Goal: Task Accomplishment & Management: Manage account settings

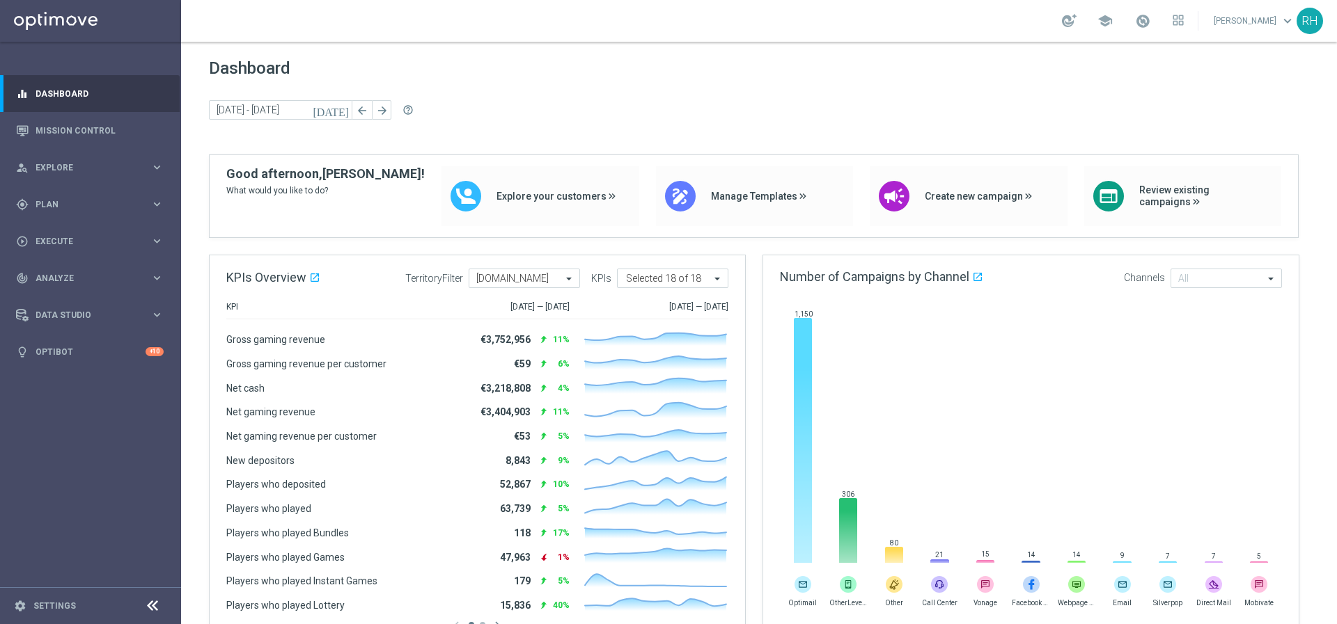
click at [739, 88] on div "Dashboard [DATE] [DATE] - [DATE] arrow_back arrow_forward help_outline" at bounding box center [759, 106] width 1100 height 96
click at [736, 93] on div "Dashboard [DATE] [DATE] - [DATE] arrow_back arrow_forward help_outline" at bounding box center [759, 106] width 1100 height 96
click at [116, 136] on link "Mission Control" at bounding box center [100, 130] width 128 height 37
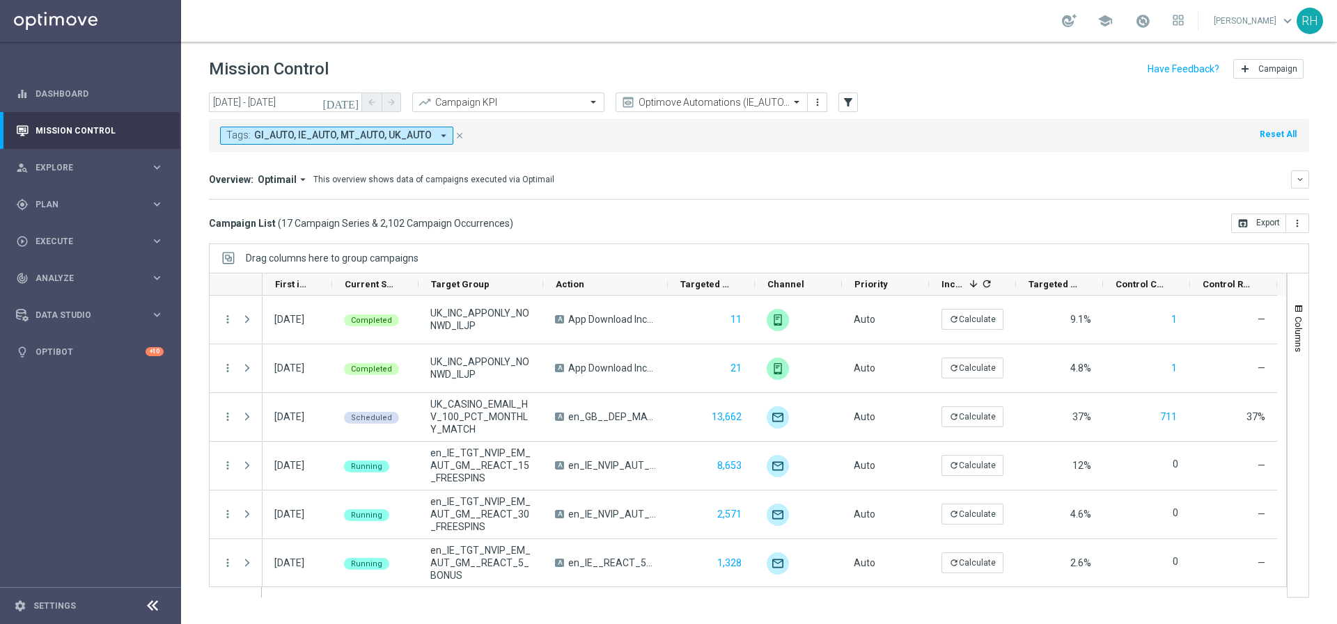
click at [769, 168] on mini-dashboard "Overview: Optimail arrow_drop_down This overview shows data of campaigns execut…" at bounding box center [759, 182] width 1100 height 61
click at [782, 104] on div at bounding box center [711, 103] width 191 height 12
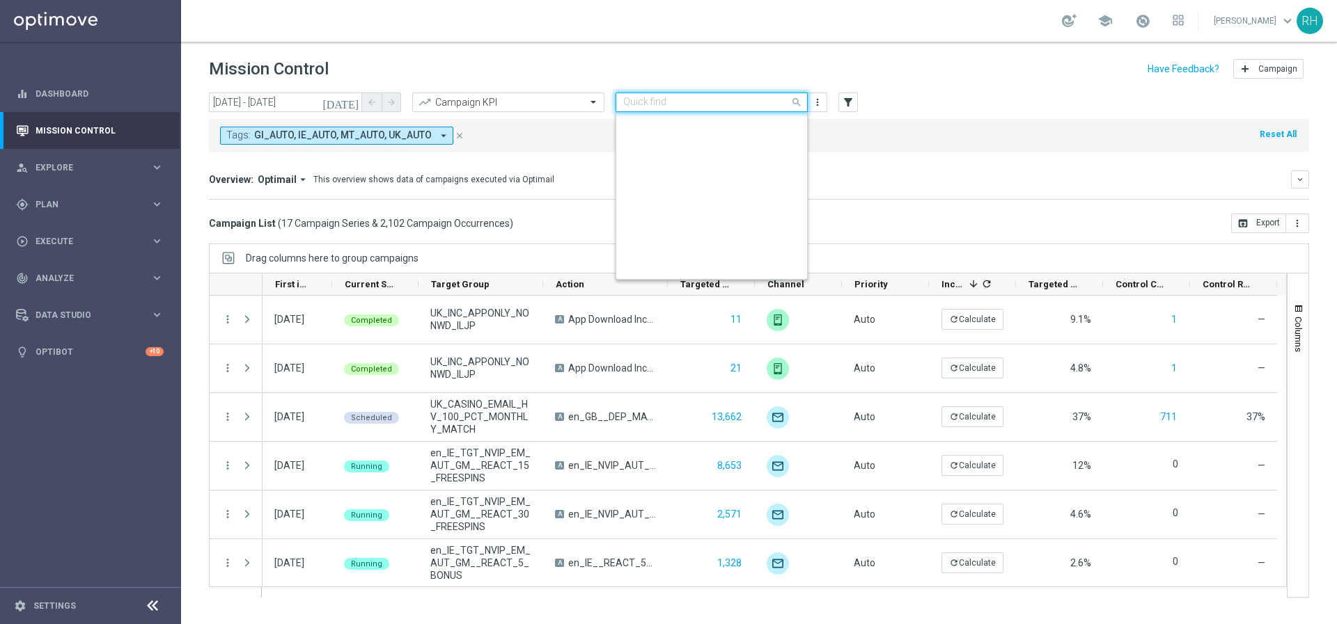
scroll to position [253, 0]
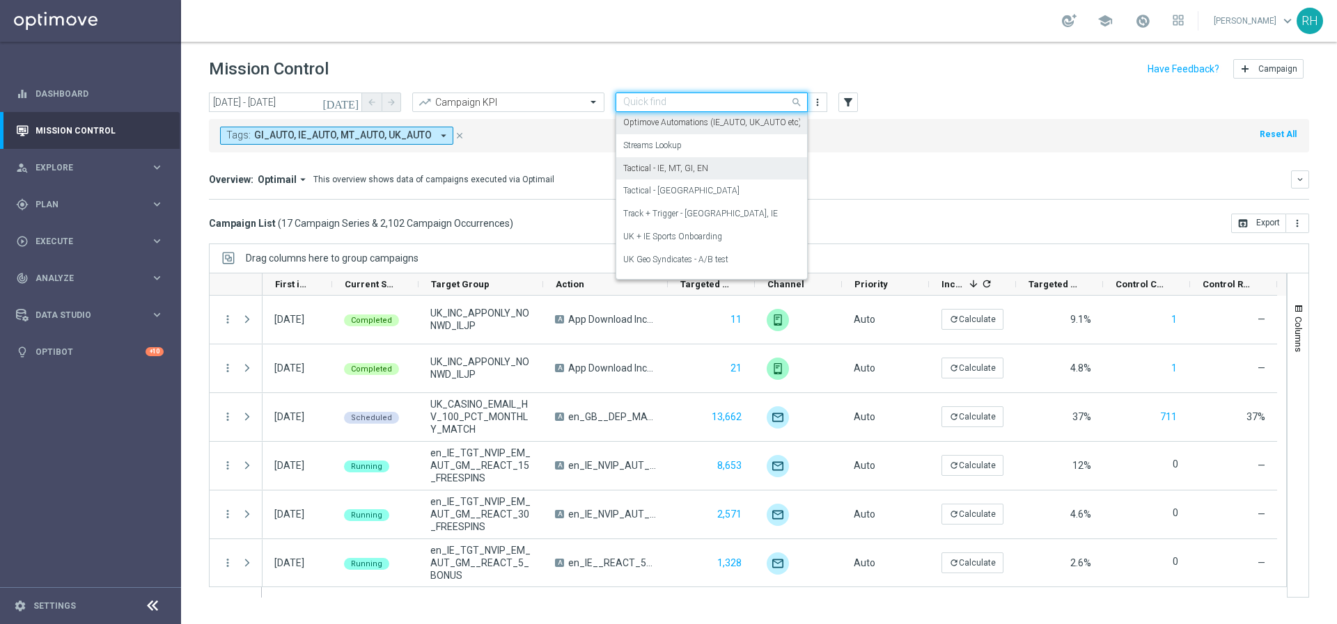
click at [754, 168] on div "Tactical - IE, MT, GI, EN" at bounding box center [711, 168] width 177 height 23
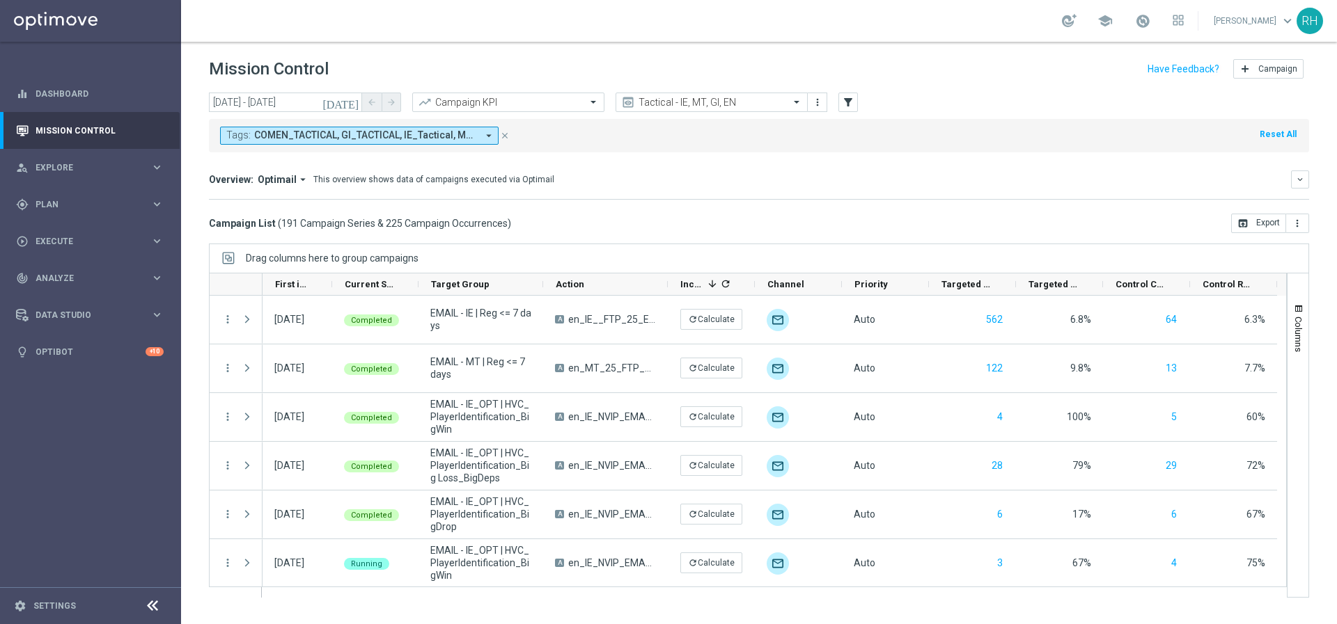
click at [478, 135] on button "Tags: COMEN_TACTICAL, GI_TACTICAL, IE_Tactical, MT_Tactical arrow_drop_down" at bounding box center [359, 136] width 278 height 18
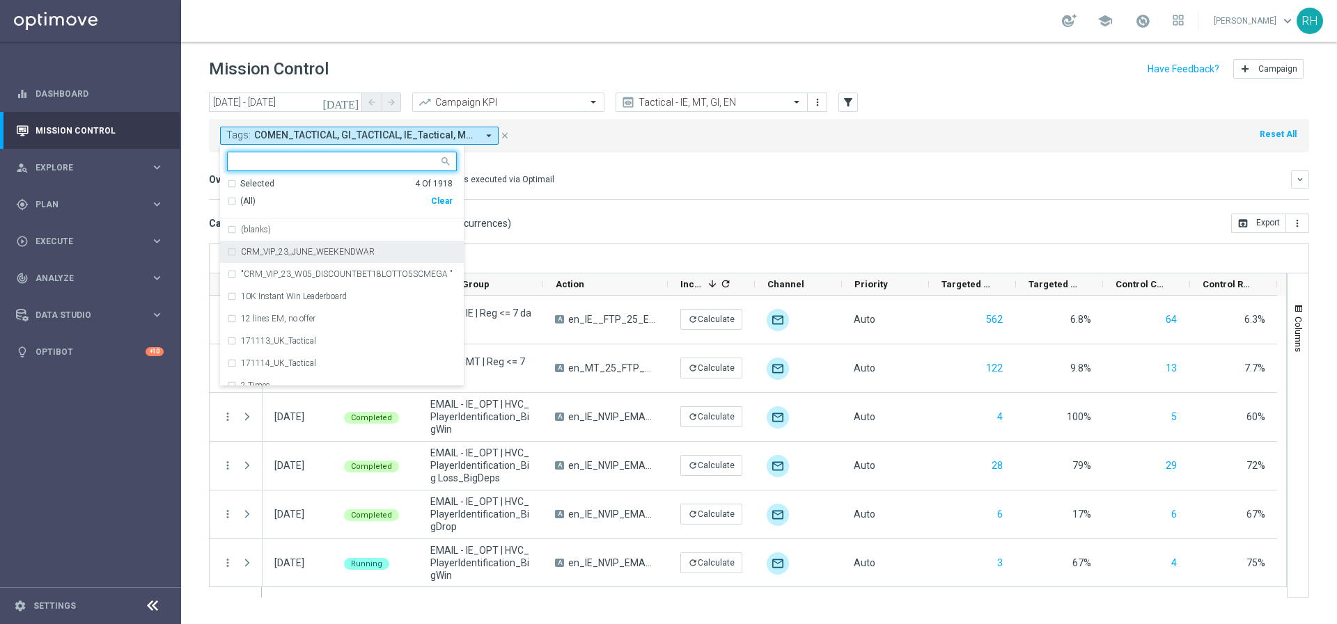
click at [721, 237] on div "today 01 May 2025 - 01 Dec 2025 arrow_back arrow_forward Campaign KPI trending_…" at bounding box center [759, 352] width 1156 height 519
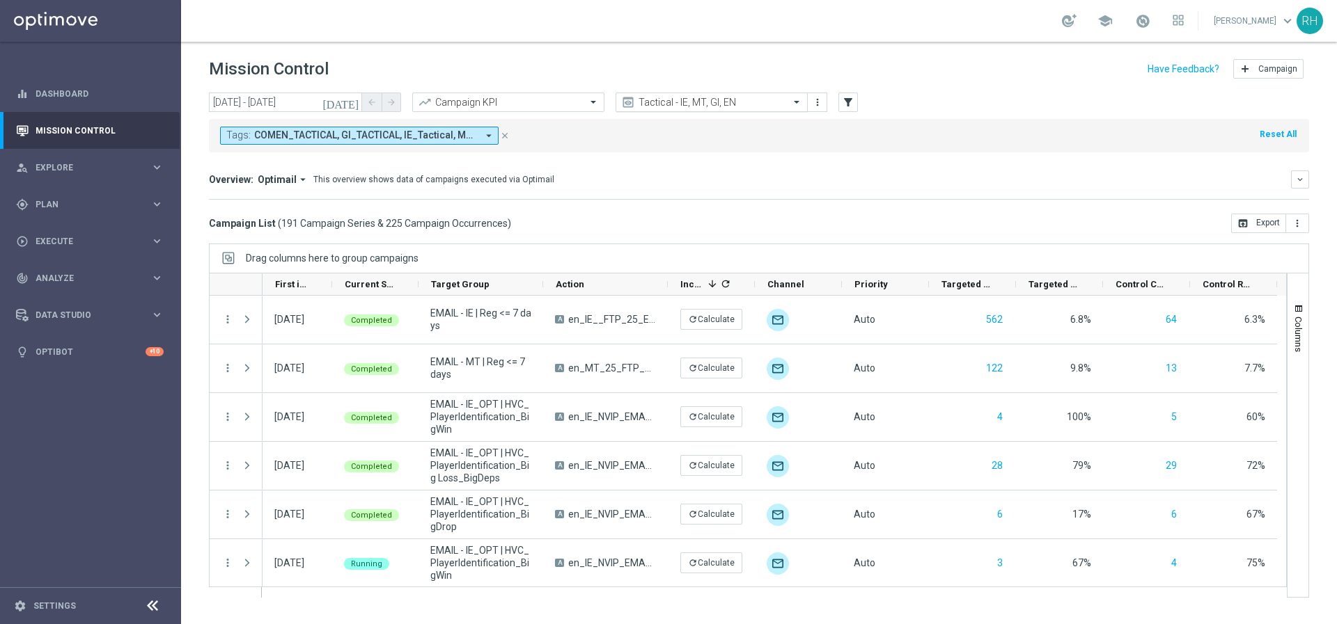
click at [700, 103] on input "text" at bounding box center [697, 103] width 149 height 12
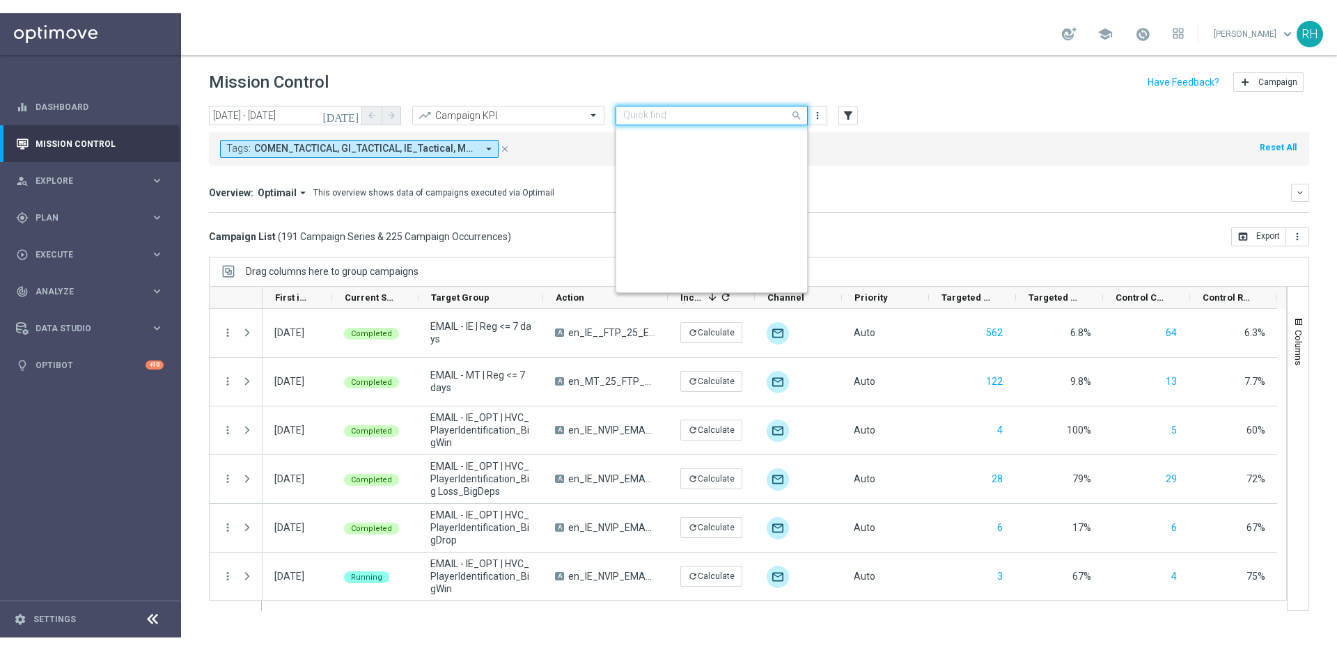
scroll to position [299, 0]
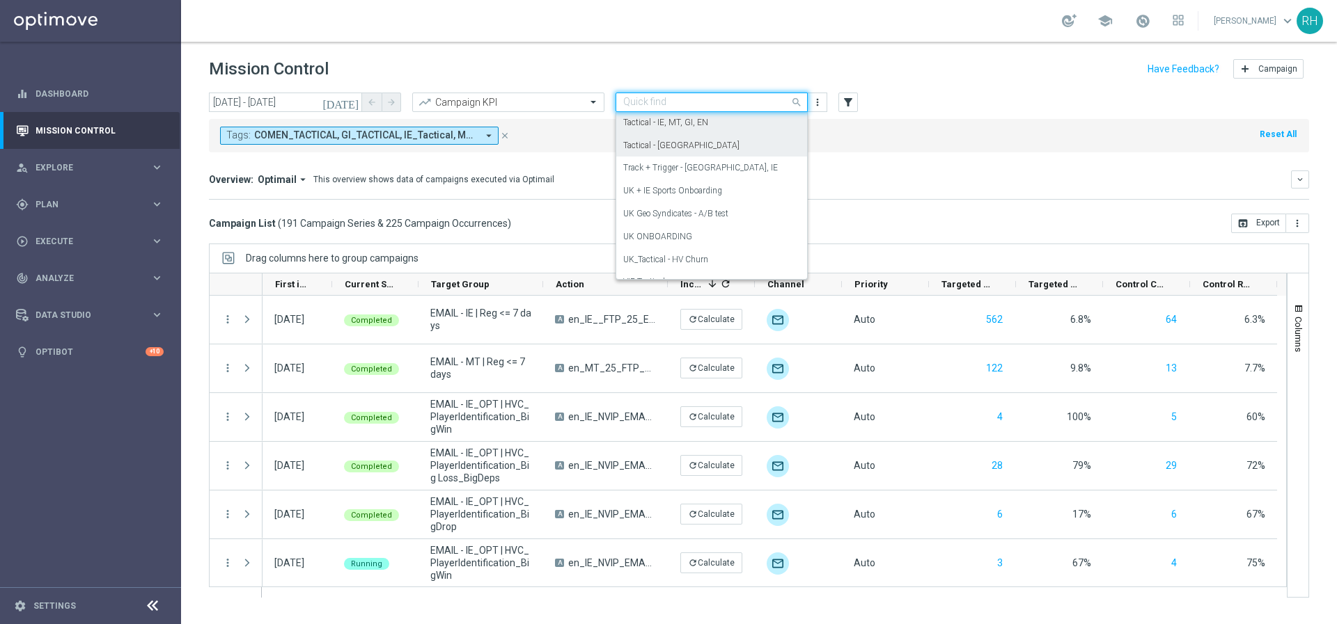
click at [691, 143] on div "Tactical - UK" at bounding box center [711, 145] width 177 height 23
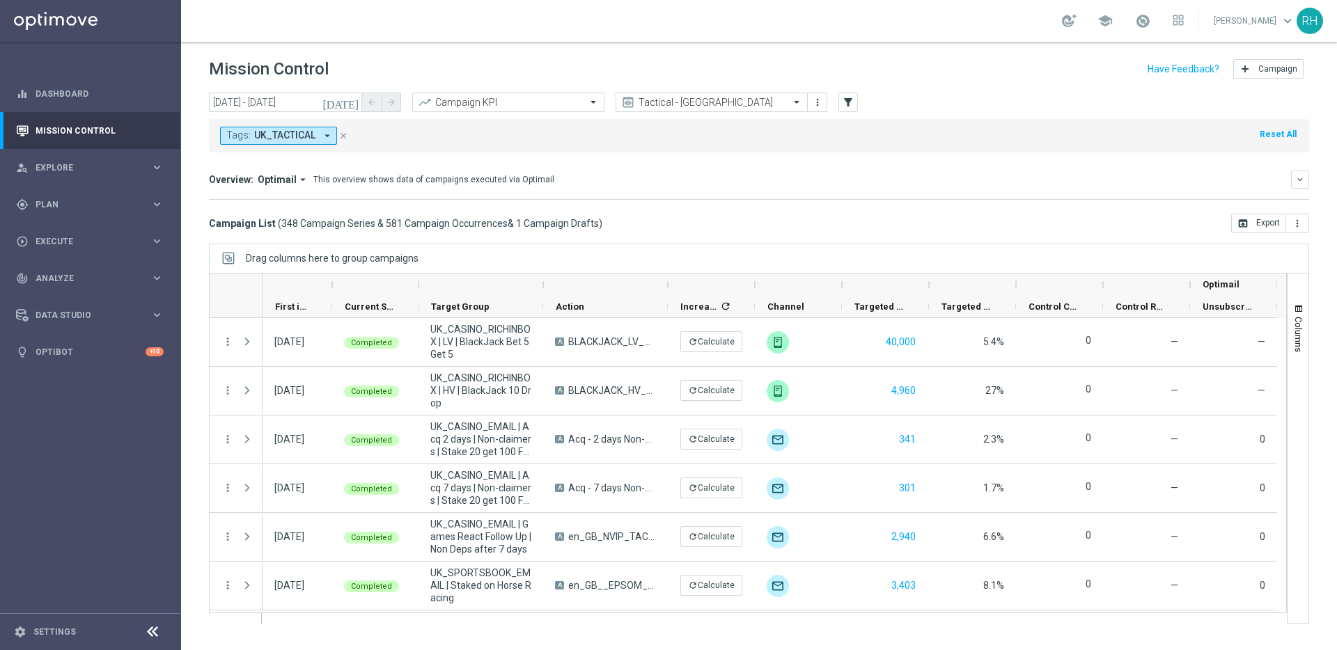
click at [732, 219] on div "Campaign List ( 348 Campaign Series & 581 Campaign Occurrences & 1 Campaign Dra…" at bounding box center [759, 223] width 1100 height 19
click at [349, 104] on icon "today" at bounding box center [341, 102] width 38 height 13
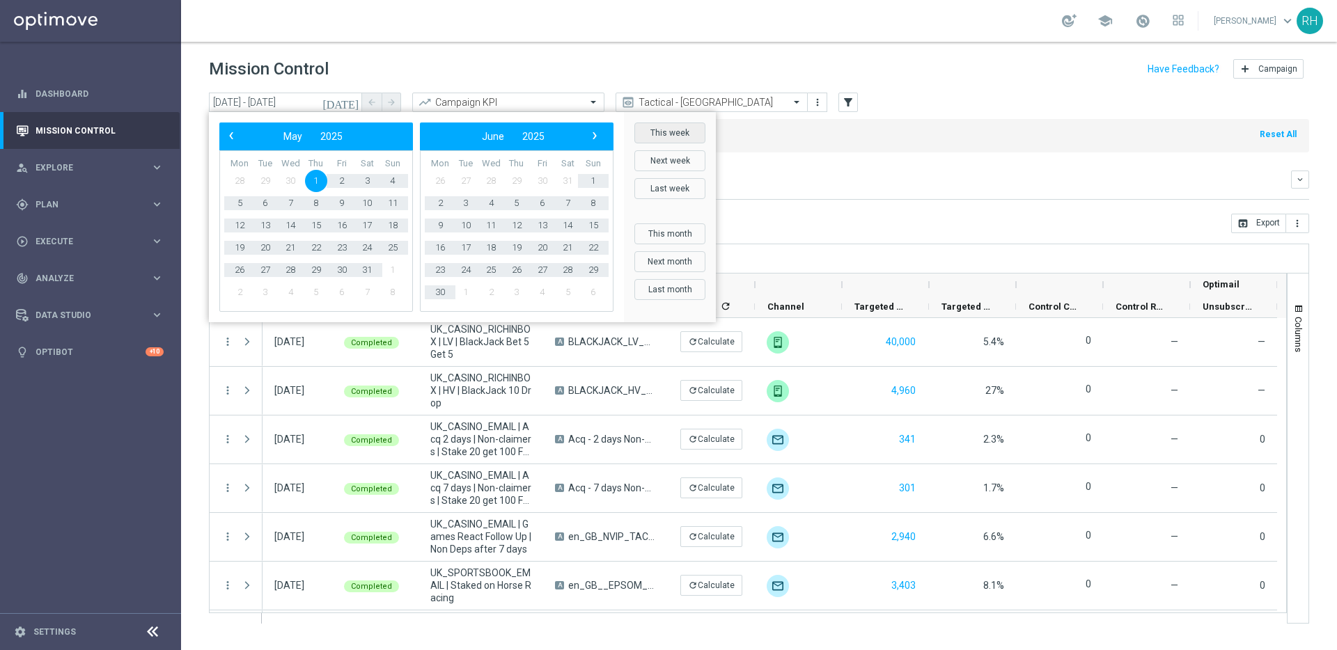
click at [674, 131] on button "This week" at bounding box center [669, 133] width 71 height 21
type input "01 Sep 2025 - 07 Sep 2025"
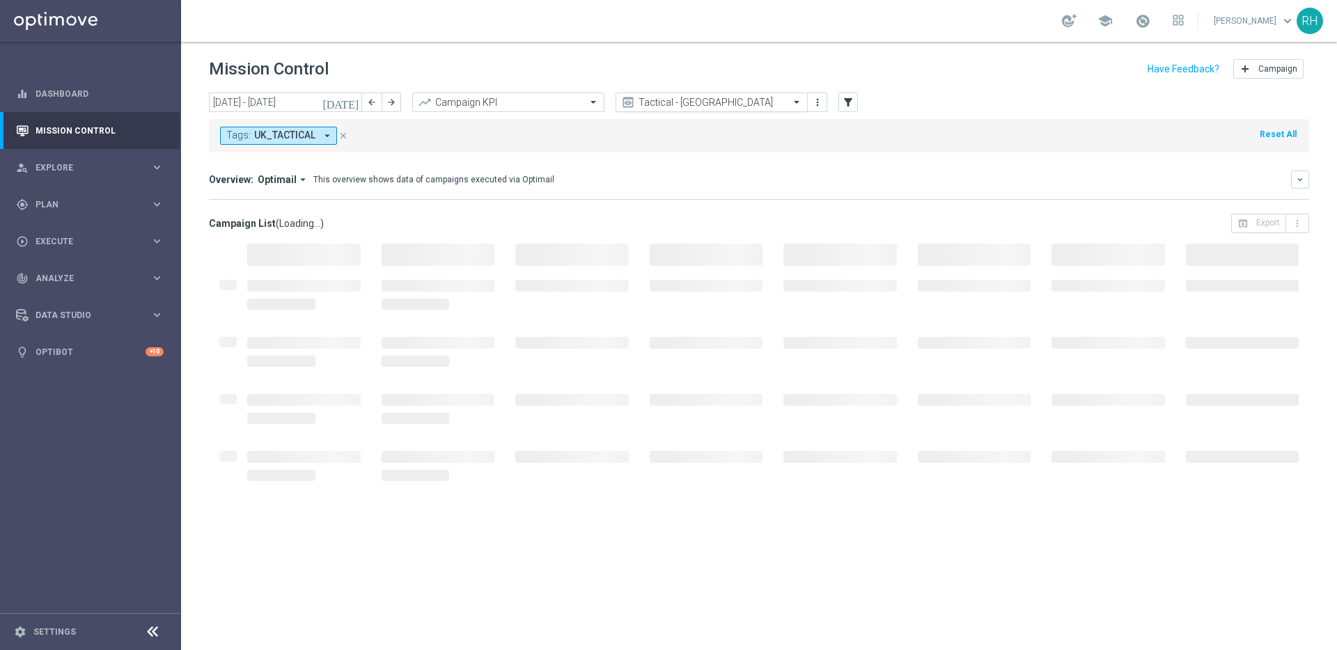
click at [782, 102] on div at bounding box center [711, 103] width 191 height 12
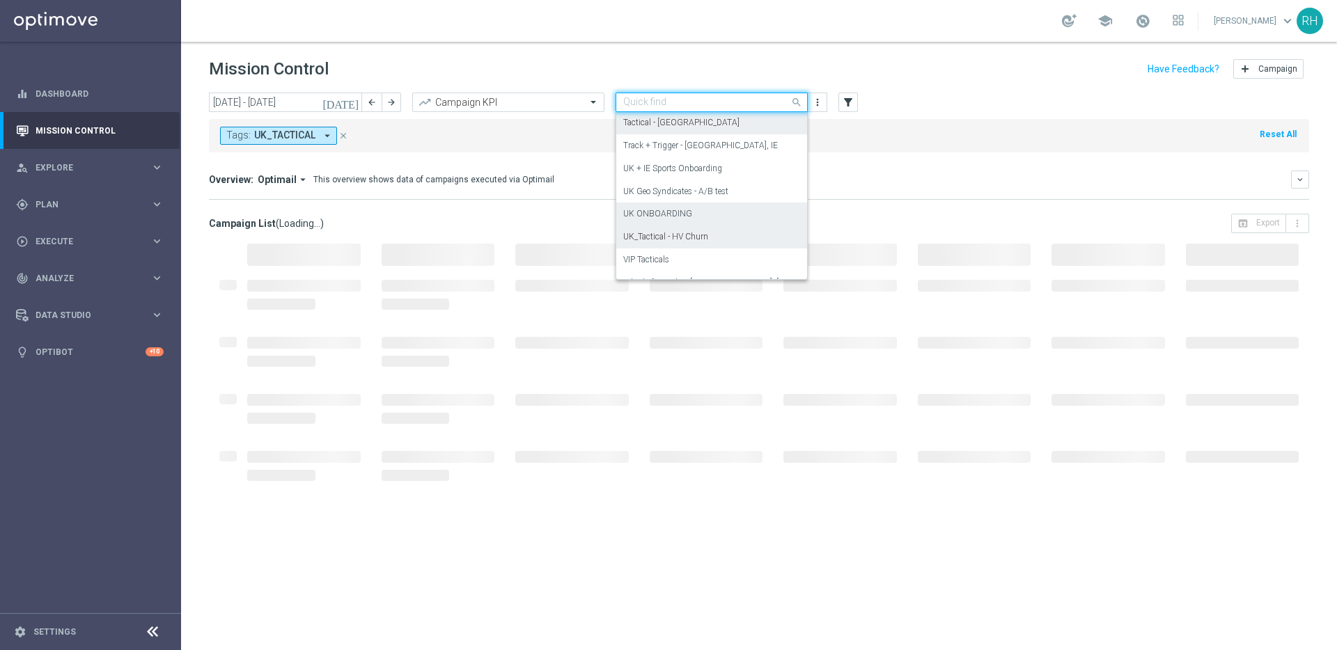
scroll to position [361, 0]
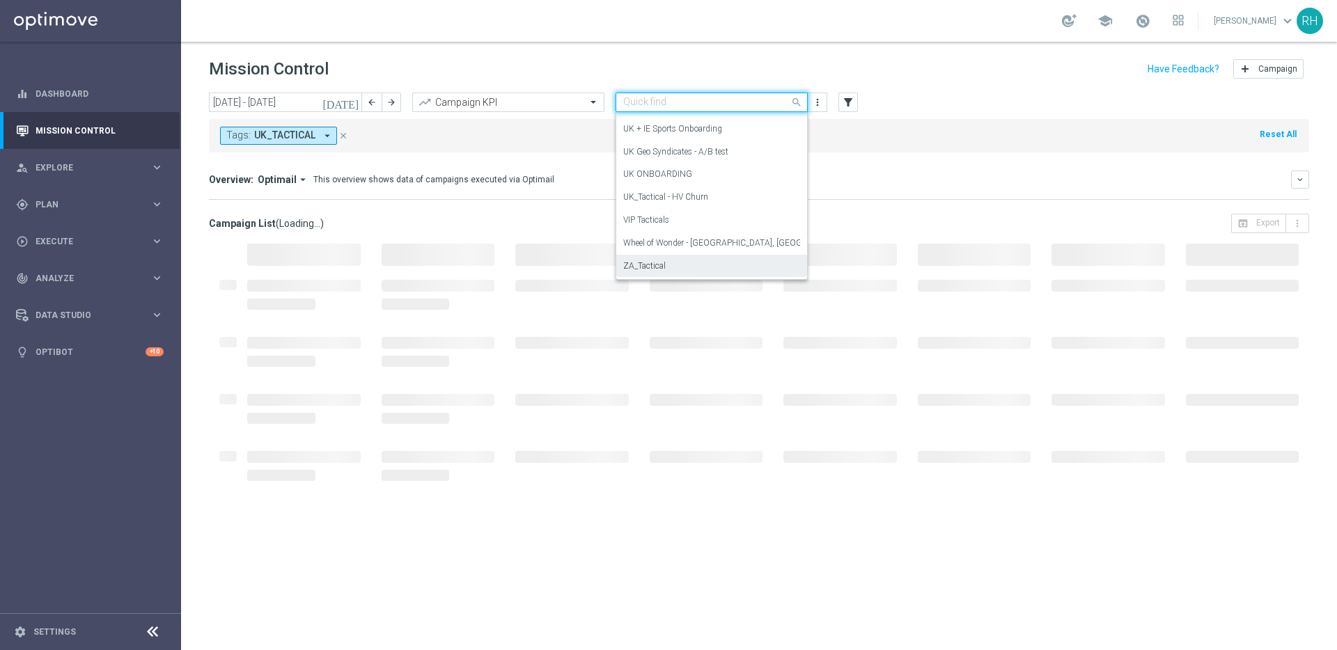
click at [702, 259] on div "ZA_Tactical" at bounding box center [711, 266] width 177 height 23
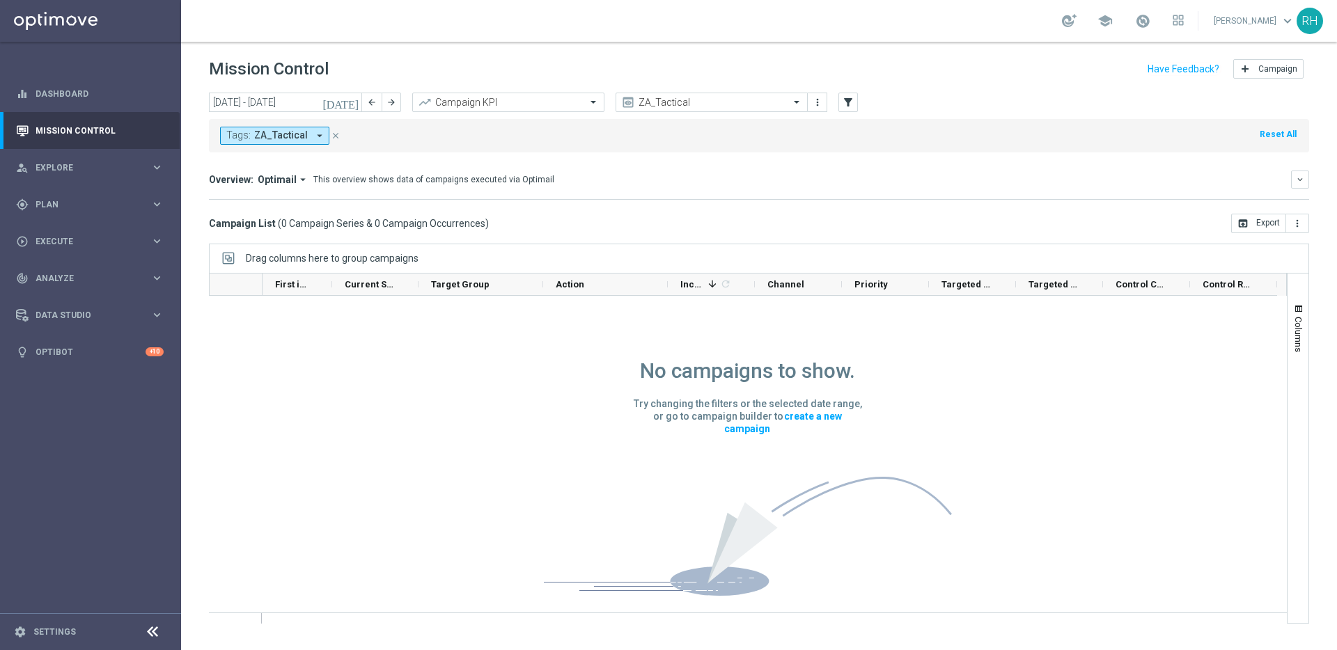
click at [335, 135] on icon "close" at bounding box center [336, 136] width 10 height 10
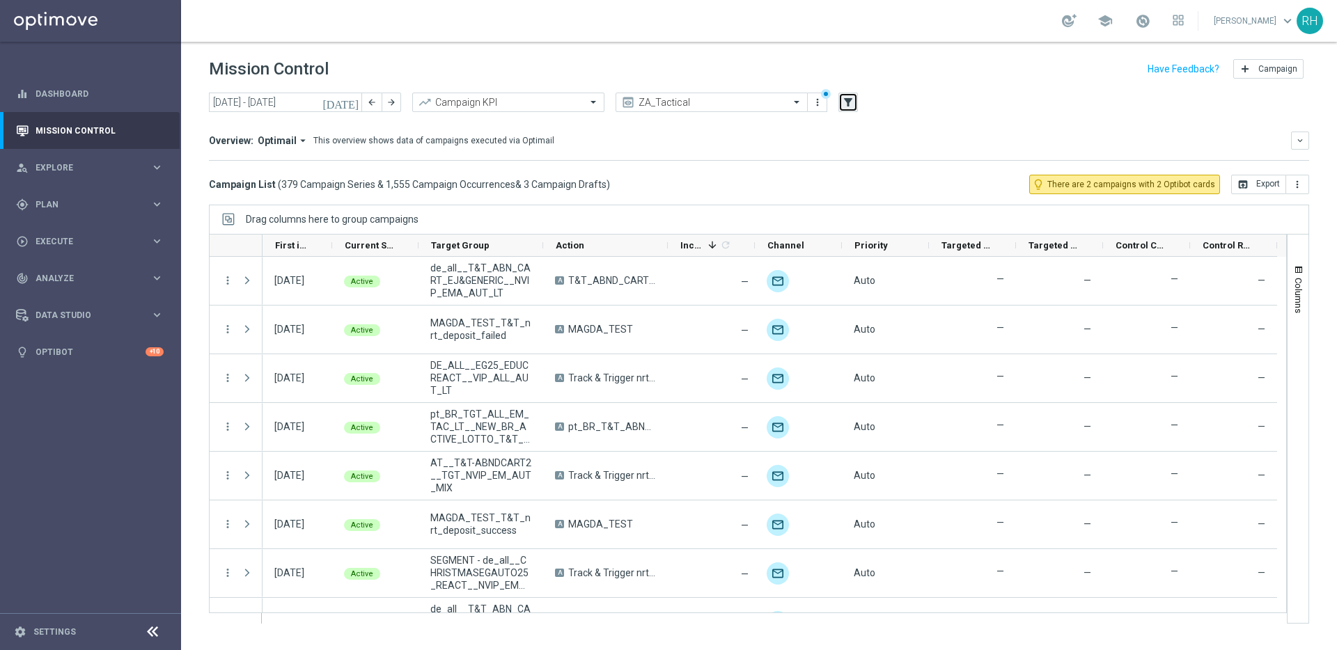
click at [847, 109] on button "filter_alt" at bounding box center [847, 102] width 19 height 19
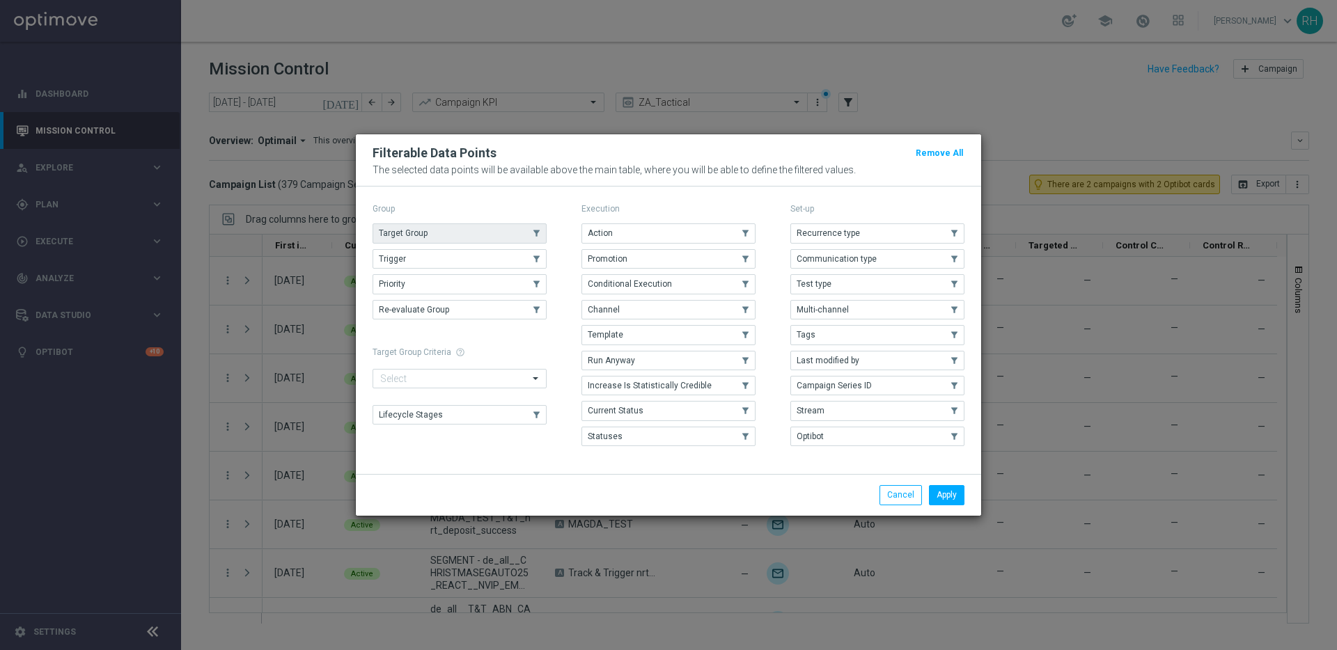
click at [514, 232] on button "Target Group" at bounding box center [459, 232] width 174 height 19
click at [952, 497] on button "Apply" at bounding box center [947, 494] width 36 height 19
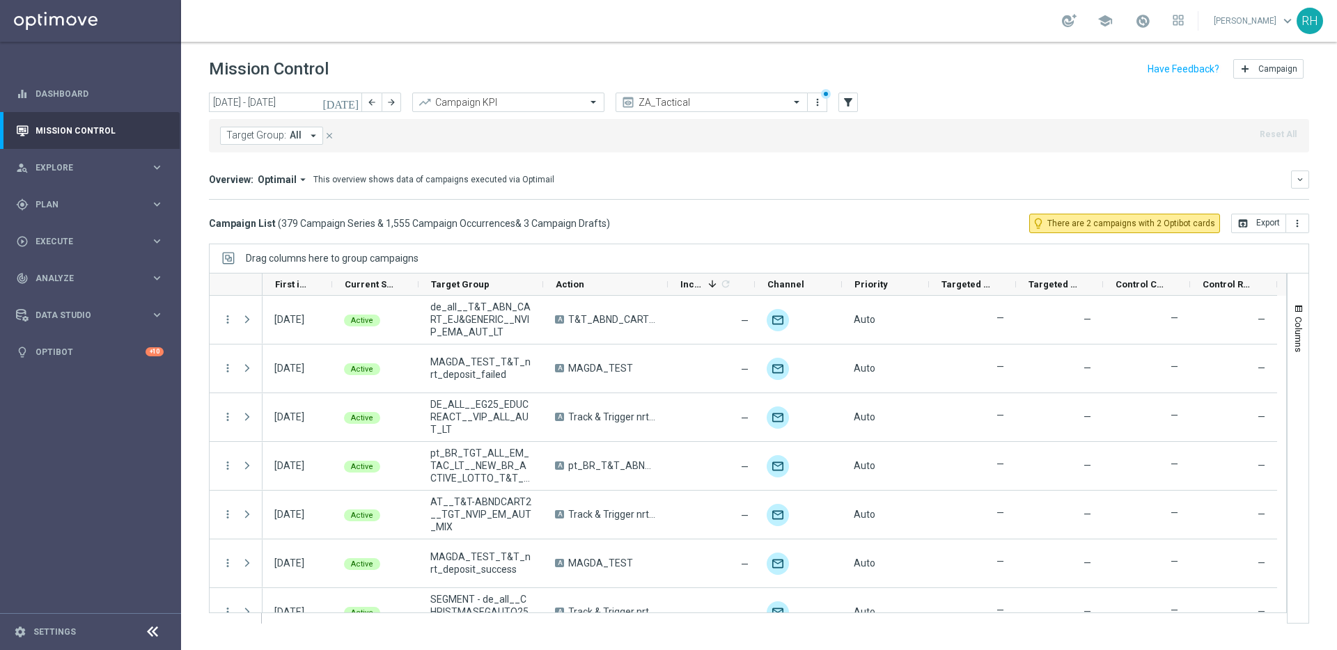
click at [281, 139] on span "Target Group:" at bounding box center [256, 135] width 60 height 12
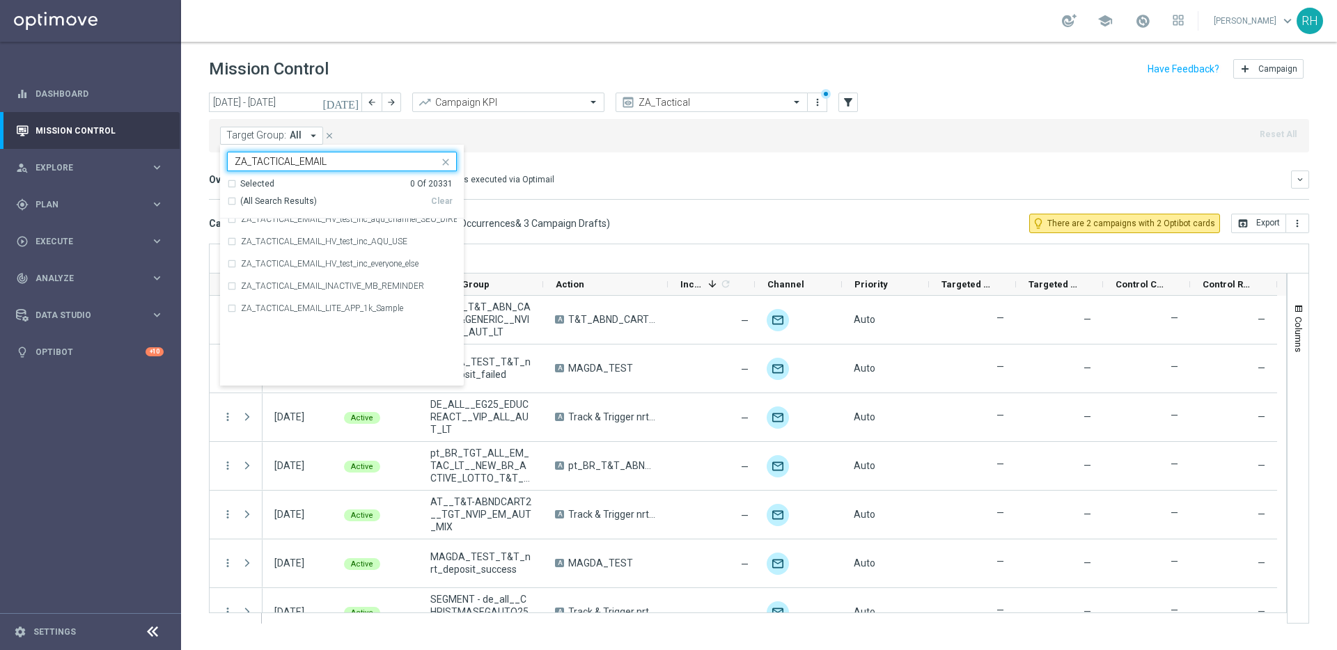
scroll to position [4021, 0]
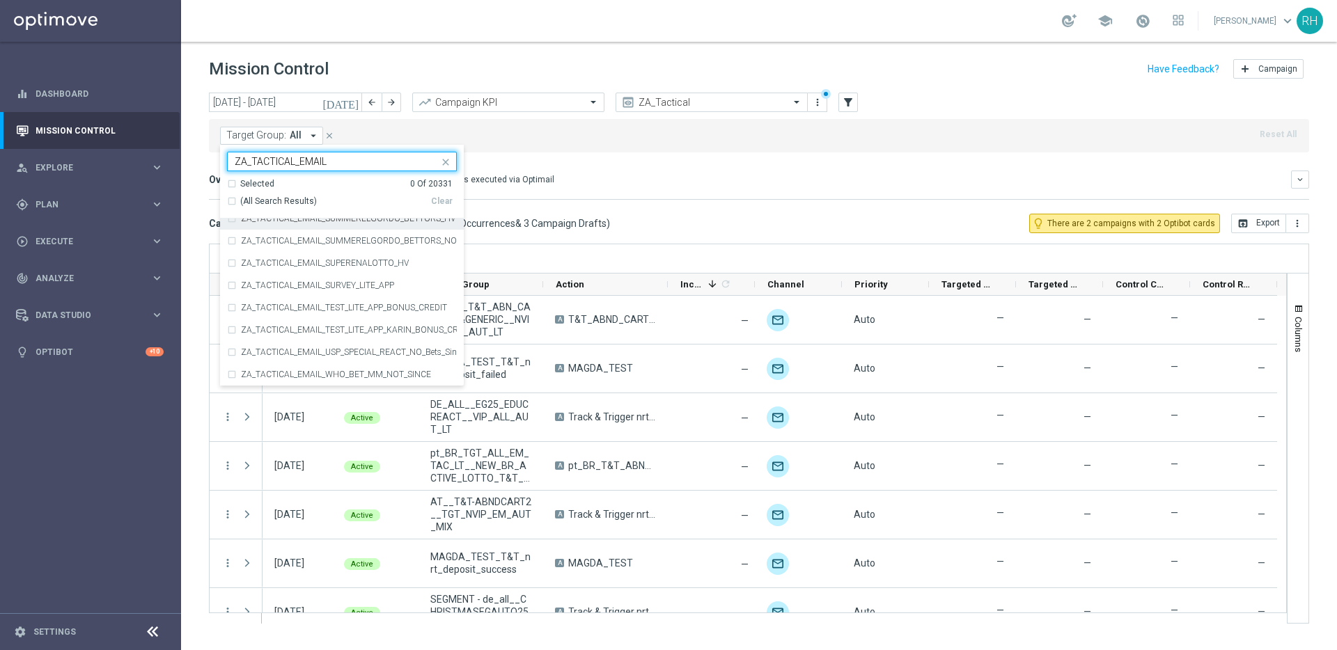
click at [233, 201] on div "(All Search Results)" at bounding box center [329, 202] width 204 height 12
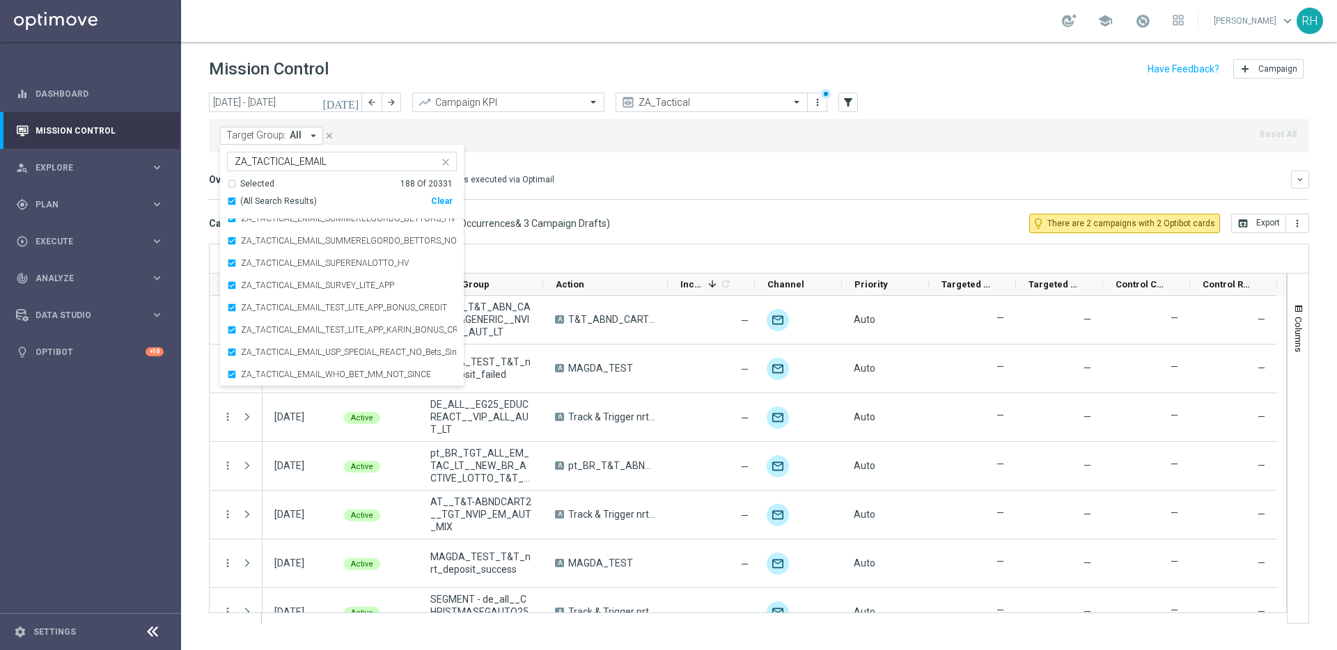
click at [233, 201] on div "(All Search Results)" at bounding box center [329, 202] width 204 height 12
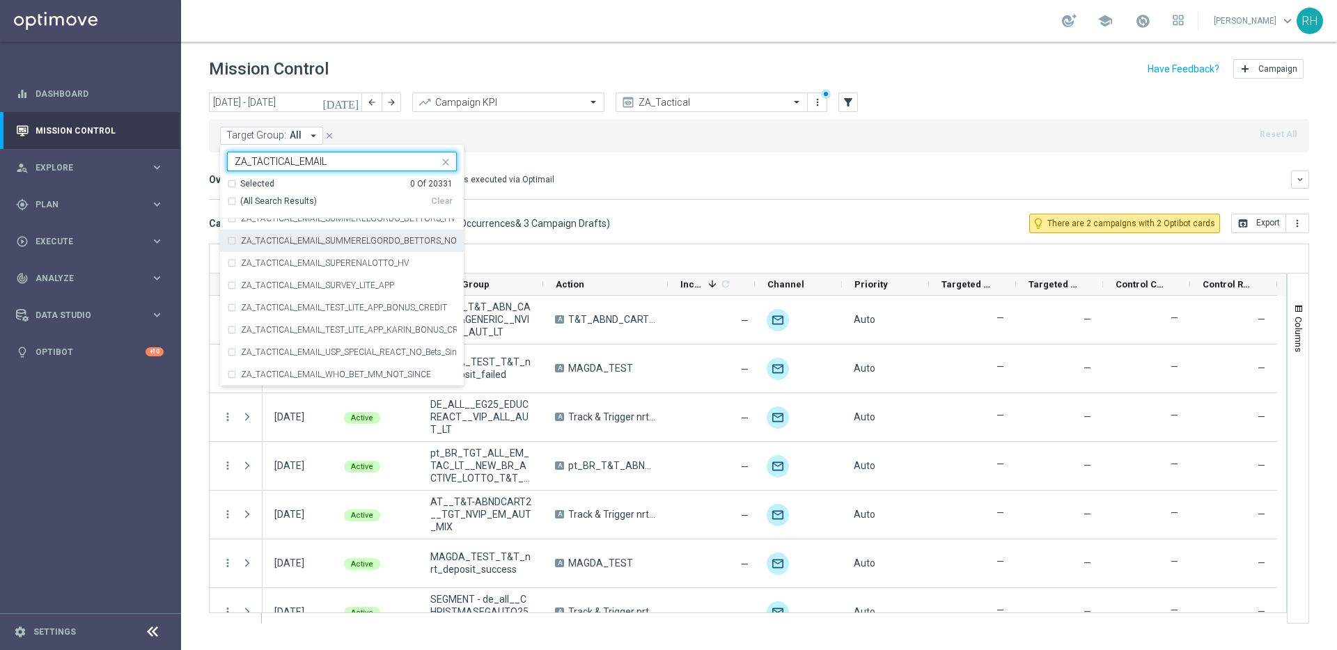
click at [368, 160] on input "ZA_TACTICAL_EMAIL" at bounding box center [337, 162] width 204 height 12
click at [331, 157] on input "ZA_TACTICAL_EMAIL_" at bounding box center [337, 162] width 204 height 12
click at [336, 152] on div "ZA_TACTICAL_EMAIL_" at bounding box center [333, 160] width 211 height 17
click at [336, 178] on div "Selected 0 Of 20331" at bounding box center [340, 184] width 226 height 12
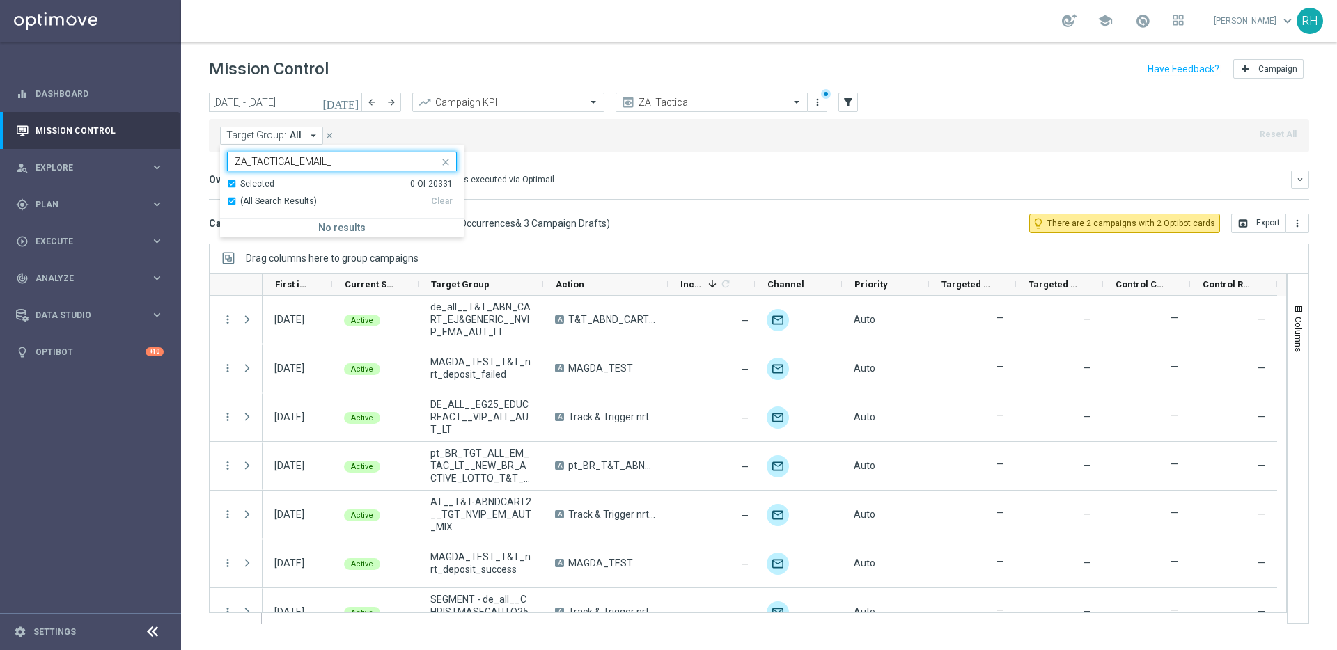
scroll to position [0, 0]
click at [331, 184] on div "Selected 0 Of 20331" at bounding box center [340, 184] width 226 height 12
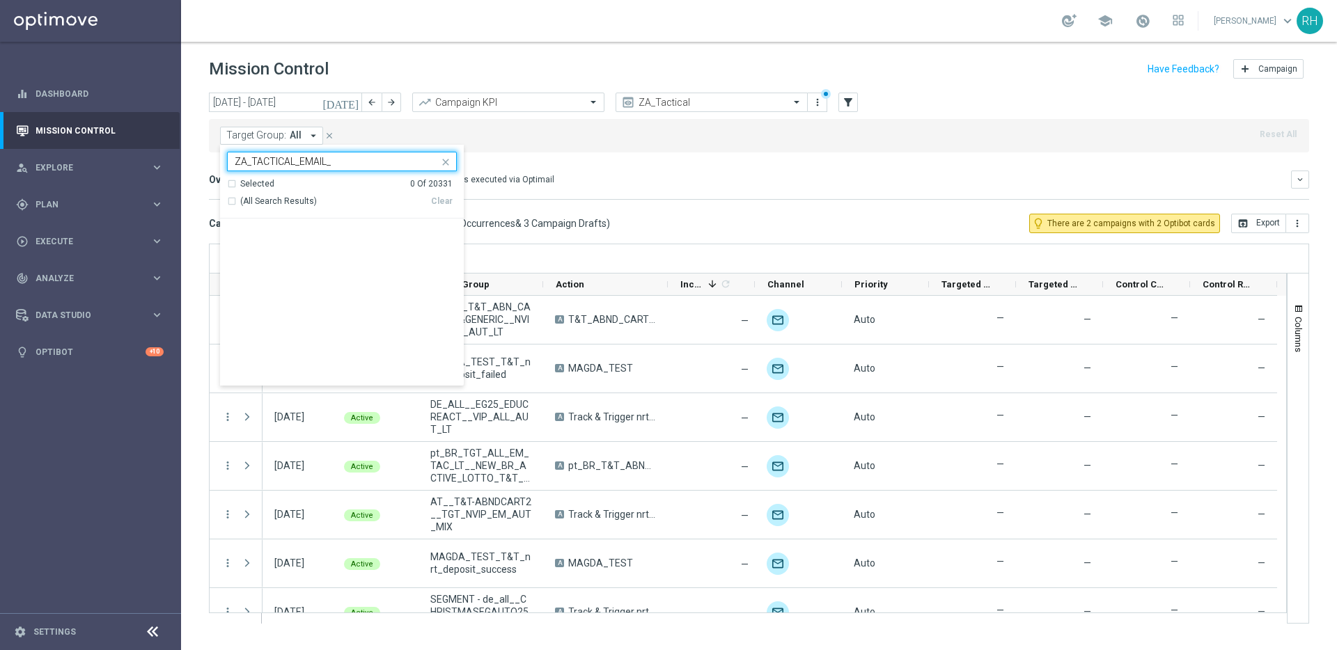
scroll to position [1940, 0]
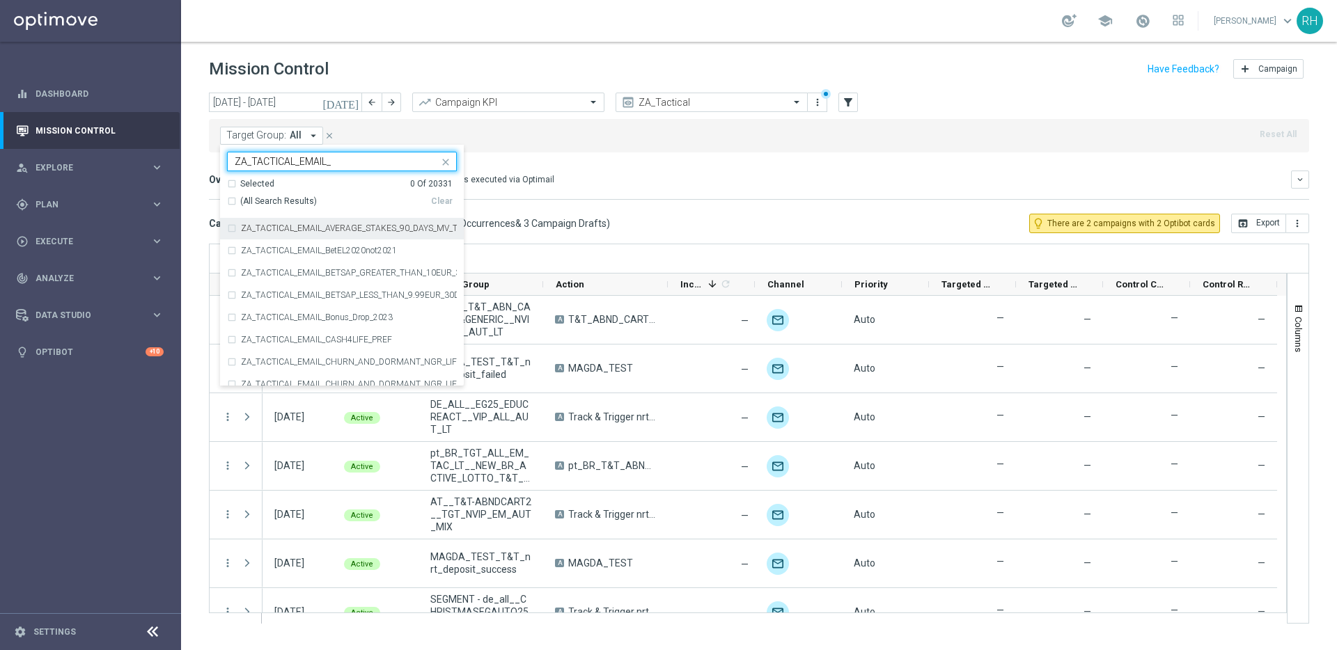
click at [235, 203] on div "(All Search Results)" at bounding box center [329, 202] width 204 height 12
type input "ZA_TACTICAL_EMAIL_"
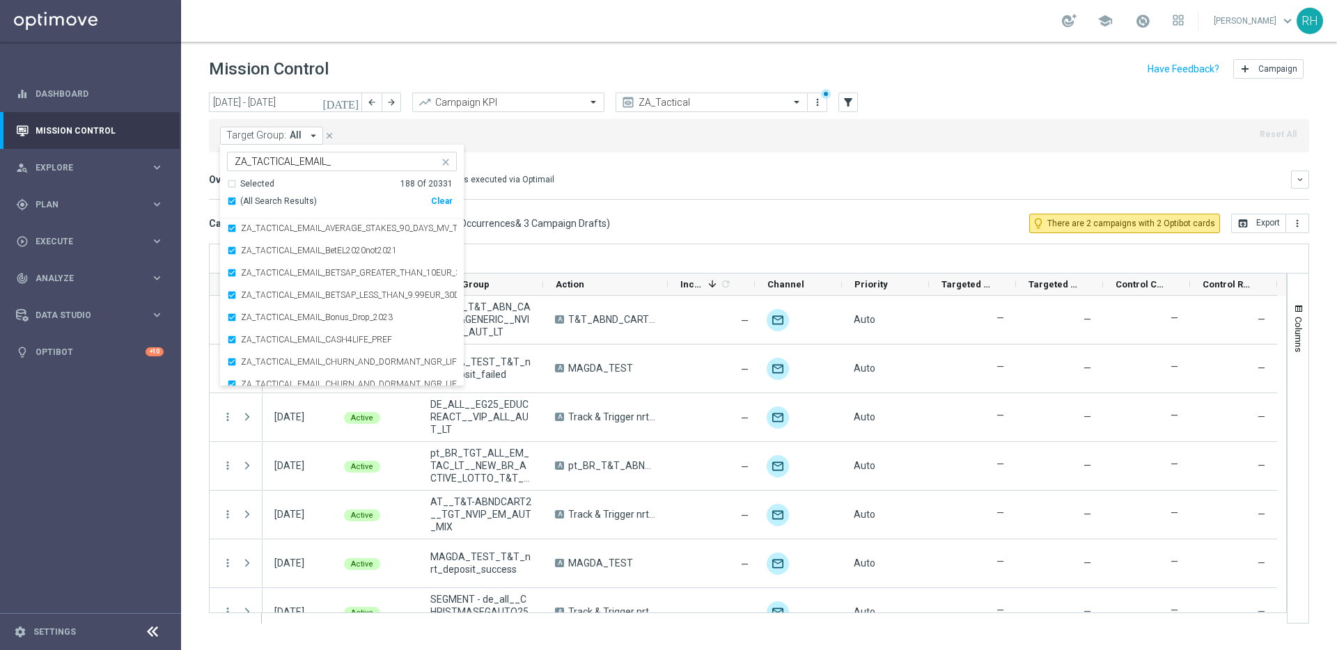
click at [724, 158] on mini-dashboard "Overview: Optimail arrow_drop_down This overview shows data of campaigns execut…" at bounding box center [759, 182] width 1100 height 61
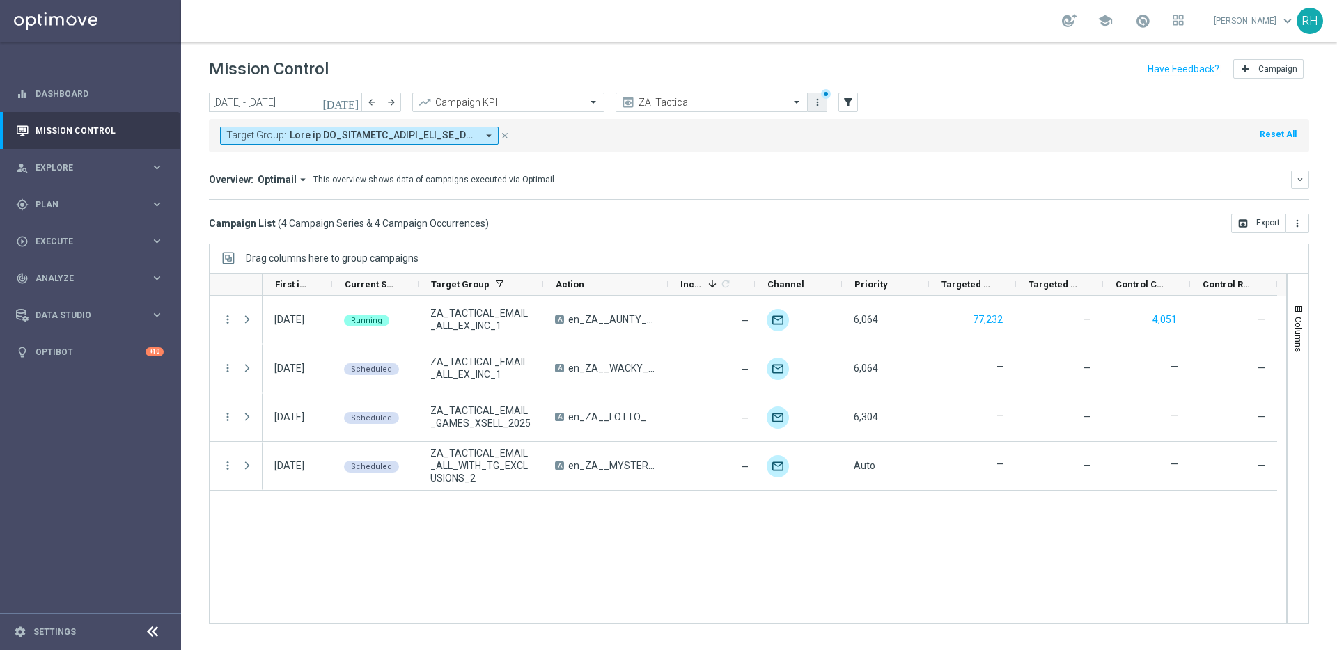
click at [818, 101] on icon "more_vert" at bounding box center [817, 102] width 11 height 11
click at [831, 125] on div "Save view" at bounding box center [891, 128] width 126 height 10
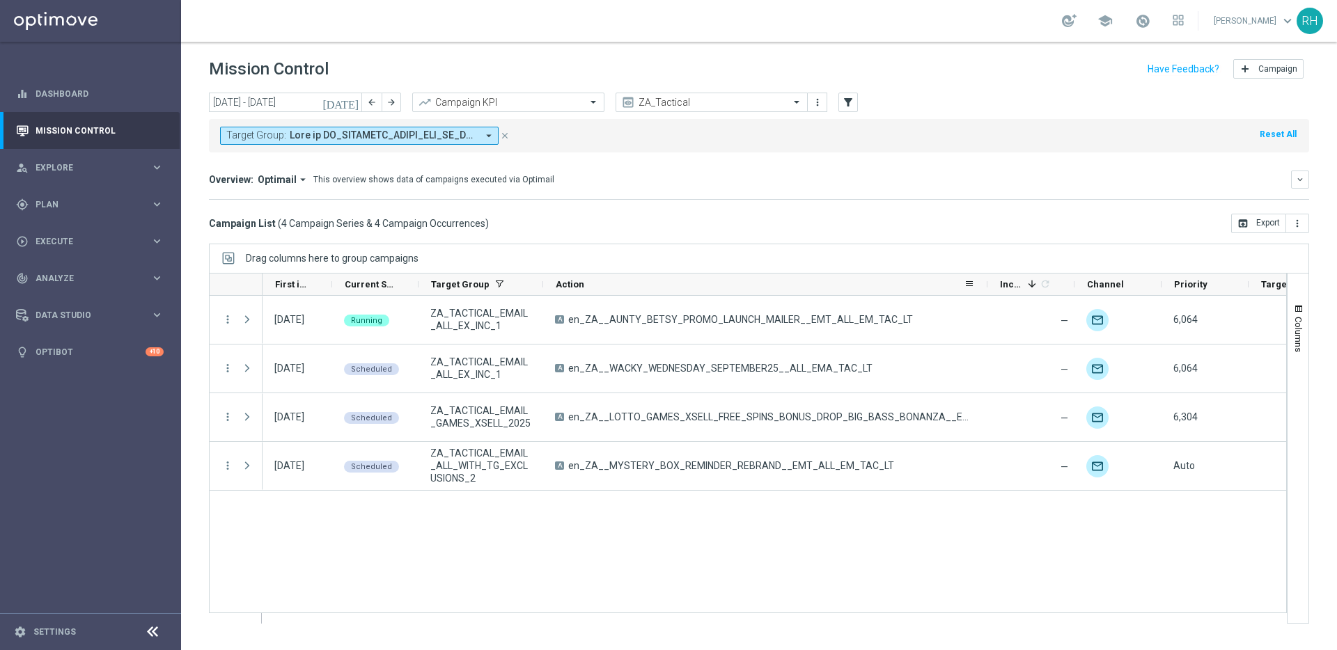
drag, startPoint x: 667, startPoint y: 288, endPoint x: 1085, endPoint y: 289, distance: 418.4
click at [990, 289] on div at bounding box center [987, 285] width 6 height 22
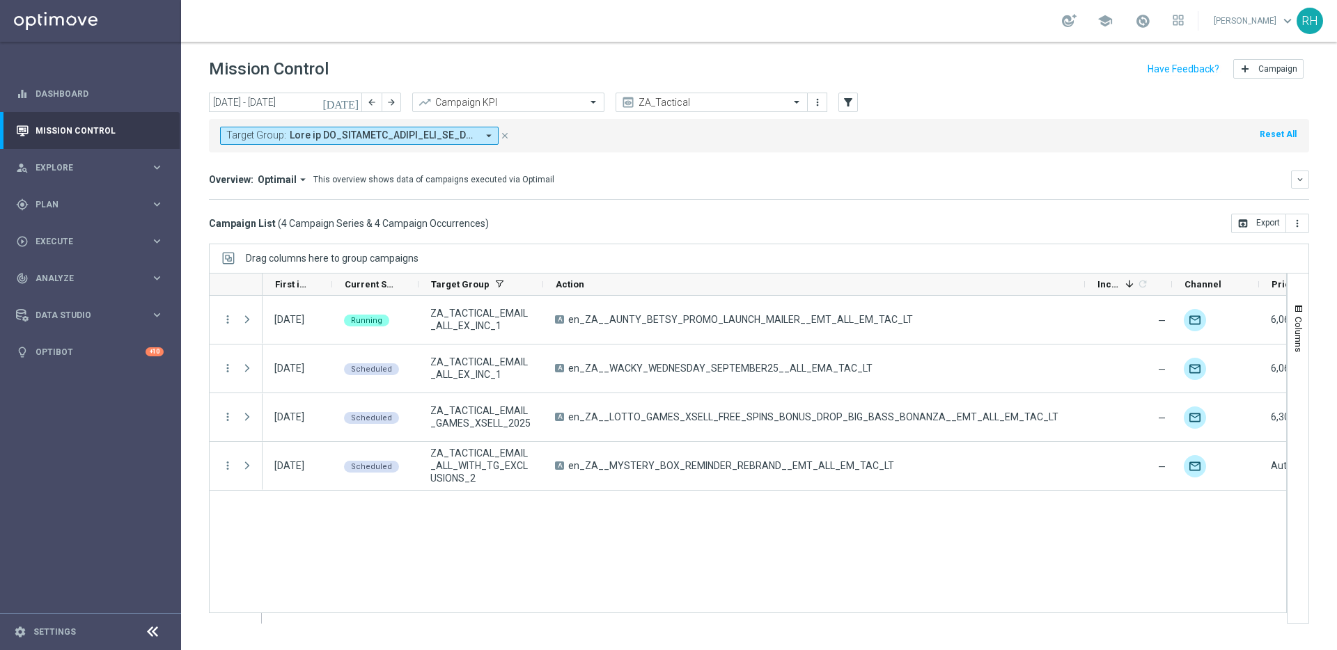
click at [650, 196] on div "Overview: Optimail arrow_drop_down This overview shows data of campaigns execut…" at bounding box center [759, 185] width 1100 height 29
click at [400, 141] on button "Target Group: arrow_drop_down" at bounding box center [359, 136] width 278 height 18
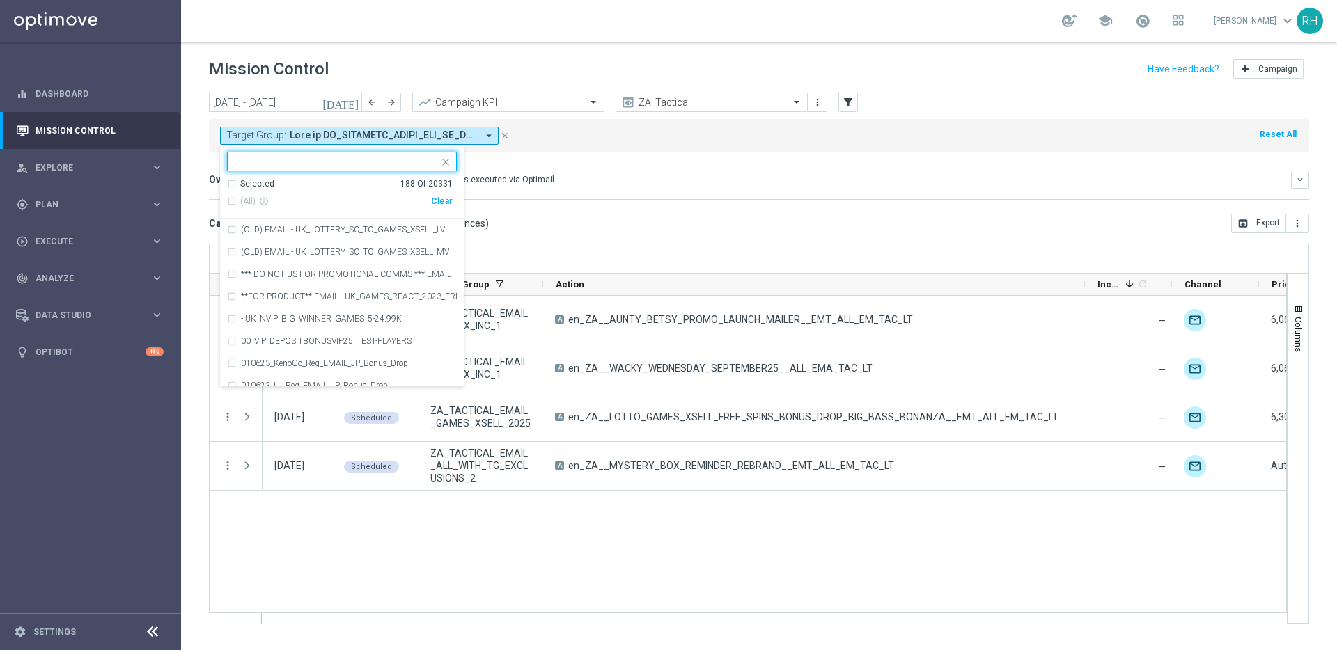
click at [556, 162] on mini-dashboard "Overview: Optimail arrow_drop_down This overview shows data of campaigns execut…" at bounding box center [759, 182] width 1100 height 61
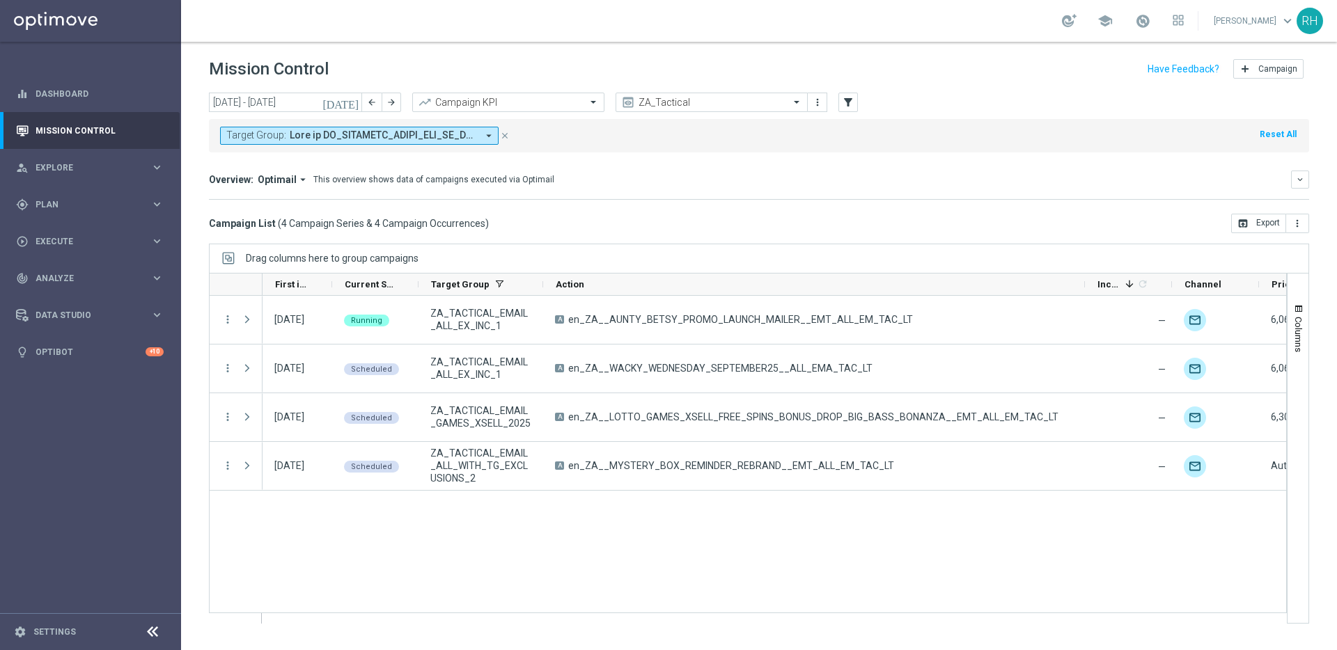
click at [670, 118] on div "Target Group: arrow_drop_down close Reset All" at bounding box center [759, 132] width 1100 height 39
click at [772, 102] on div at bounding box center [711, 103] width 191 height 12
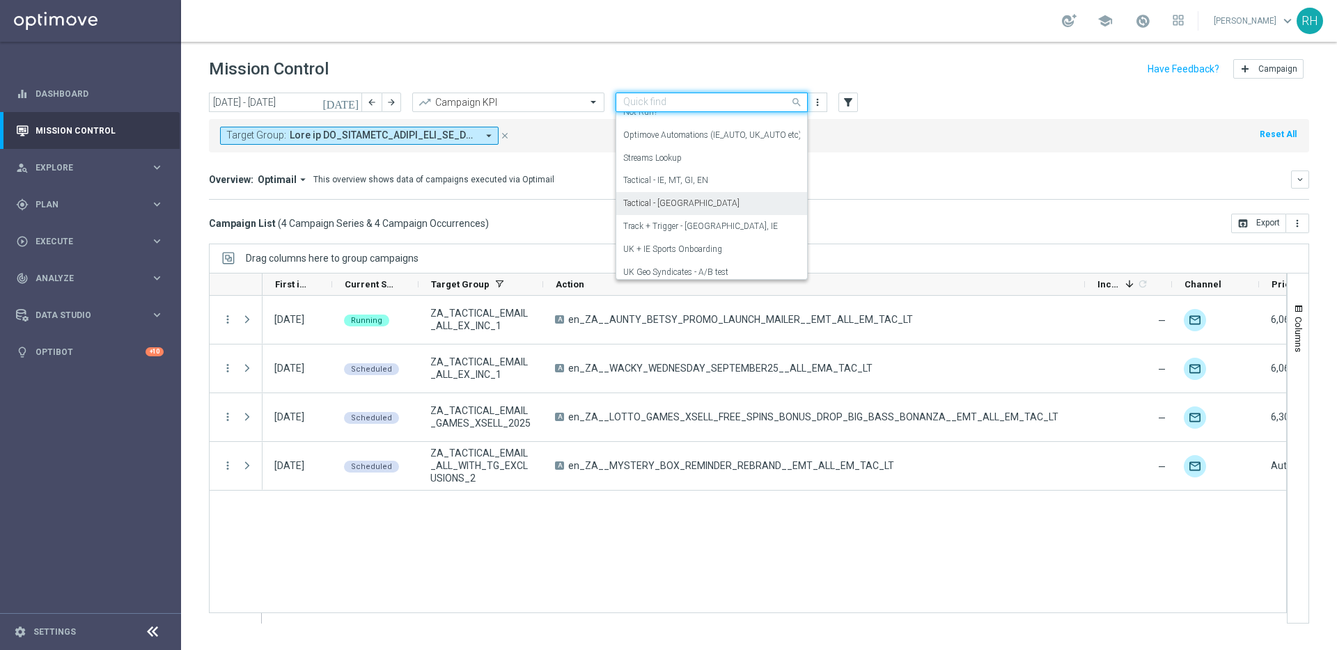
scroll to position [246, 0]
click at [759, 197] on div "Tactical - UK" at bounding box center [711, 197] width 177 height 23
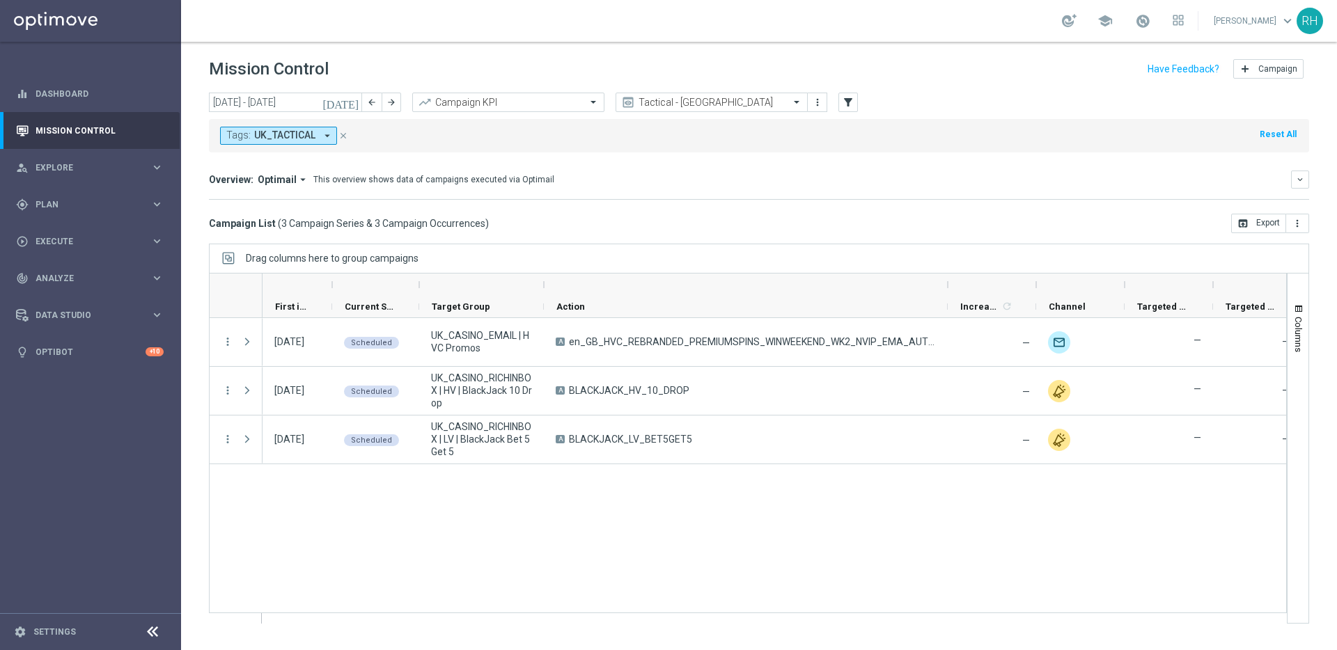
drag, startPoint x: 668, startPoint y: 281, endPoint x: 890, endPoint y: 286, distance: 222.1
click at [945, 290] on div at bounding box center [948, 285] width 6 height 22
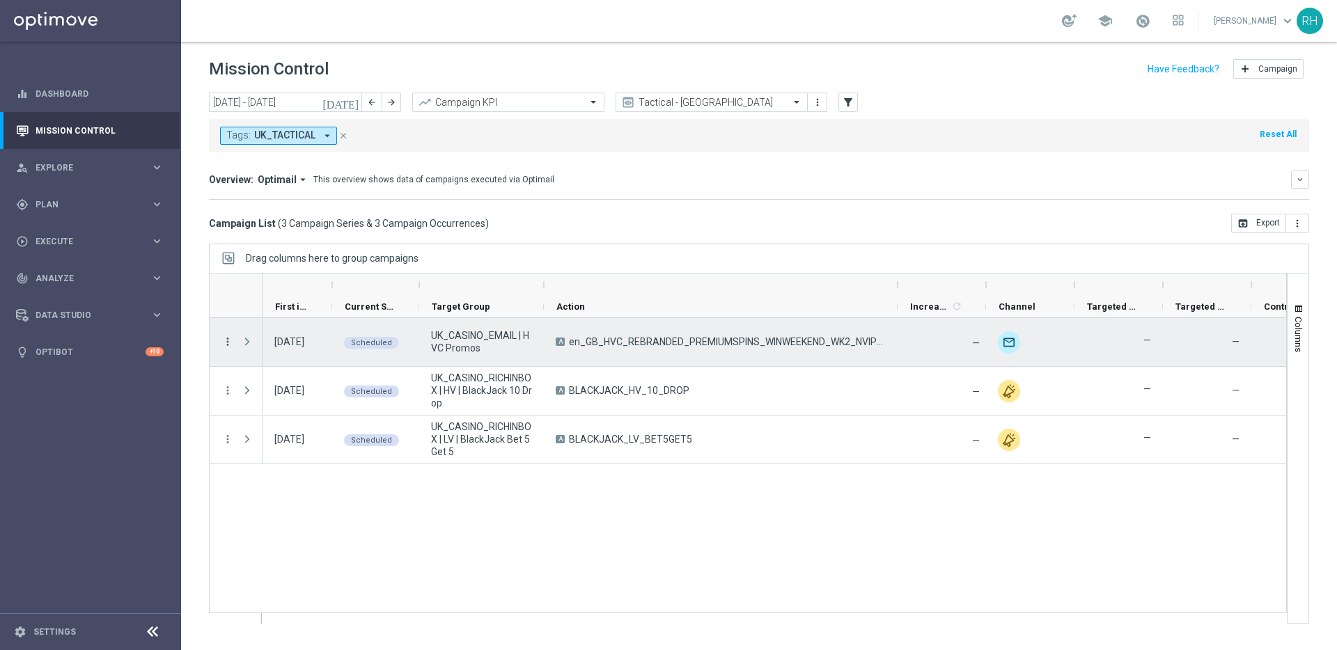
click at [224, 341] on icon "more_vert" at bounding box center [227, 342] width 13 height 13
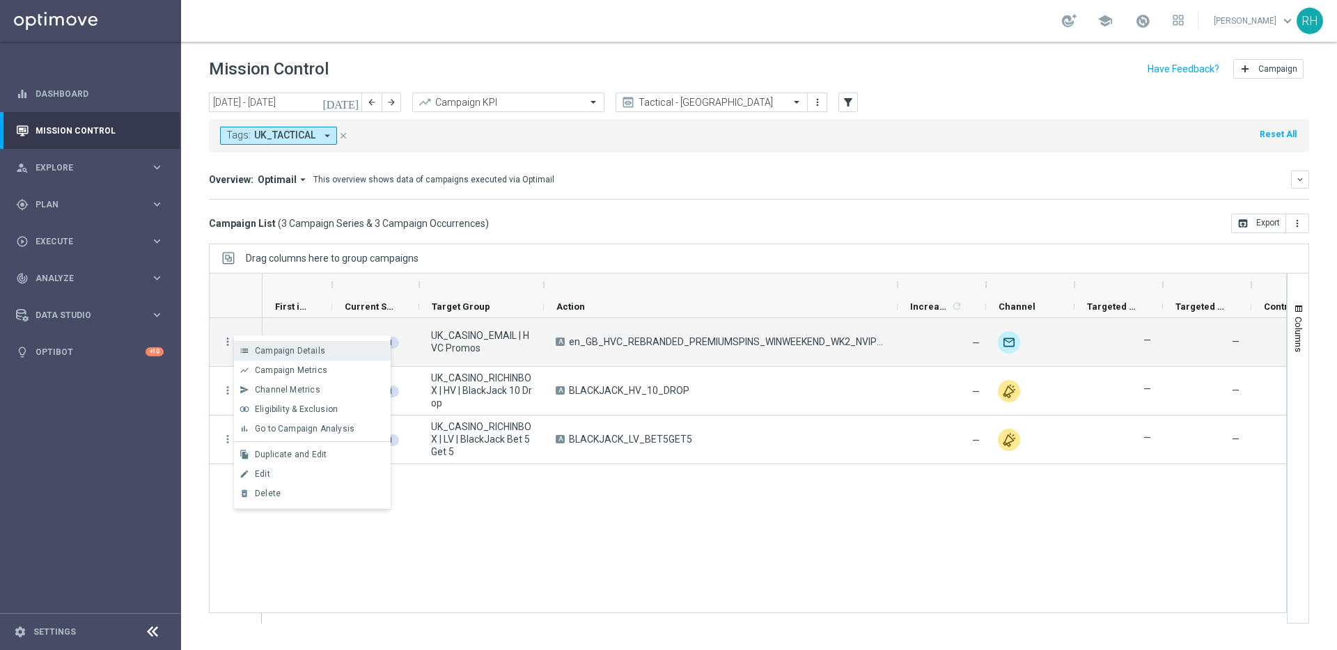
click at [246, 349] on icon "list" at bounding box center [244, 351] width 10 height 10
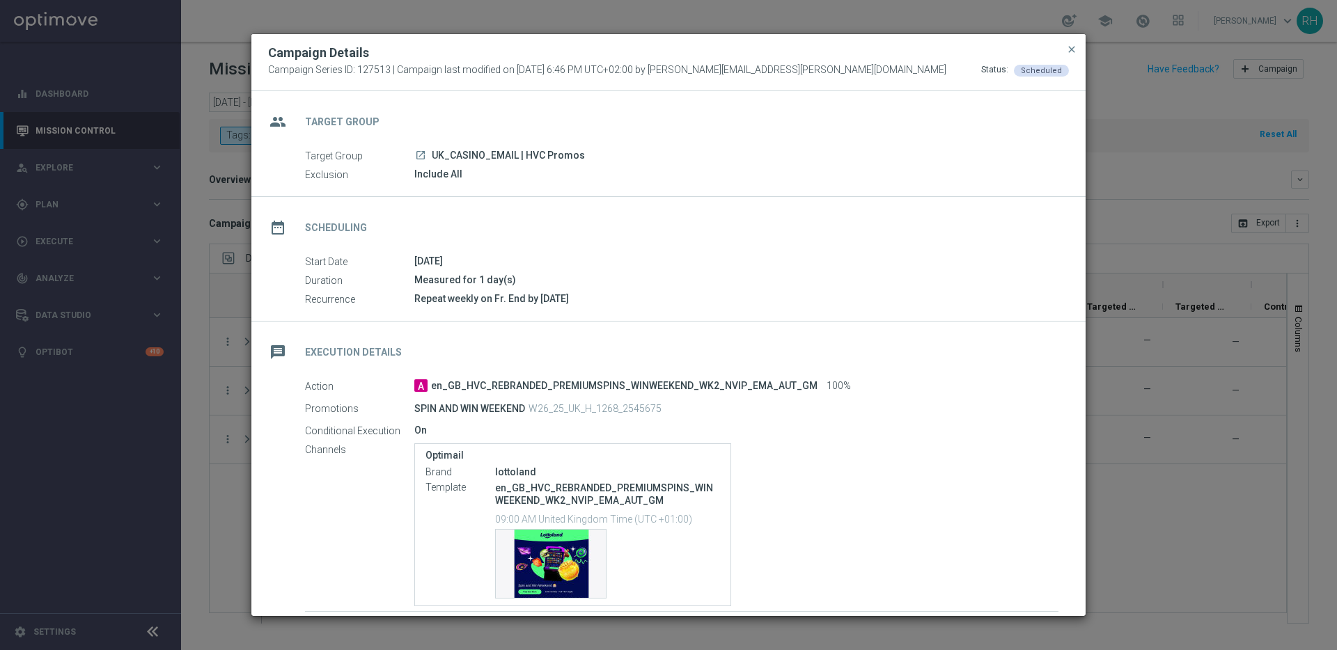
click at [1073, 56] on button "close" at bounding box center [1071, 49] width 14 height 17
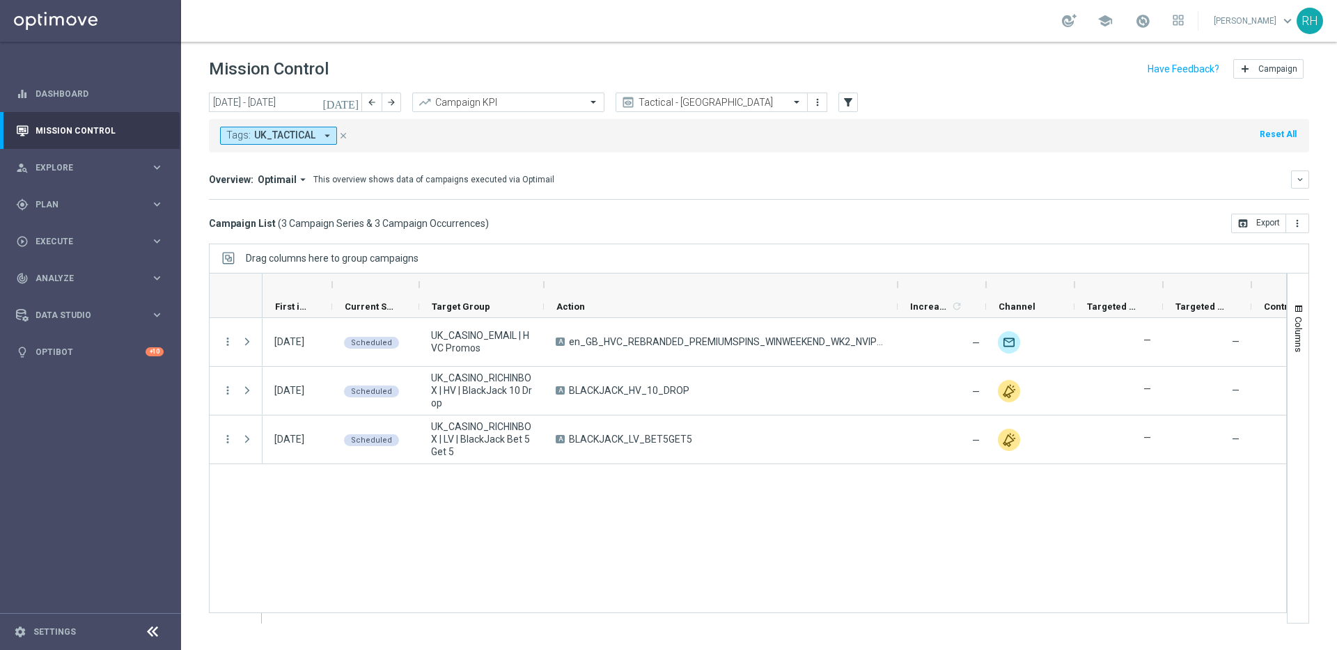
click at [951, 206] on mini-dashboard "Overview: Optimail arrow_drop_down This overview shows data of campaigns execut…" at bounding box center [759, 182] width 1100 height 61
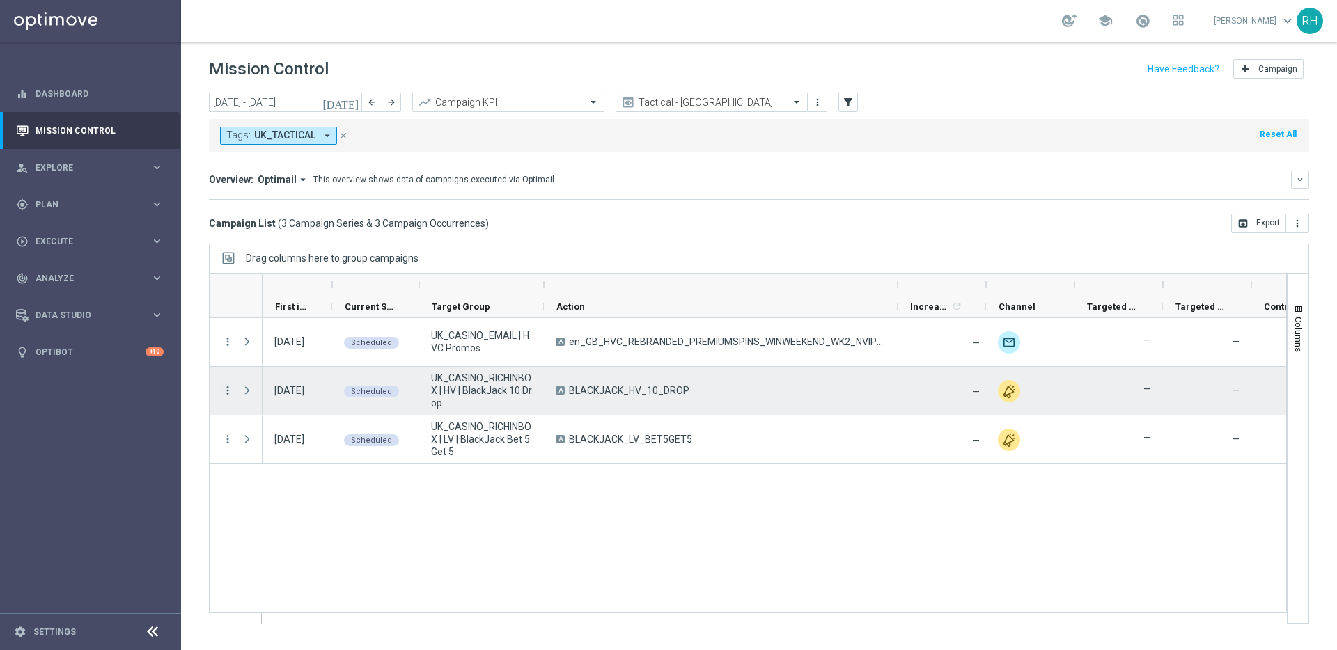
click at [230, 385] on icon "more_vert" at bounding box center [227, 390] width 13 height 13
click at [244, 395] on icon "list" at bounding box center [244, 400] width 10 height 10
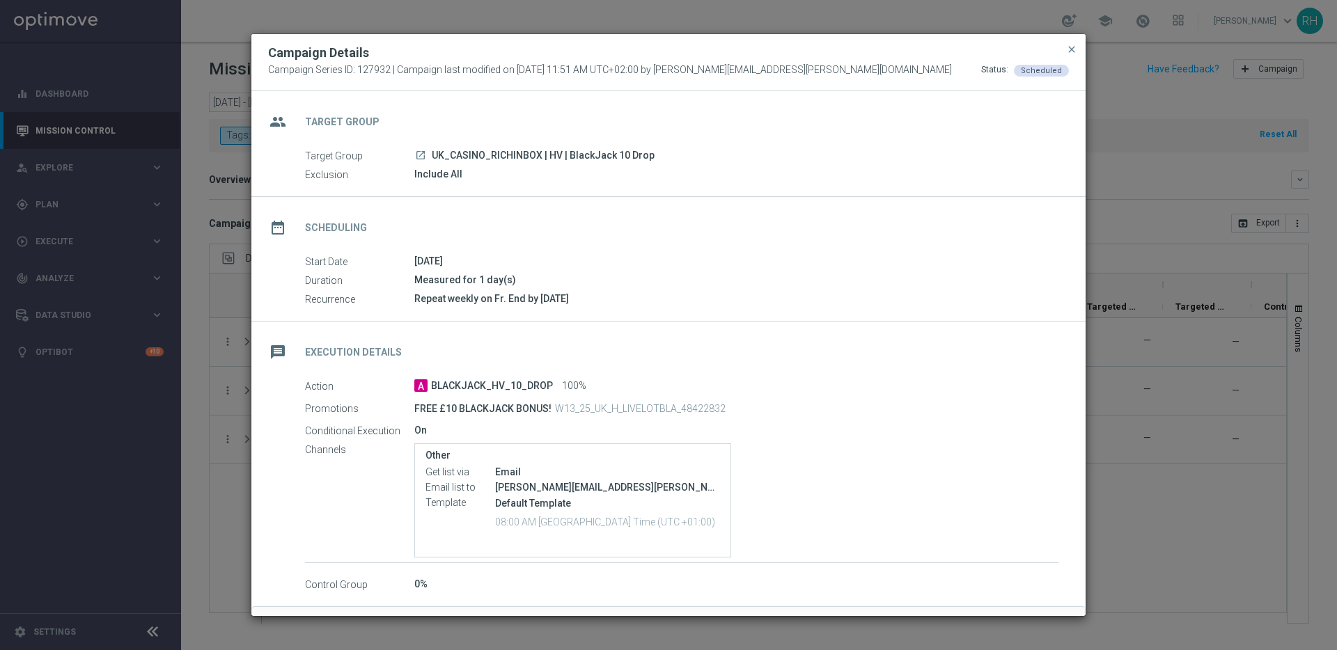
click at [1025, 262] on div "22 Aug 2025" at bounding box center [736, 261] width 644 height 14
click at [1077, 45] on button "close" at bounding box center [1071, 49] width 14 height 17
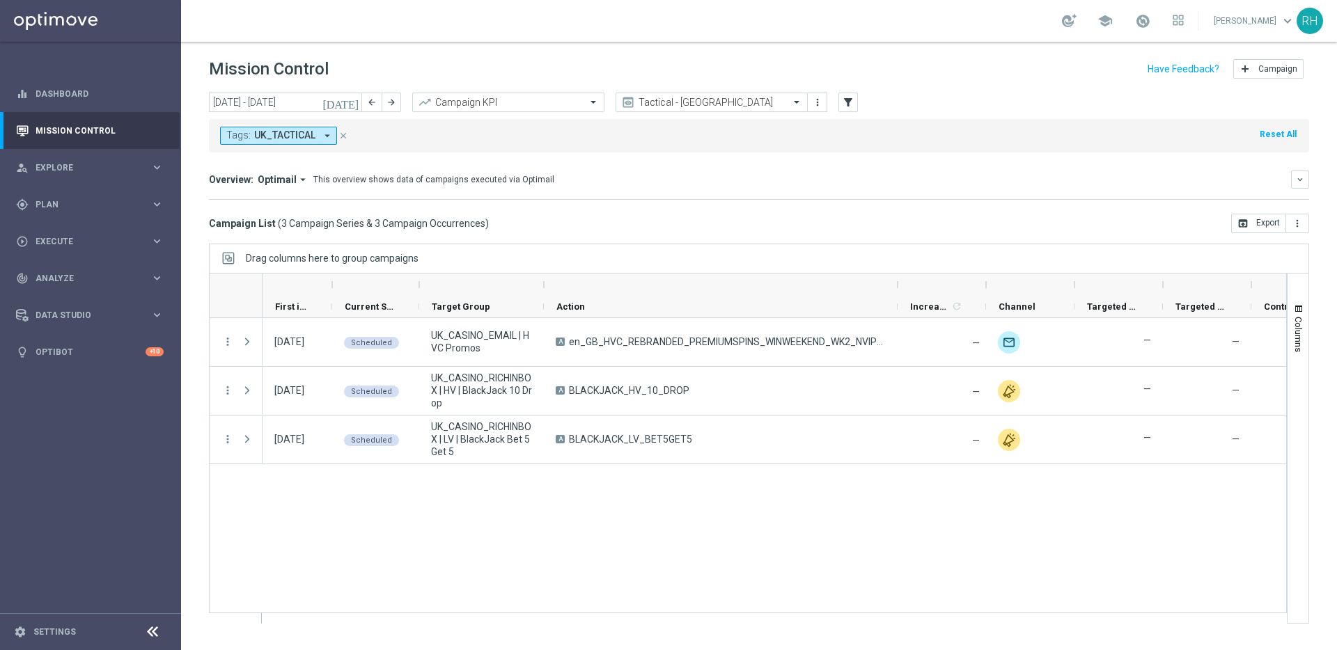
click at [796, 265] on div "Drag columns here to group campaigns" at bounding box center [759, 258] width 1100 height 29
click at [708, 110] on div "Tactical - UK" at bounding box center [711, 102] width 192 height 19
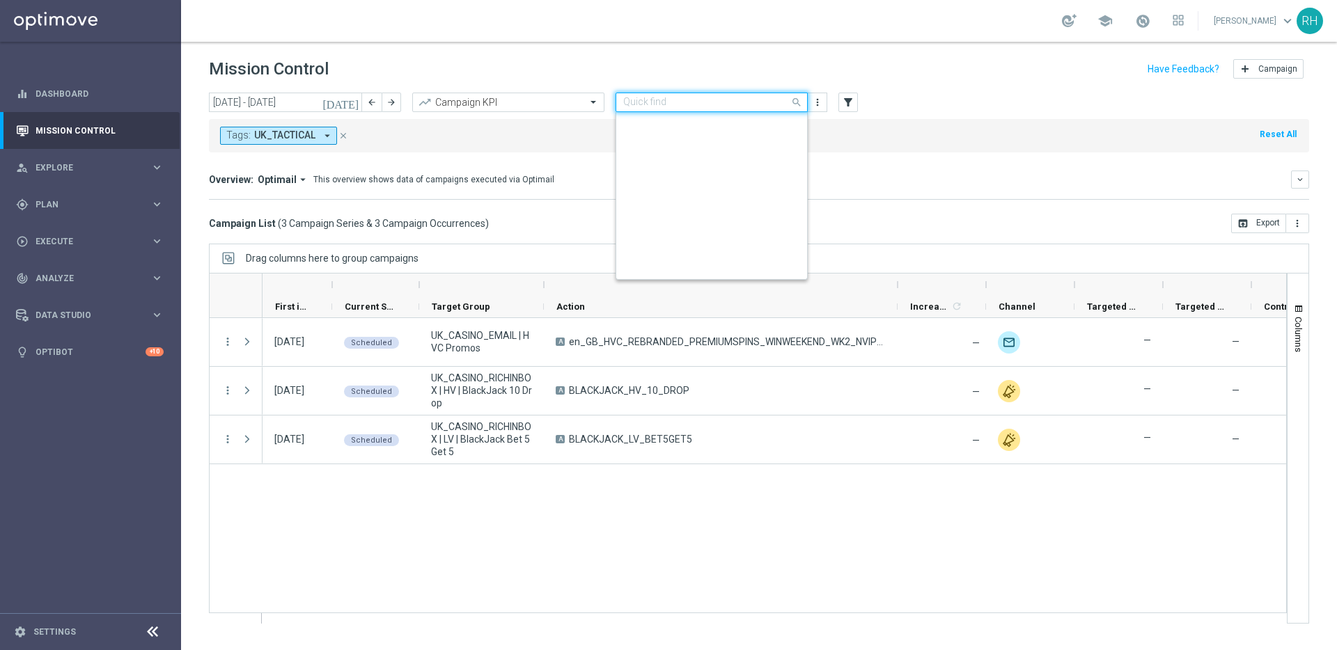
scroll to position [322, 0]
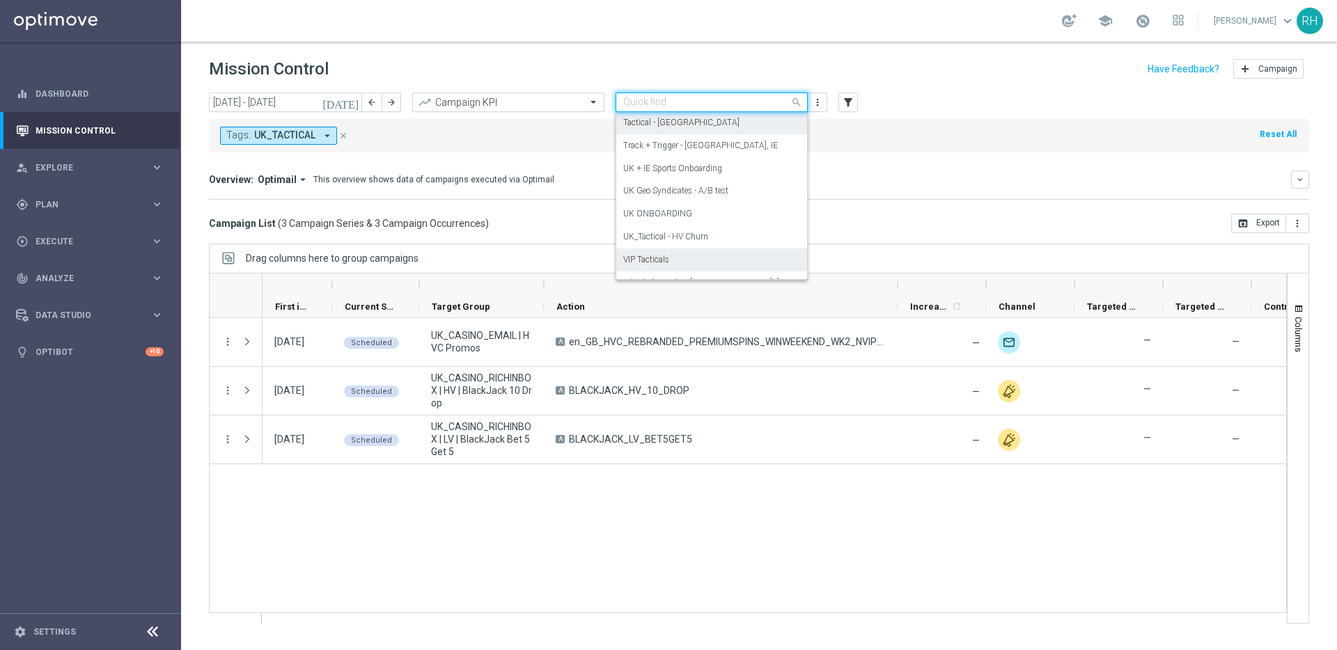
click at [840, 501] on div "05 Sep 2025, Friday Scheduled UK_CASINO_EMAIL | HVC Promos A en_GB_HVC_REBRANDE…" at bounding box center [773, 470] width 1023 height 305
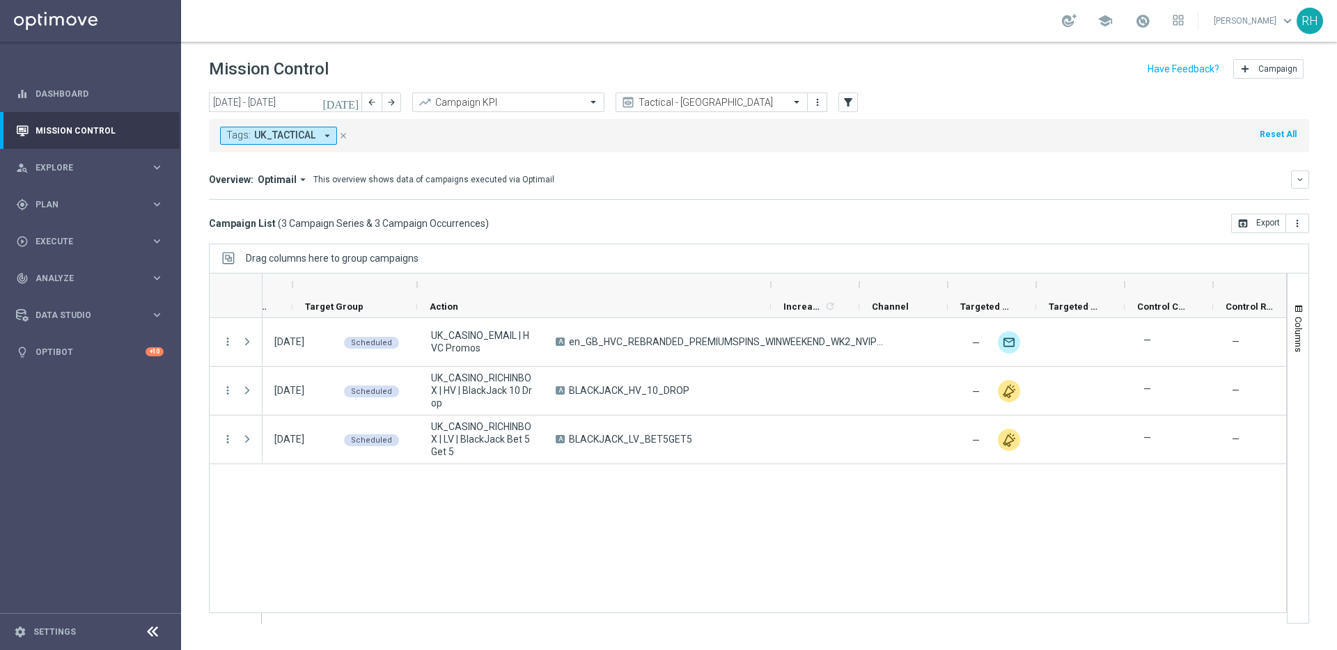
scroll to position [0, 229]
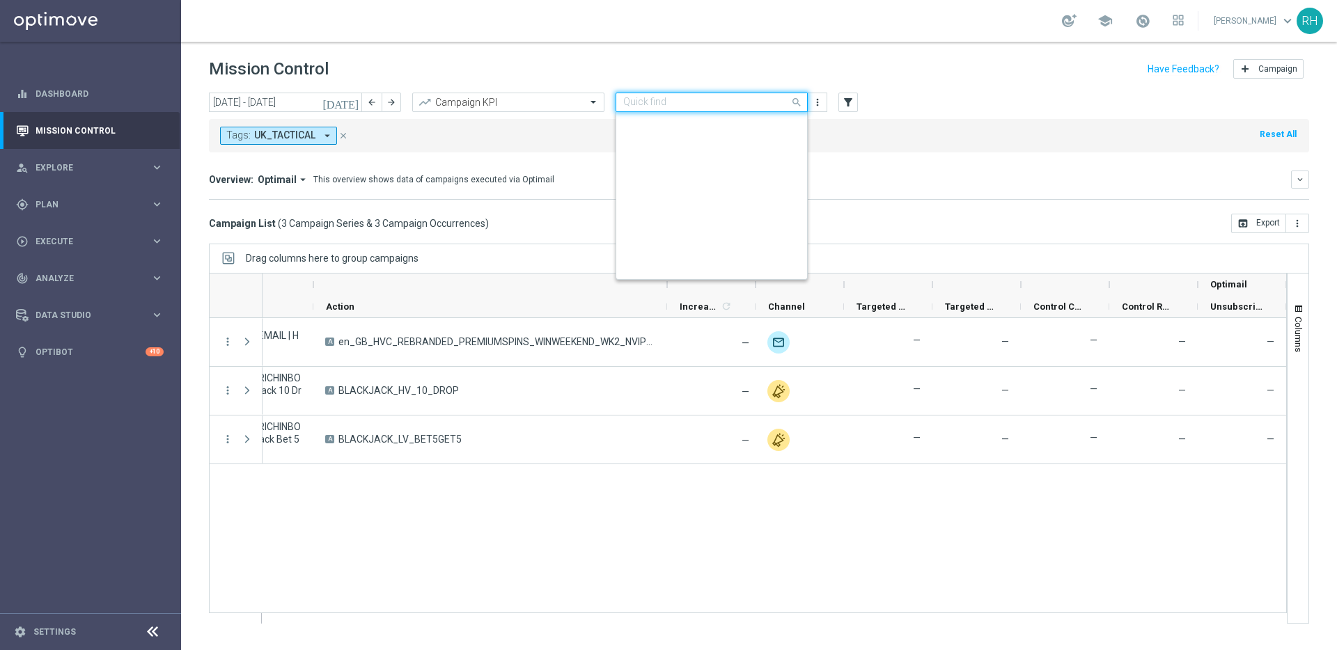
click at [684, 97] on input "text" at bounding box center [697, 103] width 149 height 12
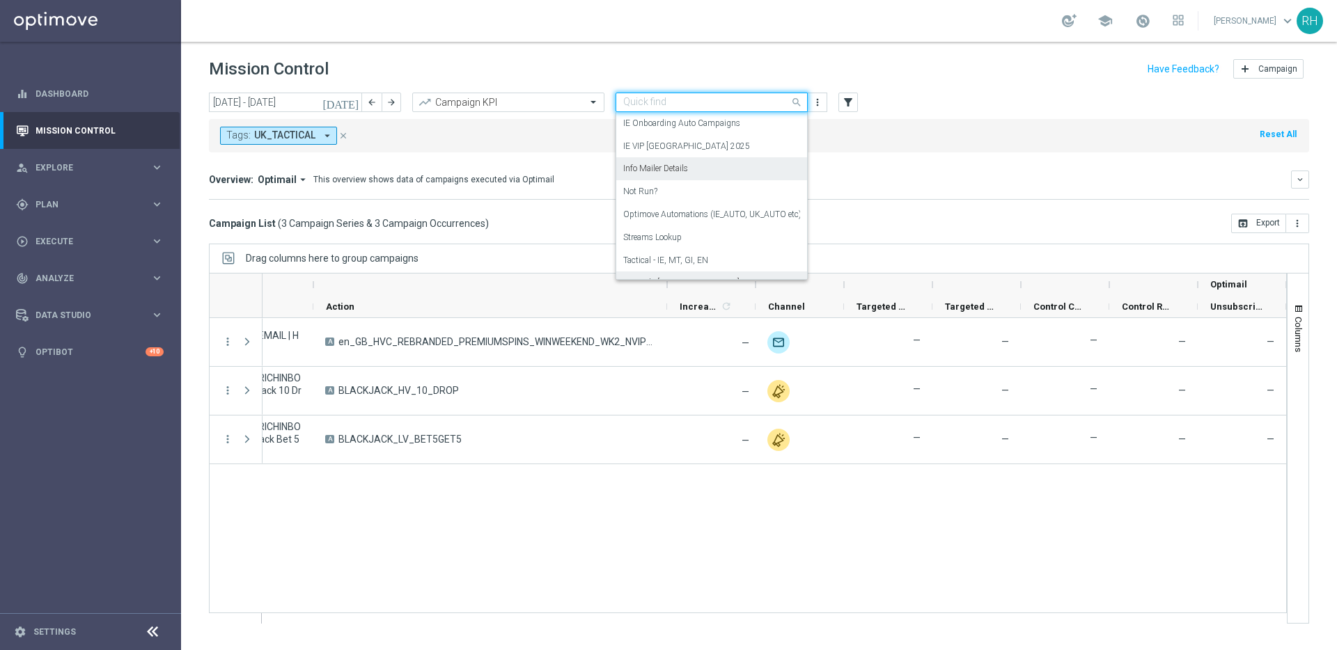
scroll to position [161, 0]
click at [711, 172] on div "Info Mailer Details" at bounding box center [711, 168] width 177 height 23
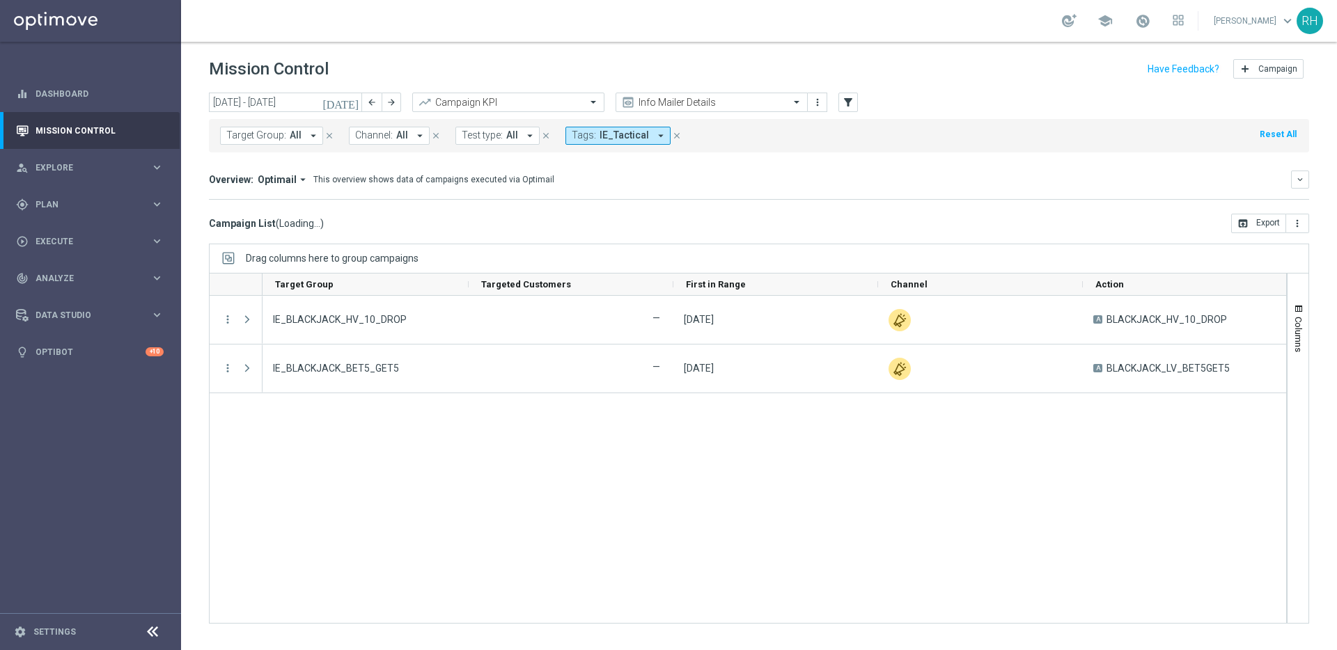
scroll to position [0, 0]
click at [762, 77] on div "Mission Control add Campaign" at bounding box center [759, 69] width 1100 height 27
click at [760, 95] on div "Info Mailer Details" at bounding box center [711, 102] width 192 height 19
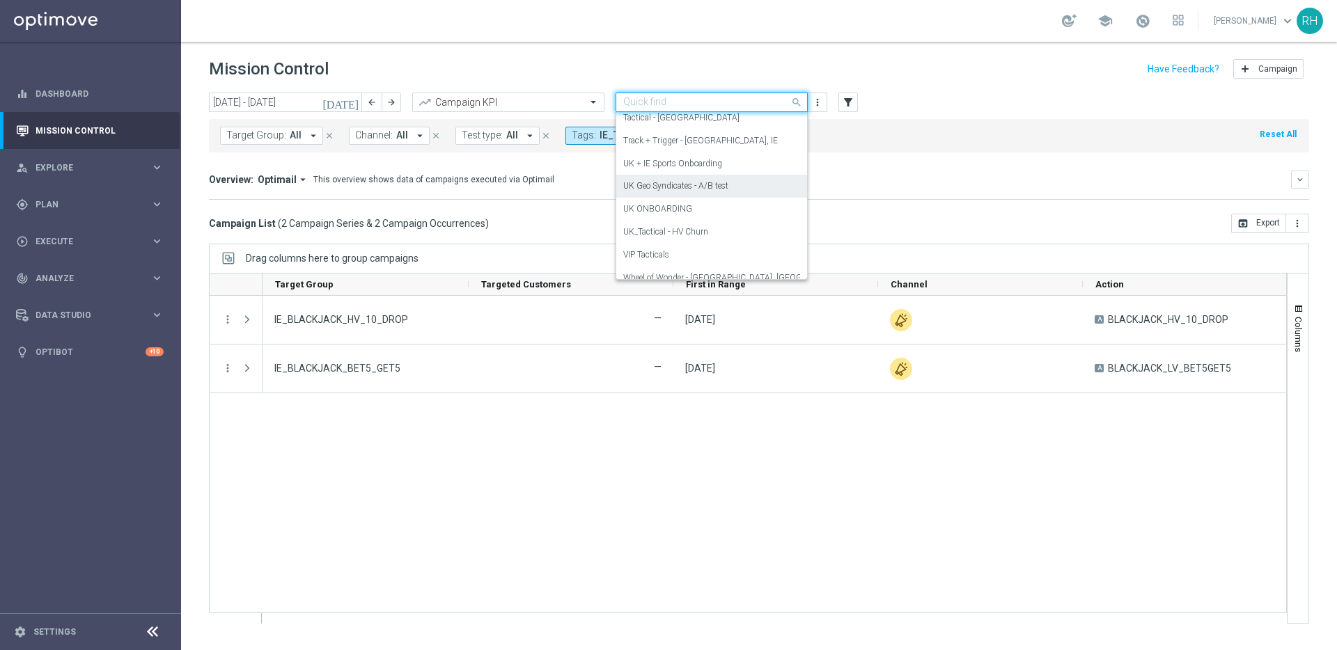
scroll to position [361, 0]
click at [721, 202] on div "UK_Tactical - HV Churn" at bounding box center [711, 197] width 177 height 23
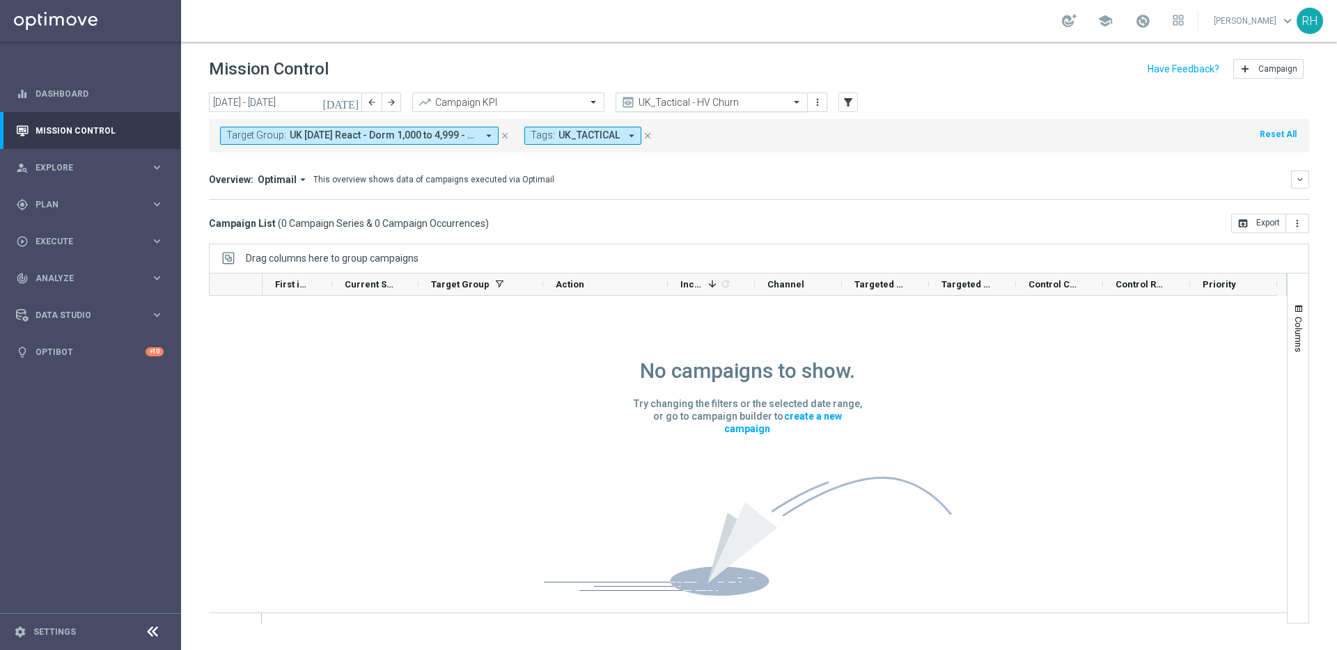
click at [732, 97] on input "text" at bounding box center [697, 103] width 149 height 12
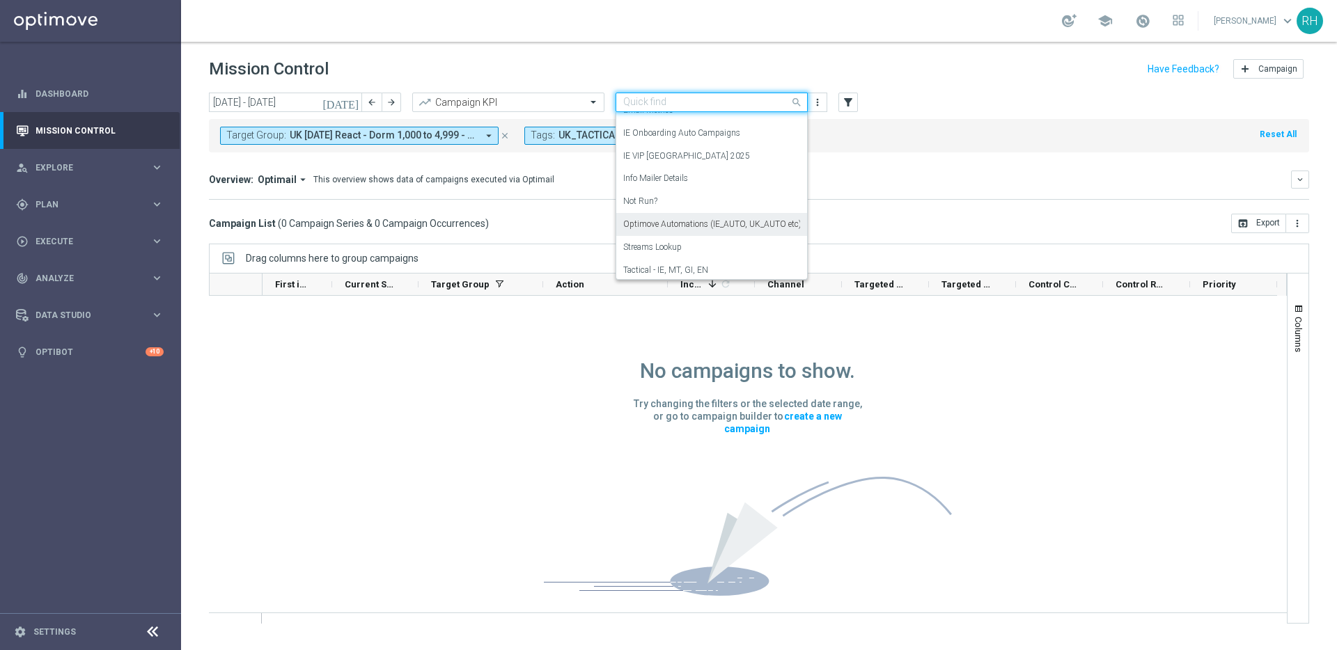
scroll to position [179, 0]
click at [709, 237] on div "Tactical - IE, MT, GI, EN" at bounding box center [711, 241] width 177 height 23
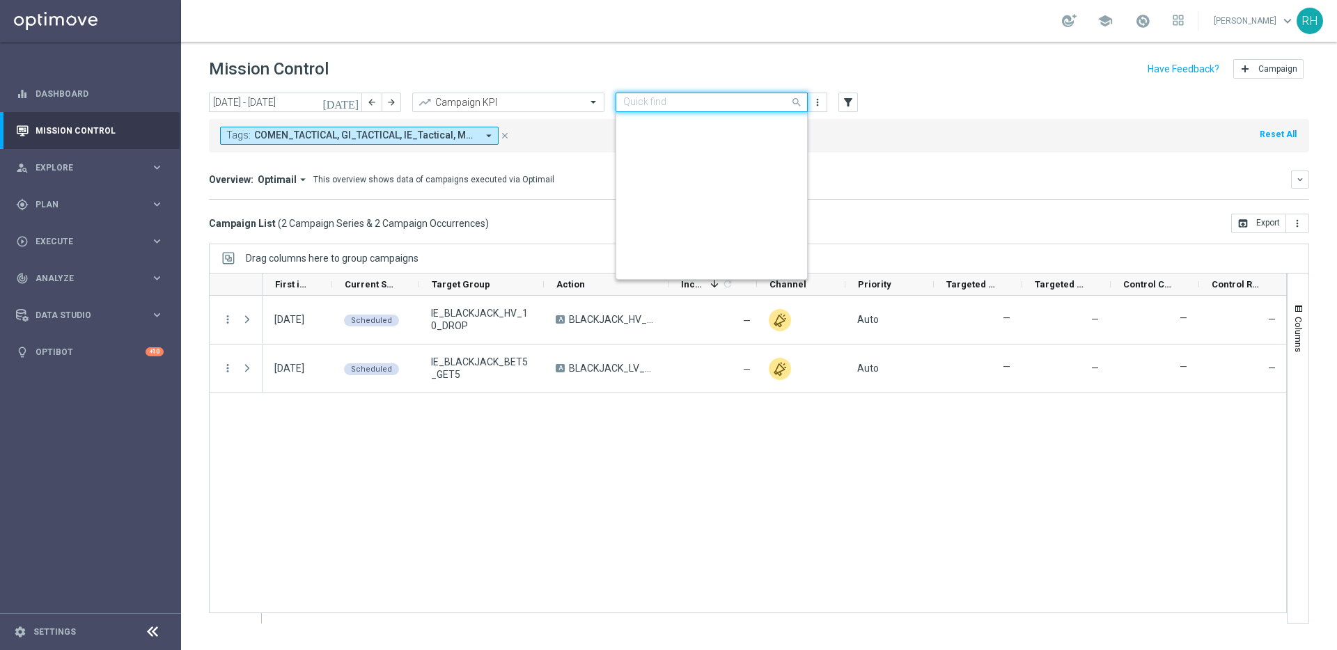
click at [709, 99] on input "text" at bounding box center [697, 103] width 149 height 12
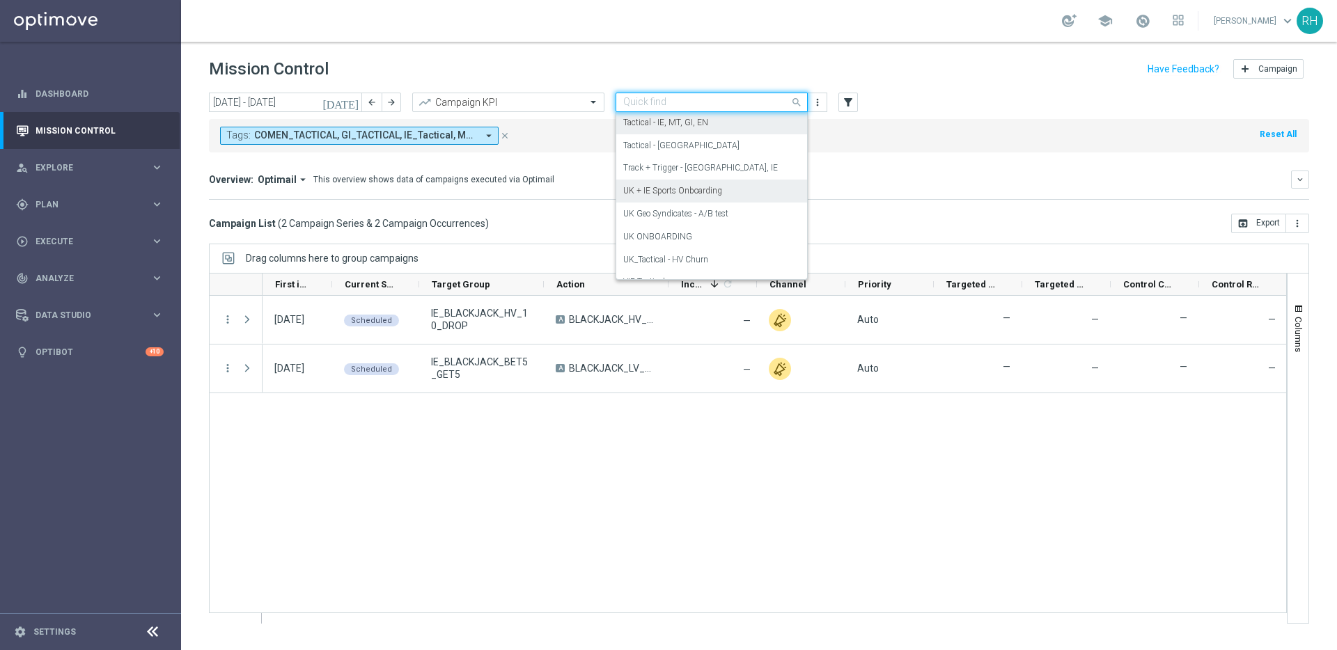
scroll to position [0, 0]
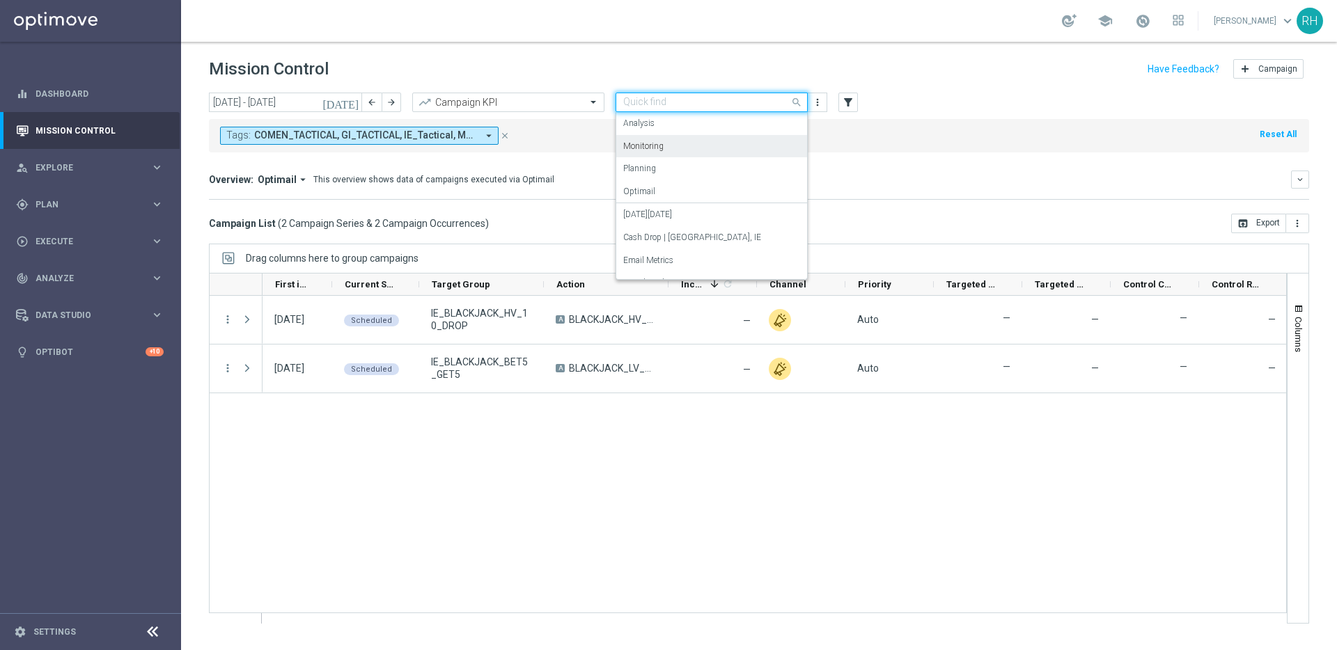
click at [699, 140] on div "Monitoring" at bounding box center [711, 146] width 177 height 23
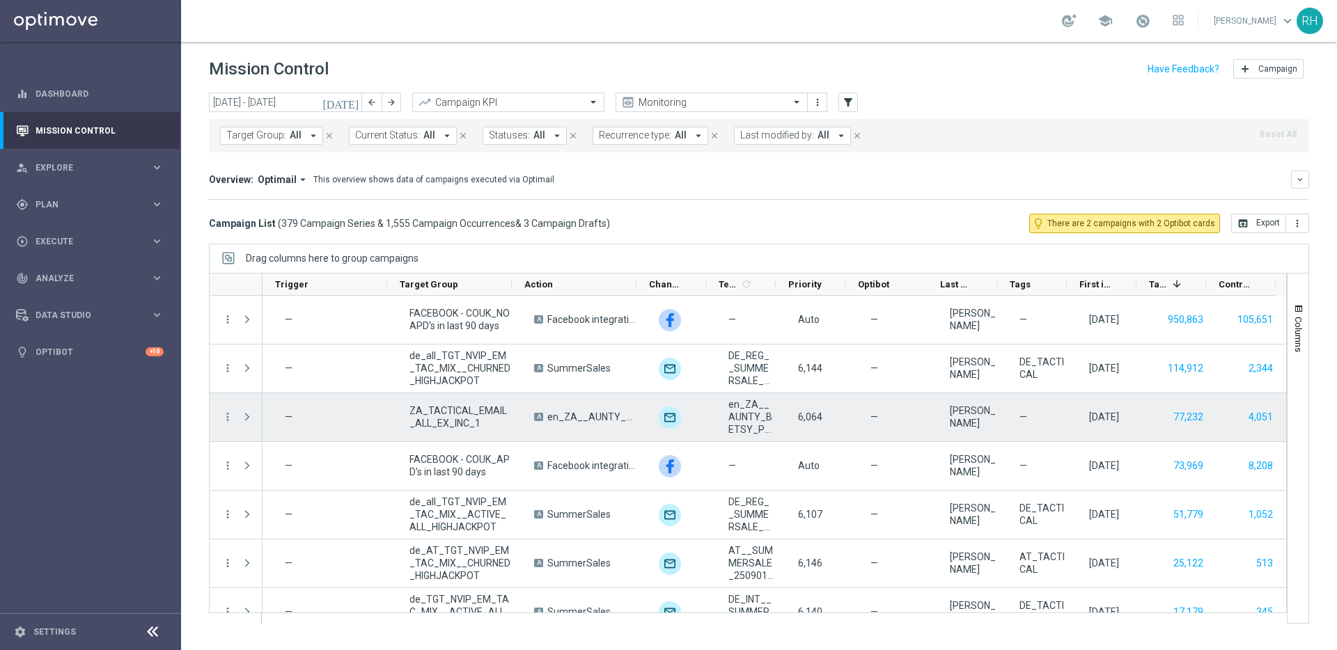
scroll to position [0, 162]
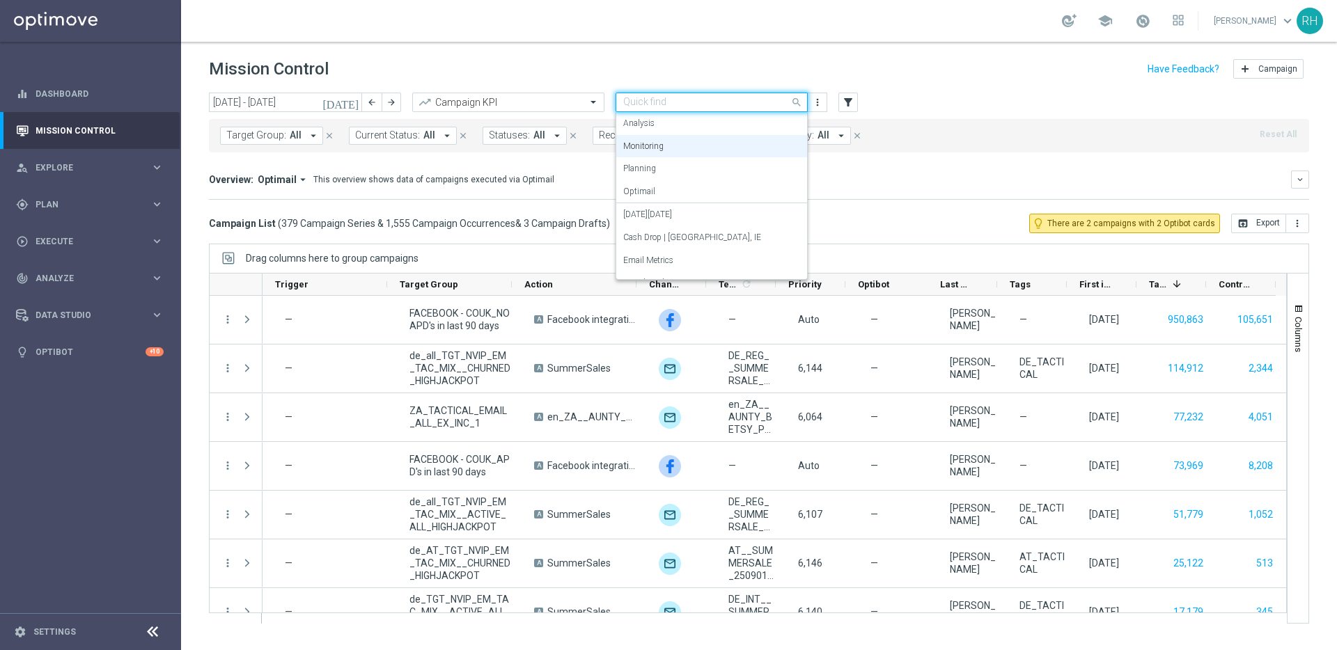
click at [750, 103] on input "text" at bounding box center [697, 103] width 149 height 12
click at [742, 129] on div "Analysis" at bounding box center [711, 123] width 177 height 23
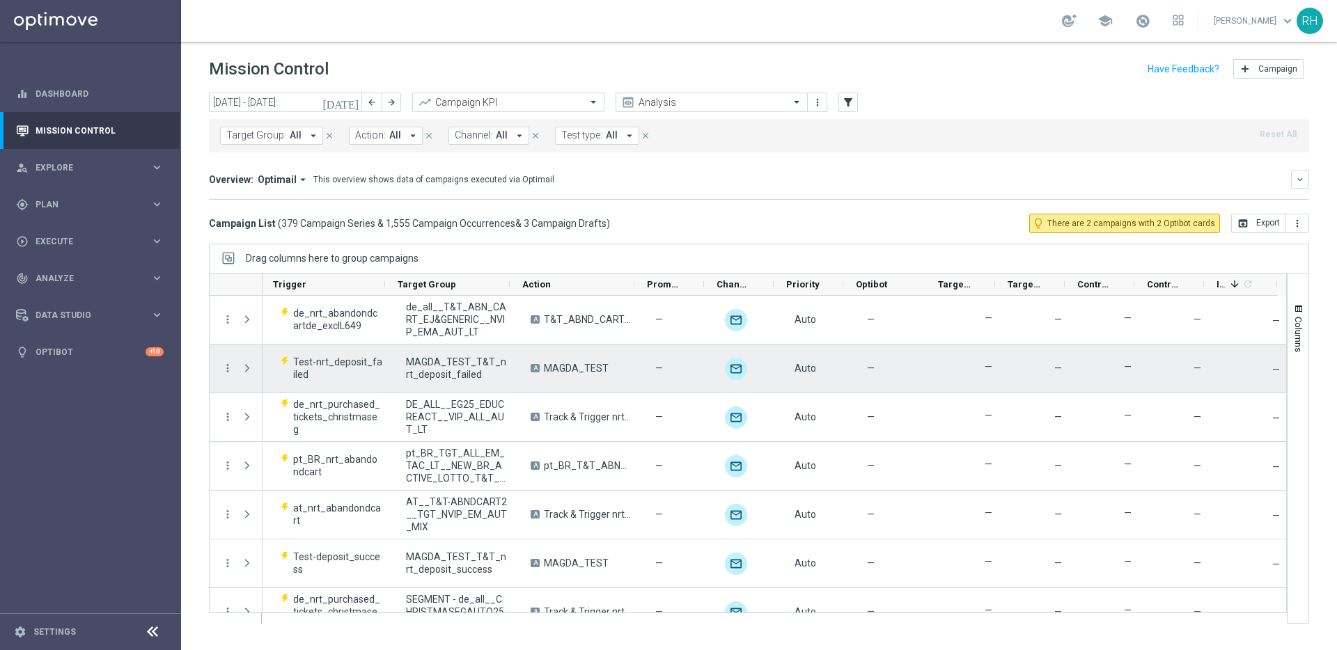
scroll to position [0, 143]
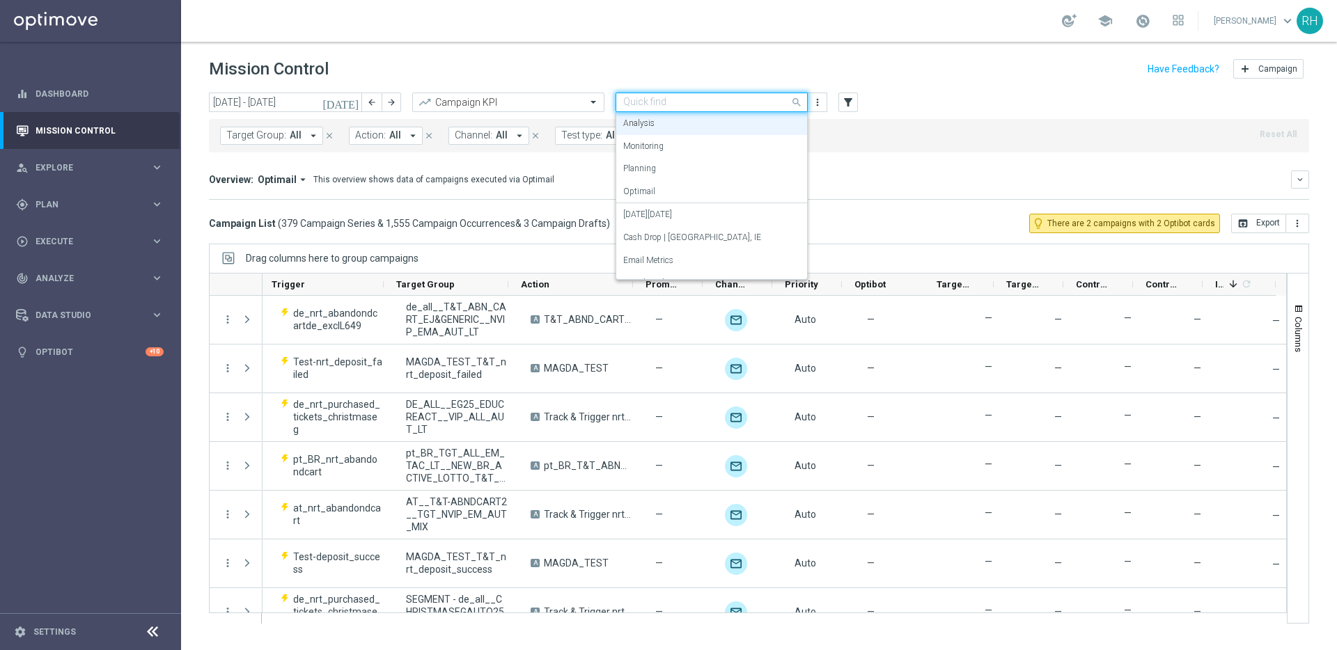
click at [725, 105] on input "text" at bounding box center [697, 103] width 149 height 12
click at [718, 183] on div "Optimail" at bounding box center [711, 191] width 177 height 23
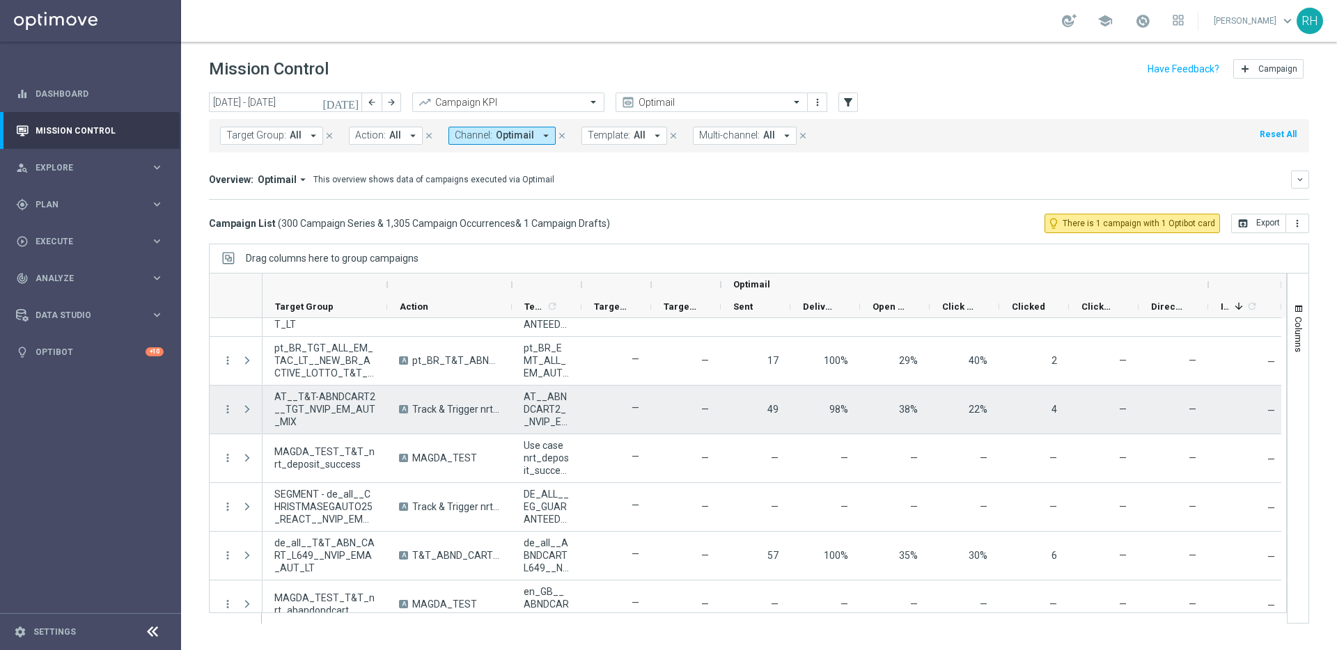
scroll to position [0, 0]
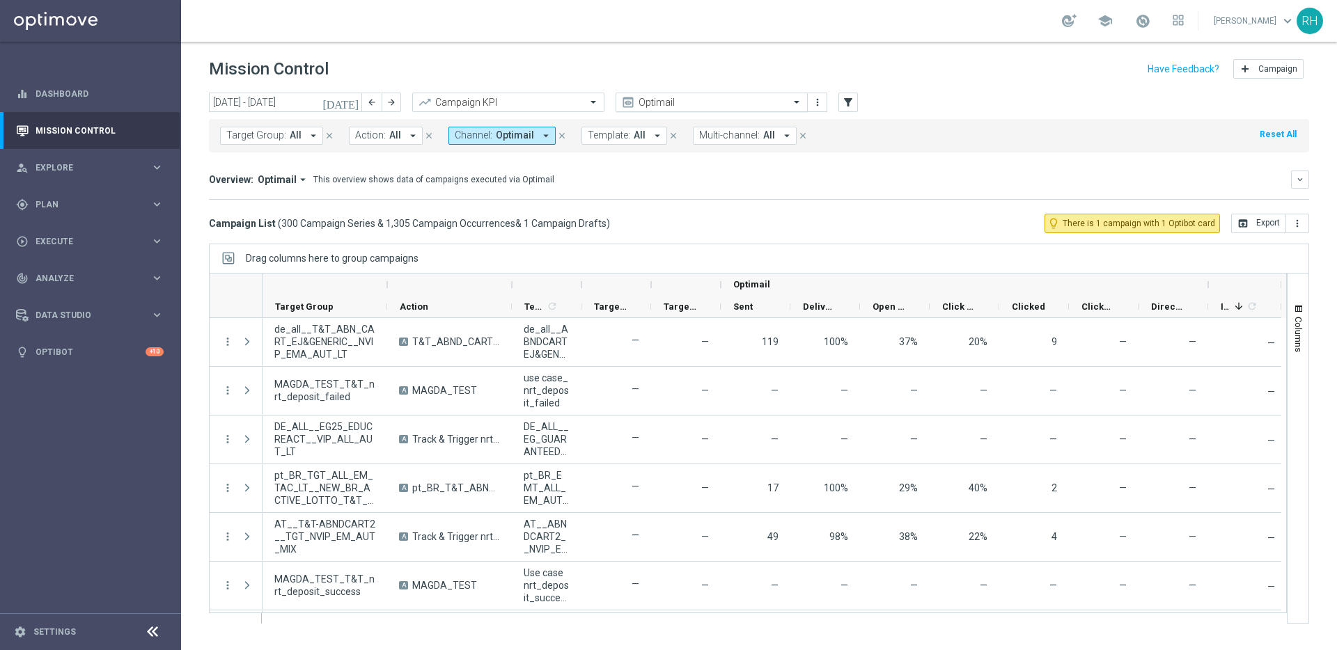
click at [792, 101] on span at bounding box center [797, 102] width 17 height 12
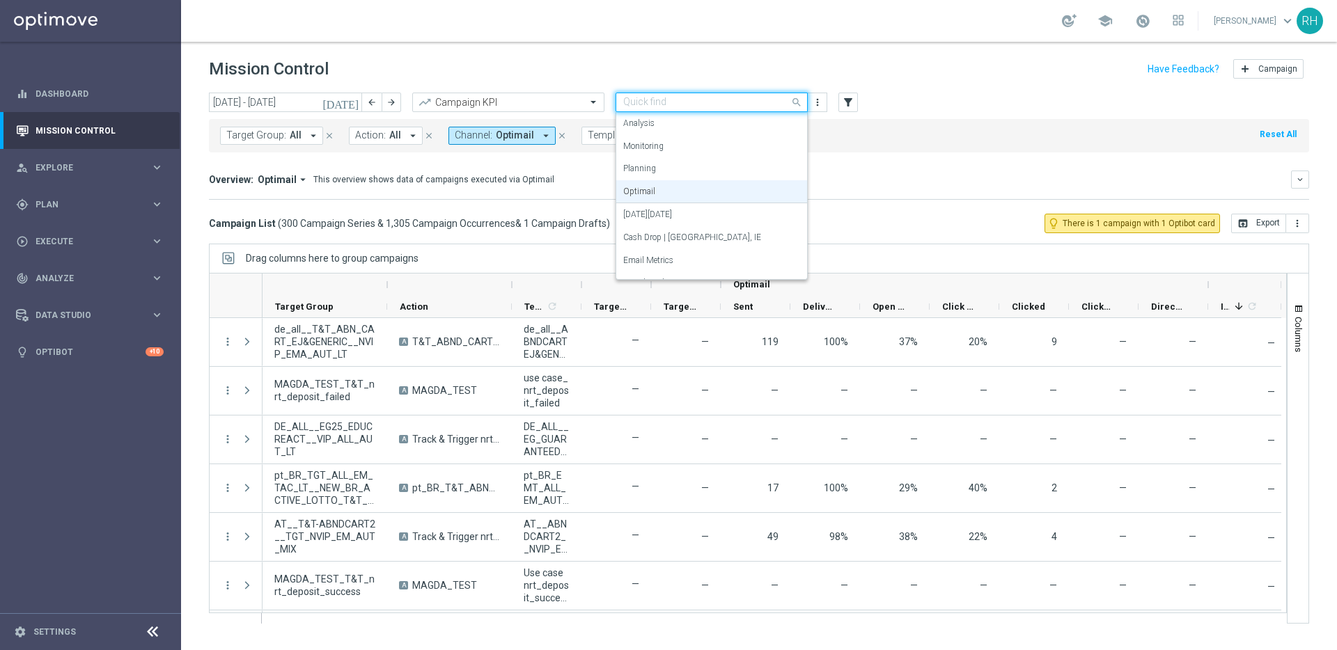
click at [915, 182] on div "Overview: Optimail arrow_drop_down This overview shows data of campaigns execut…" at bounding box center [750, 179] width 1082 height 13
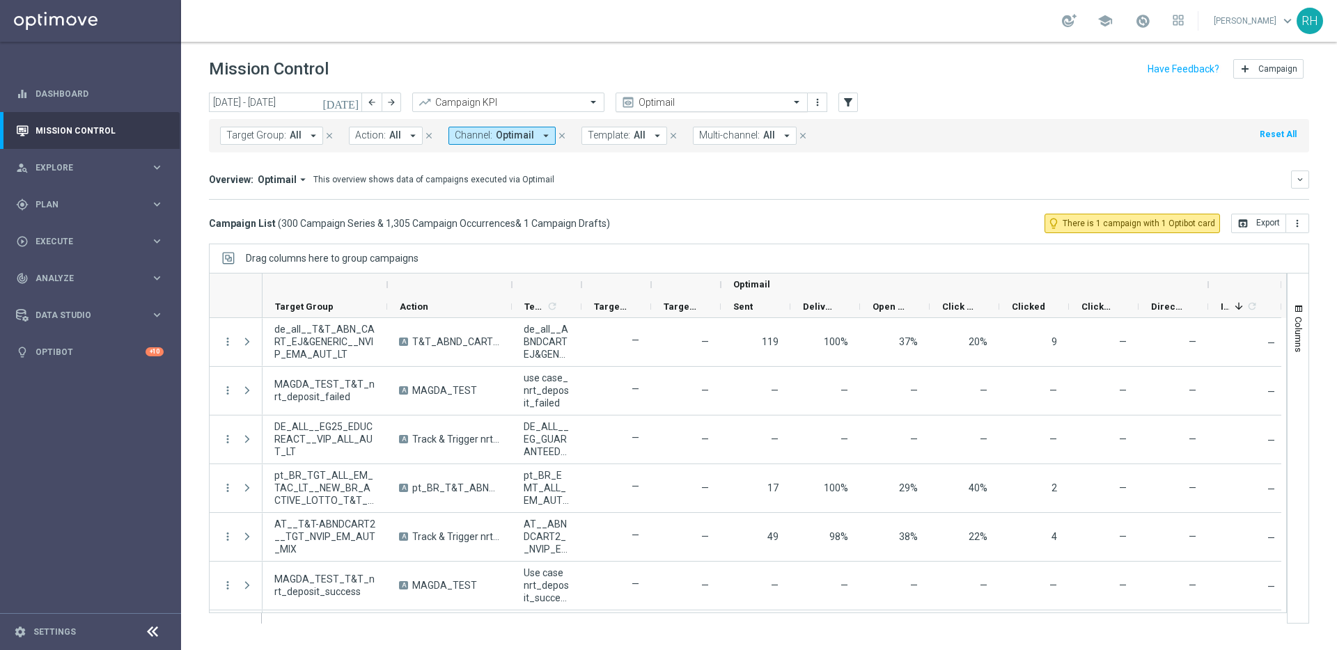
click at [721, 101] on input "text" at bounding box center [697, 103] width 149 height 12
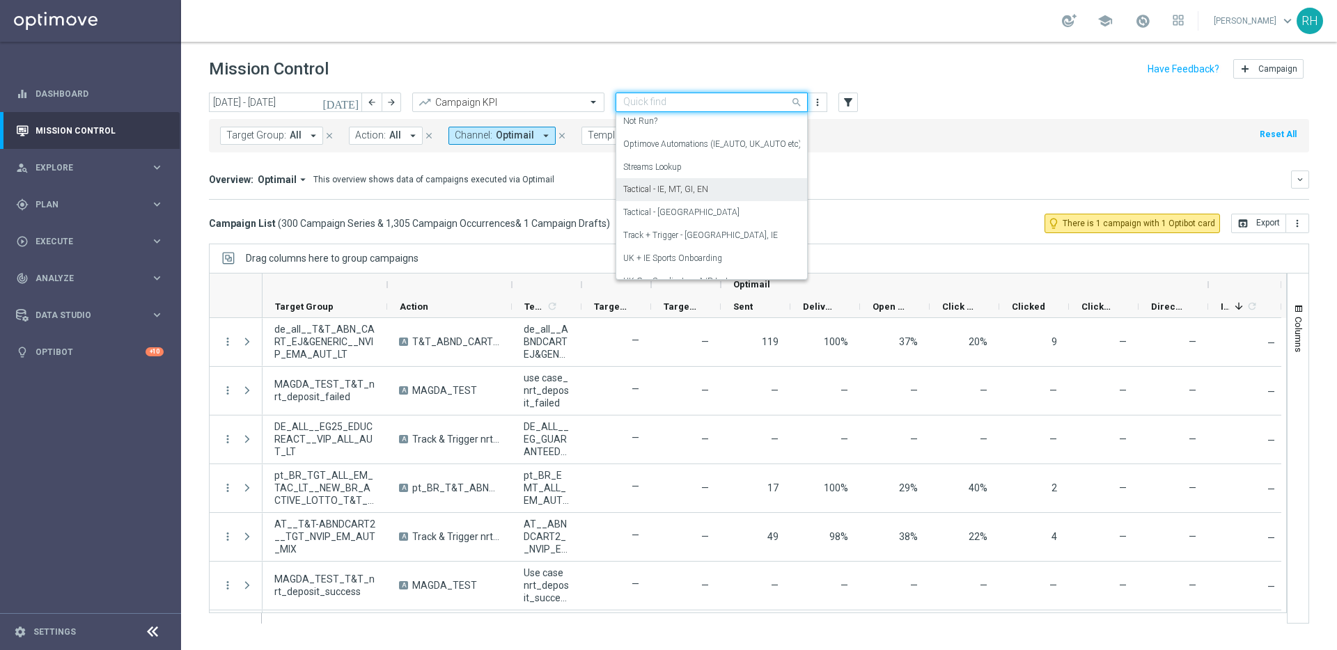
scroll to position [232, 0]
click at [719, 206] on div "Tactical - UK" at bounding box center [711, 211] width 177 height 23
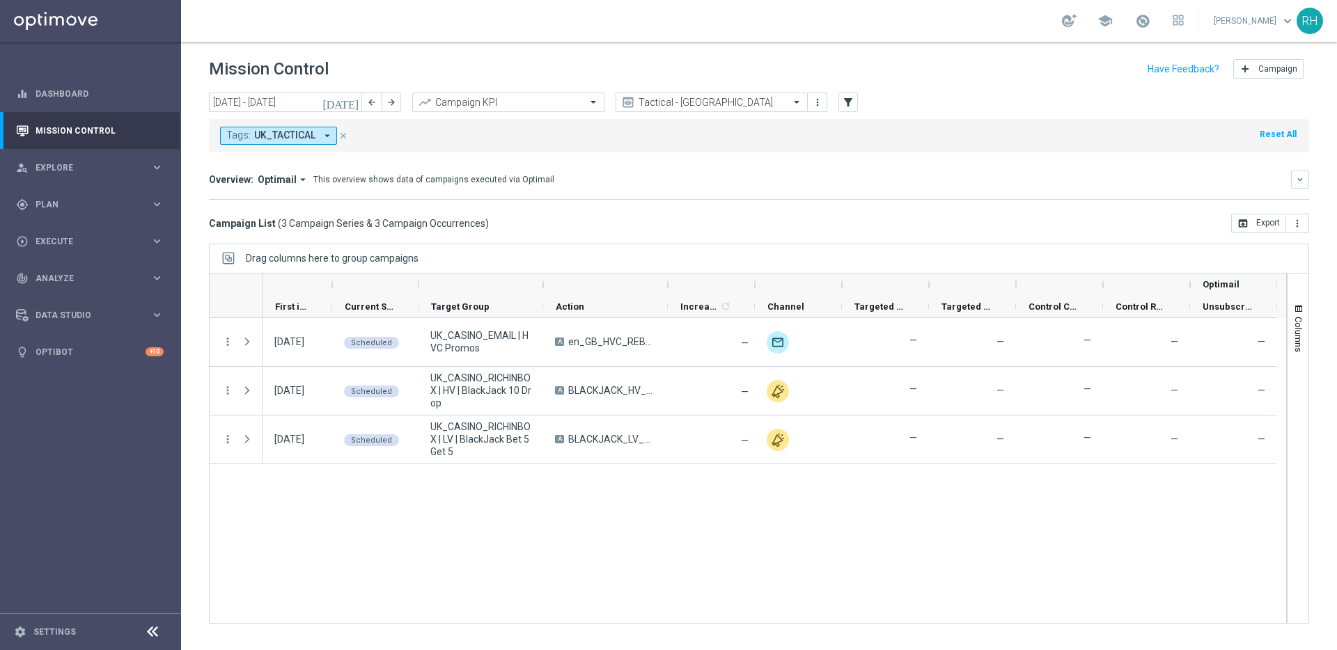
click at [355, 97] on icon "today" at bounding box center [341, 102] width 38 height 13
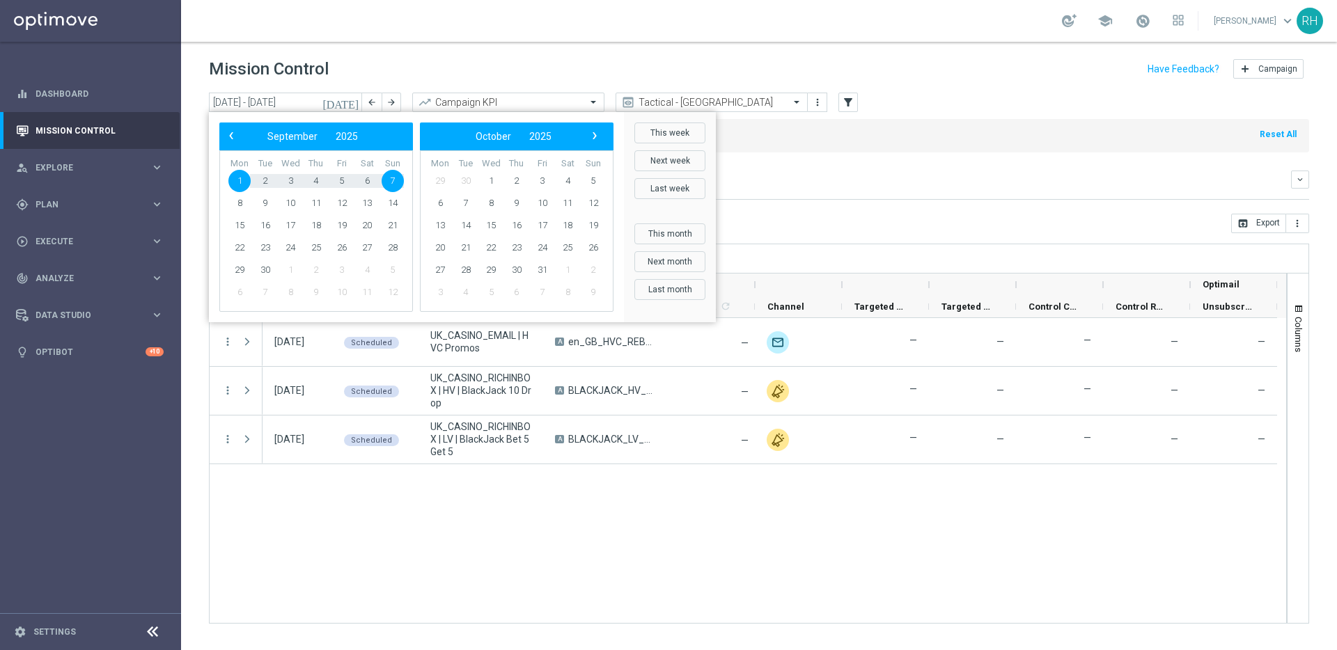
click at [631, 511] on div "05 Sep 2025, Friday Scheduled UK_CASINO_EMAIL | HVC Promos A en_GB_HVC_REBRANDE…" at bounding box center [773, 470] width 1023 height 305
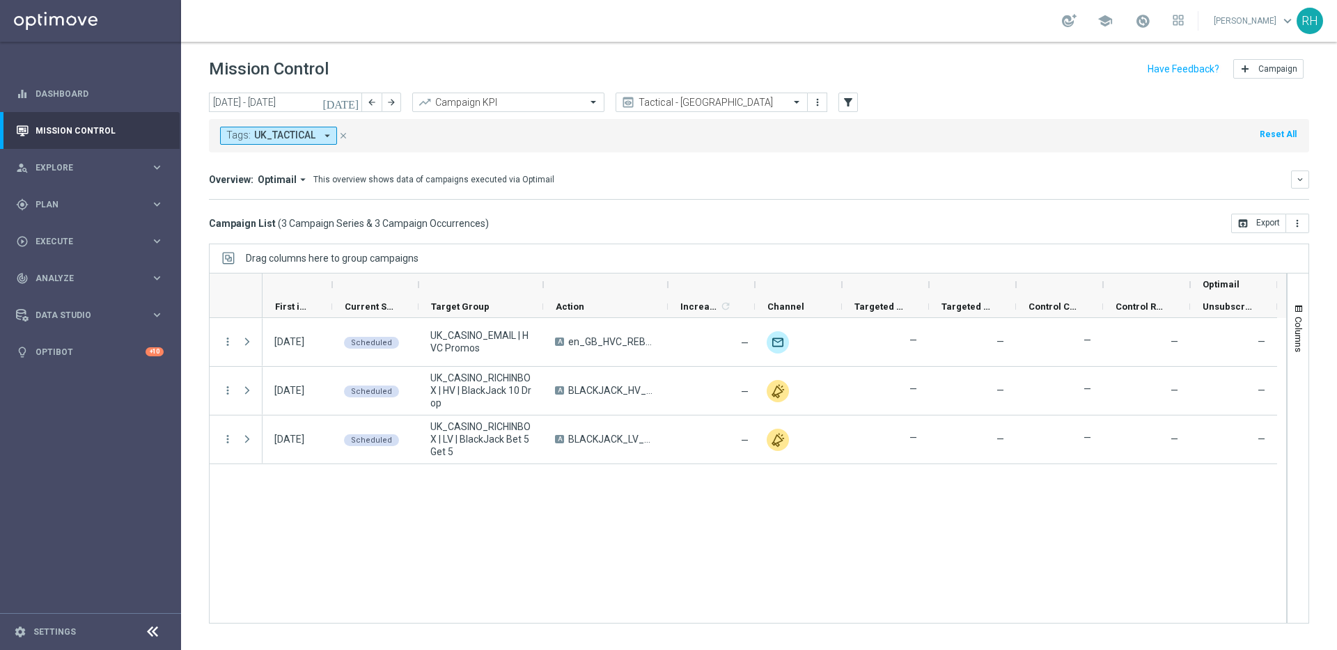
click at [352, 104] on icon "today" at bounding box center [341, 102] width 38 height 13
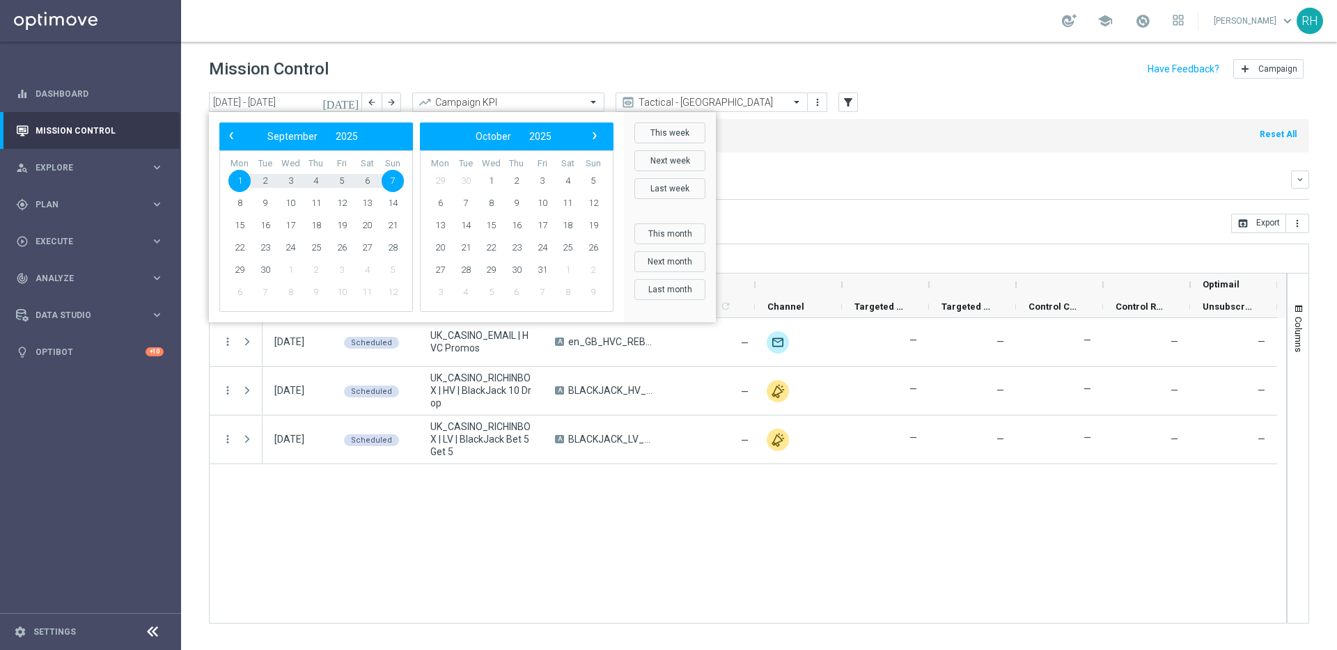
click at [847, 189] on div "Overview: Optimail arrow_drop_down This overview shows data of campaigns execut…" at bounding box center [759, 185] width 1100 height 29
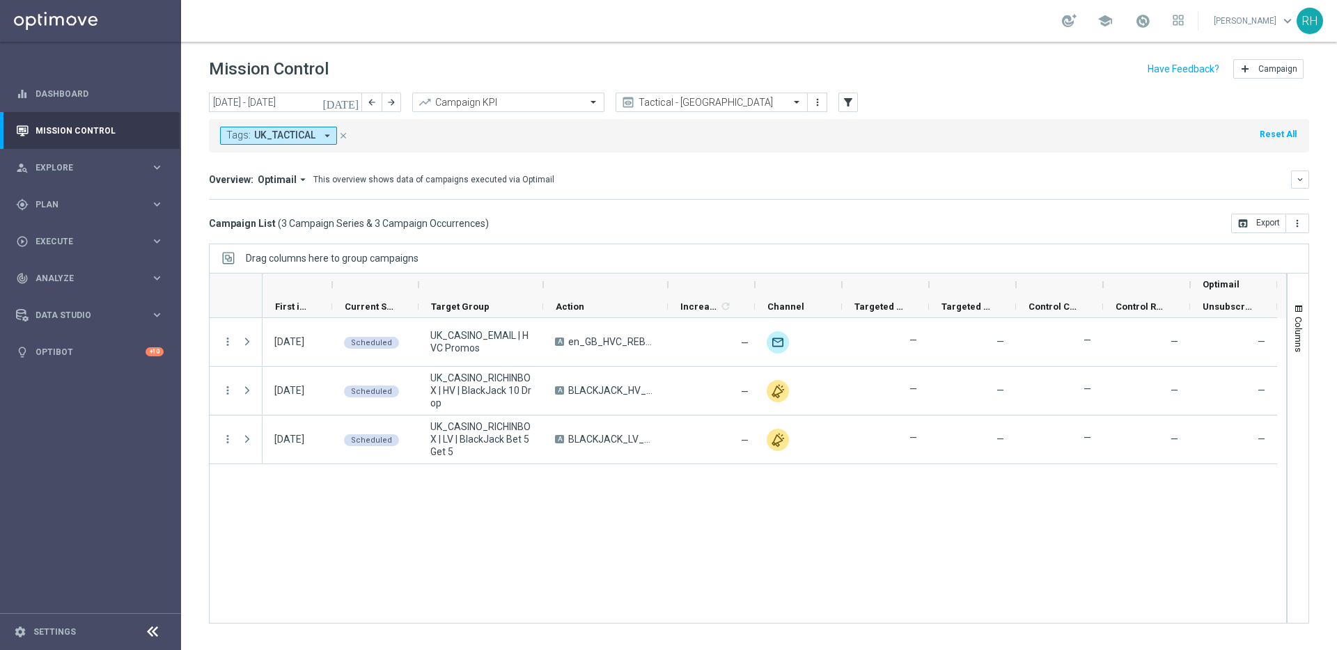
click at [354, 107] on icon "today" at bounding box center [341, 102] width 38 height 13
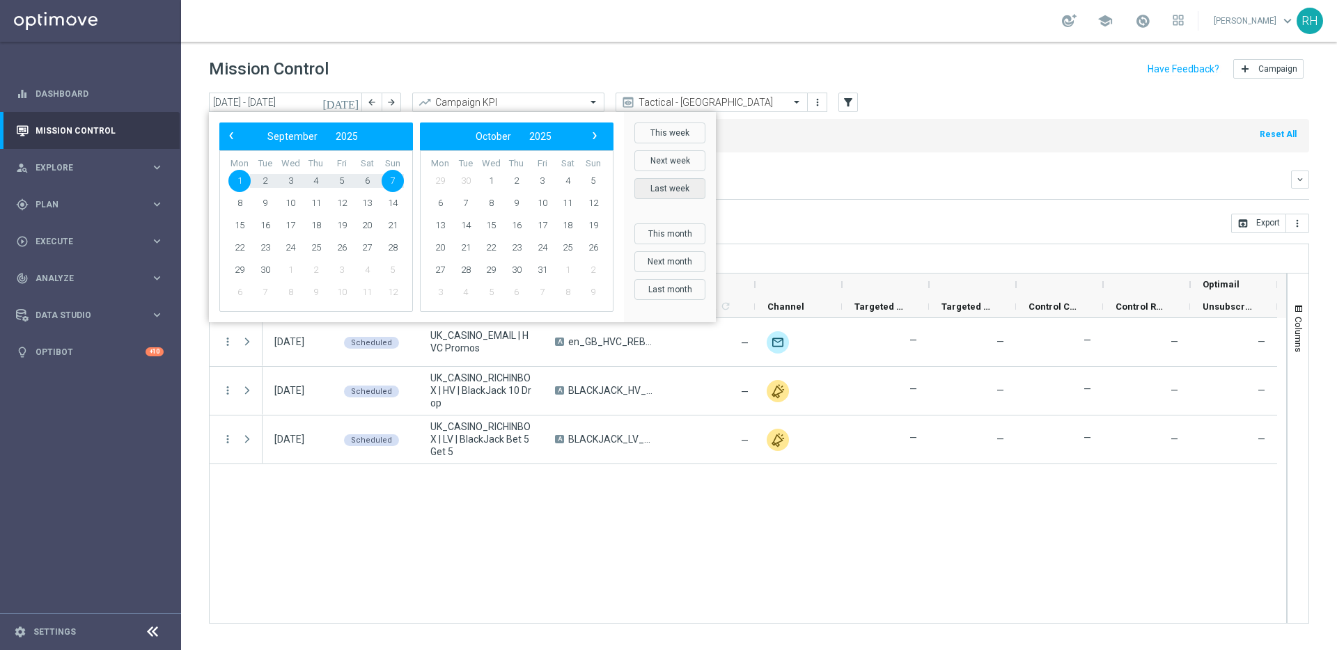
click at [676, 184] on button "Last week" at bounding box center [669, 188] width 71 height 21
type input "25 Aug 2025 - 31 Aug 2025"
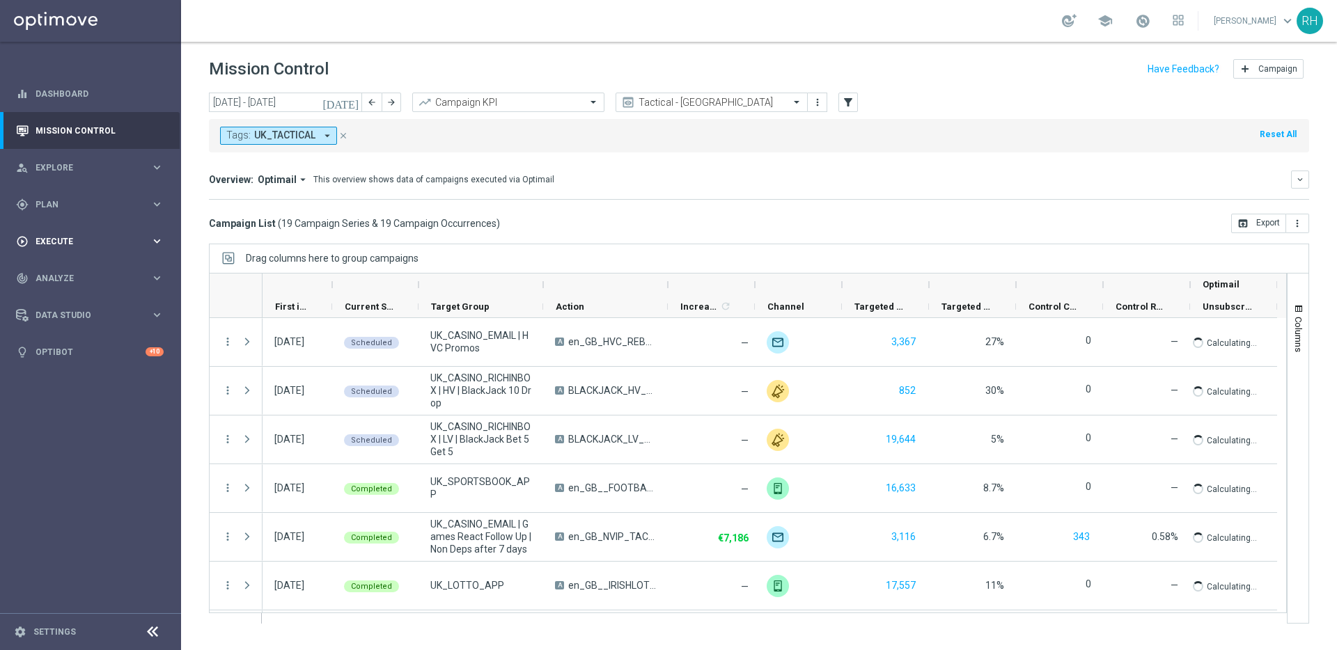
click at [123, 252] on div "play_circle_outline Execute keyboard_arrow_right" at bounding box center [90, 241] width 180 height 37
click at [95, 274] on link "Campaign Builder" at bounding box center [90, 270] width 109 height 11
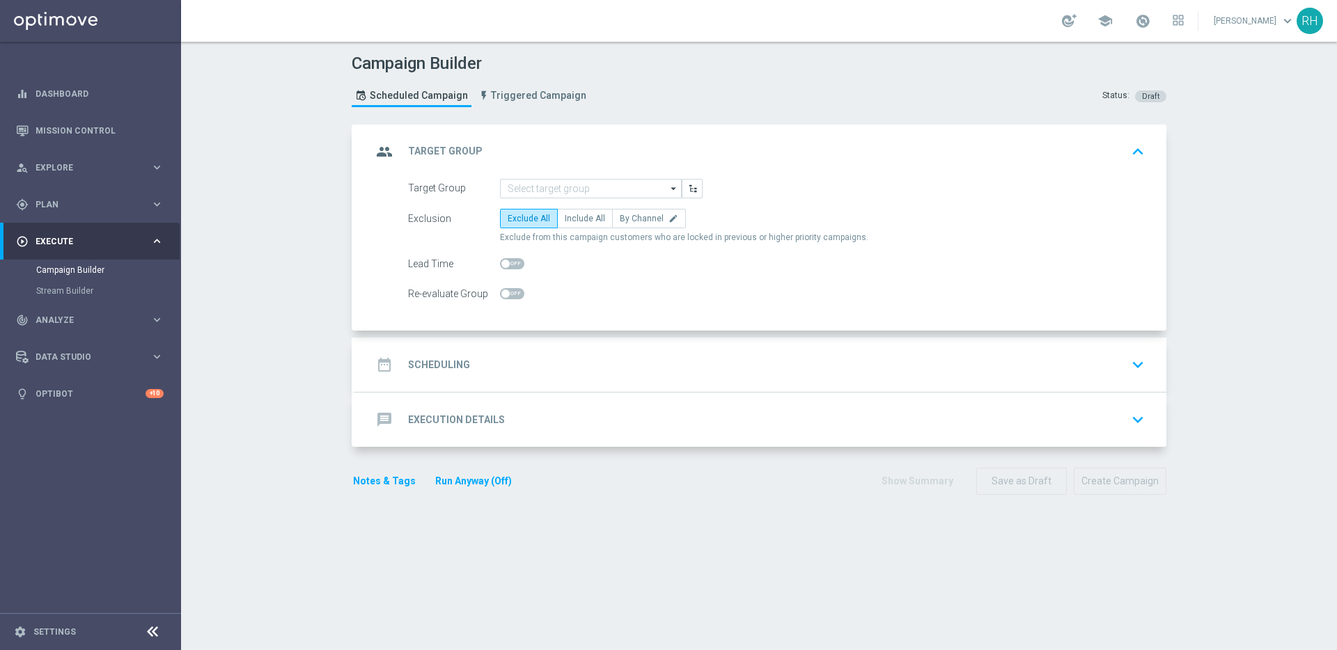
click at [586, 425] on div "message Execution Details keyboard_arrow_down" at bounding box center [761, 420] width 778 height 26
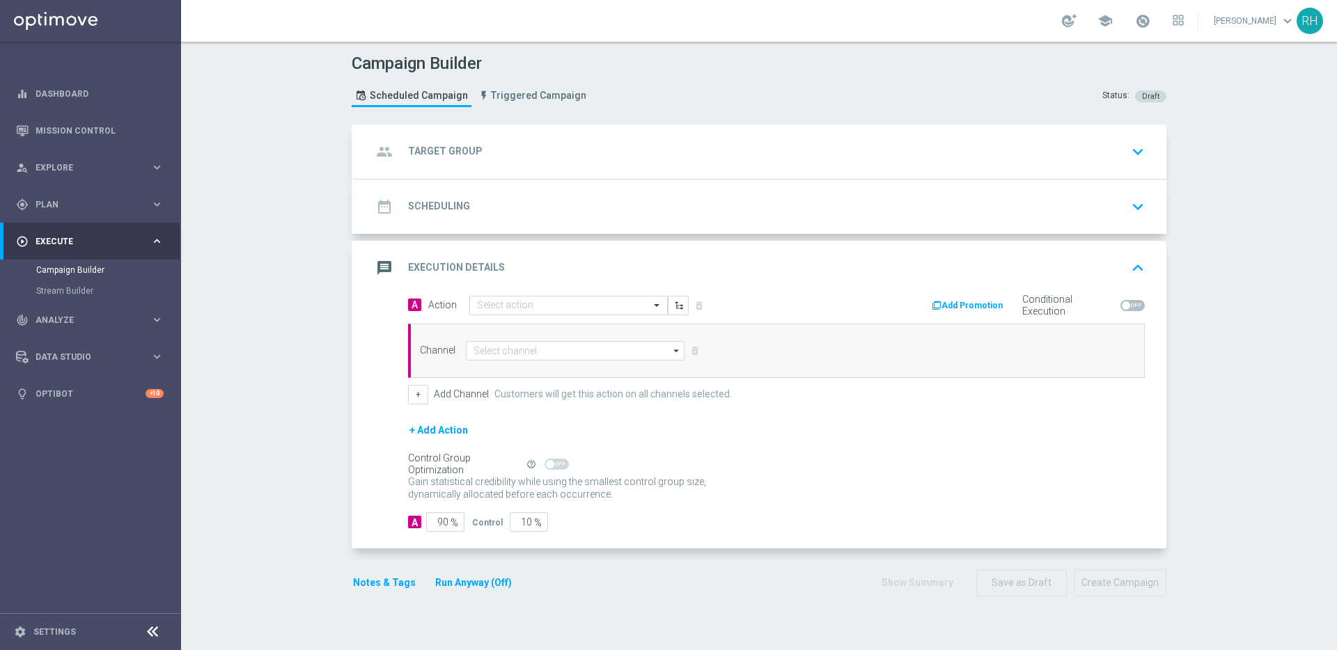
click at [396, 584] on button "Notes & Tags" at bounding box center [384, 582] width 65 height 17
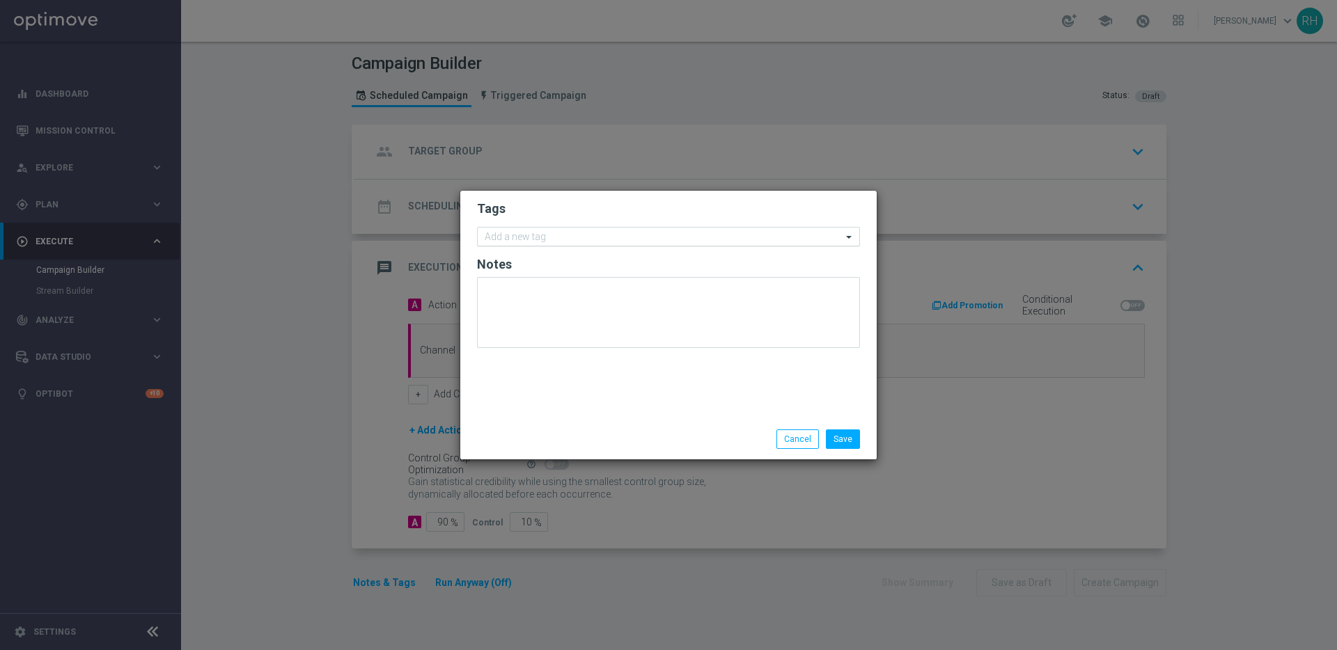
click at [544, 228] on div "Add a new tag" at bounding box center [660, 236] width 364 height 17
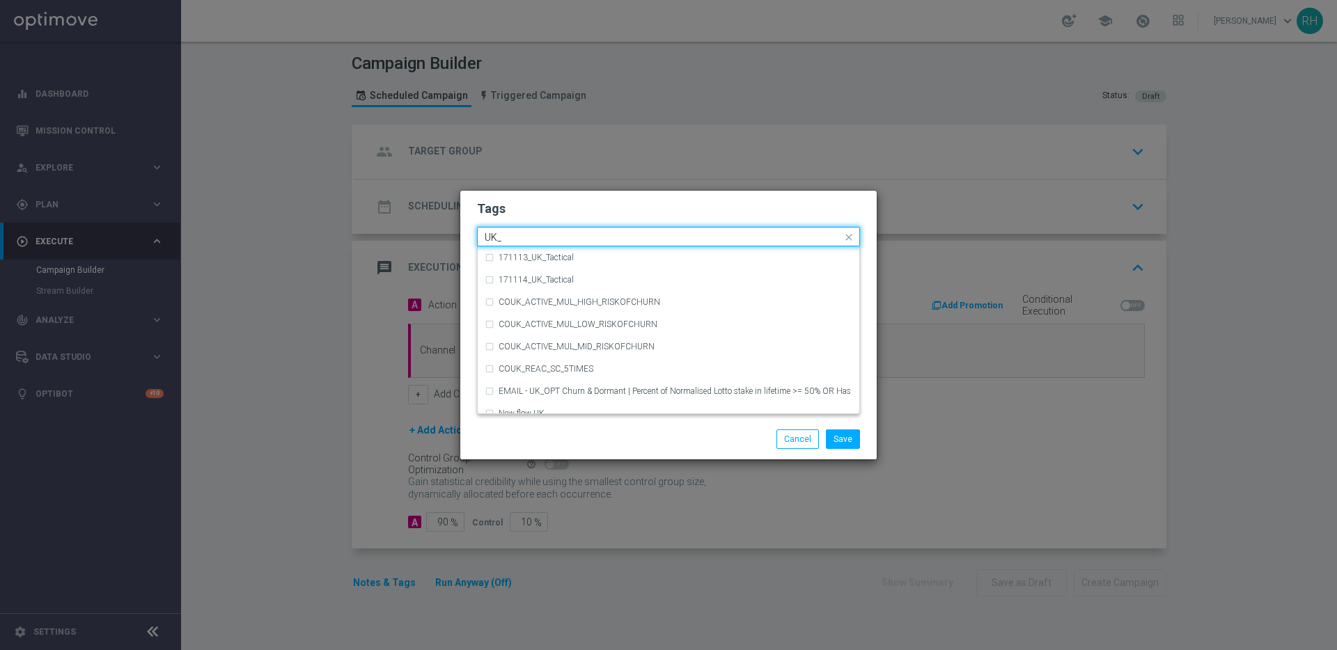
type input "UK_T"
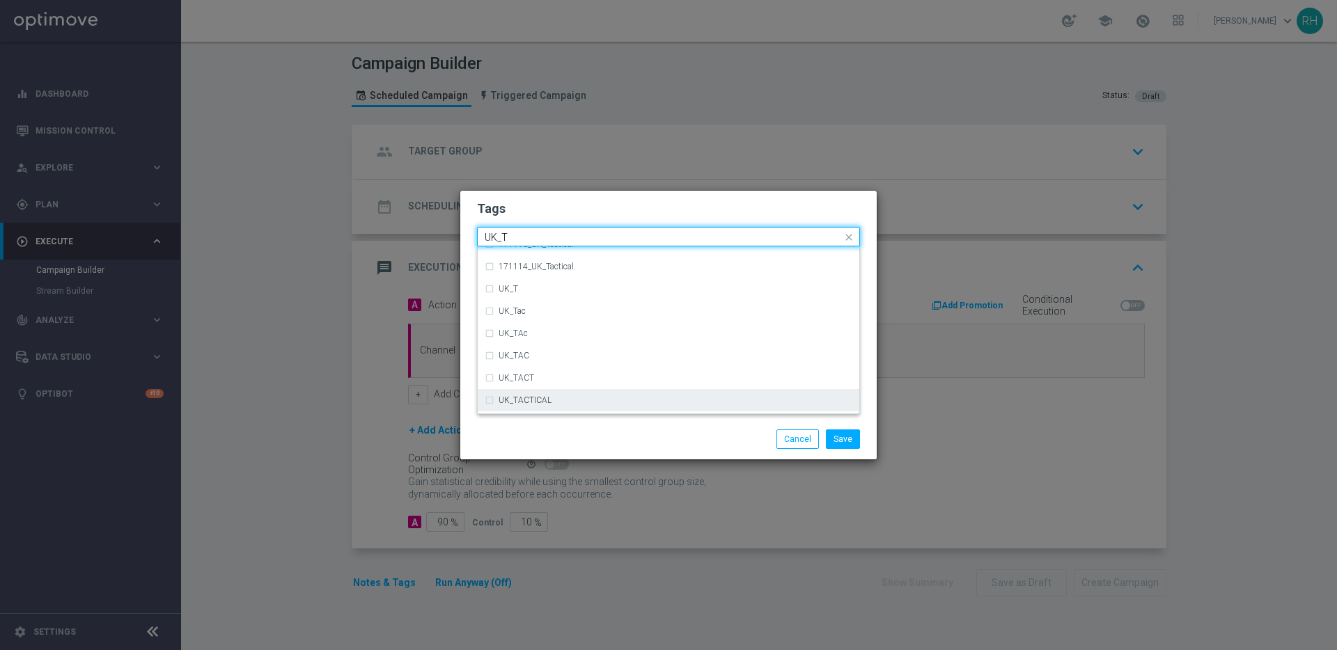
scroll to position [31, 0]
click at [794, 439] on button "Cancel" at bounding box center [797, 439] width 42 height 19
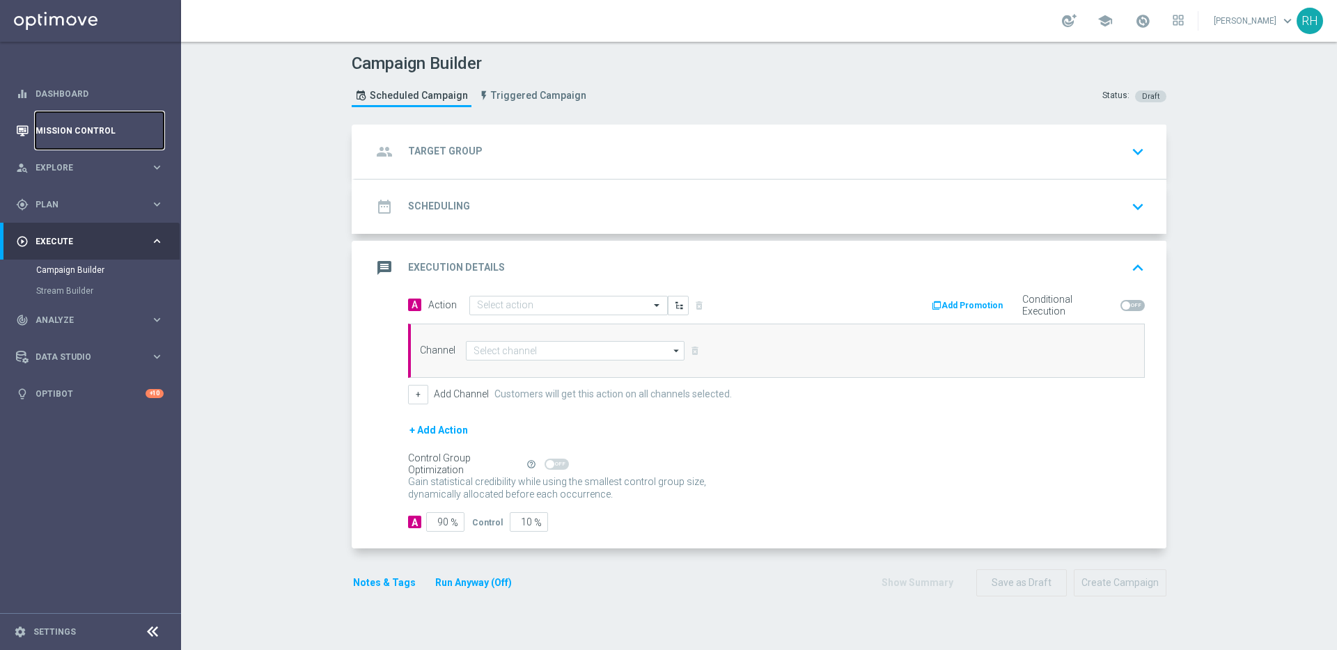
click at [124, 129] on link "Mission Control" at bounding box center [100, 130] width 128 height 37
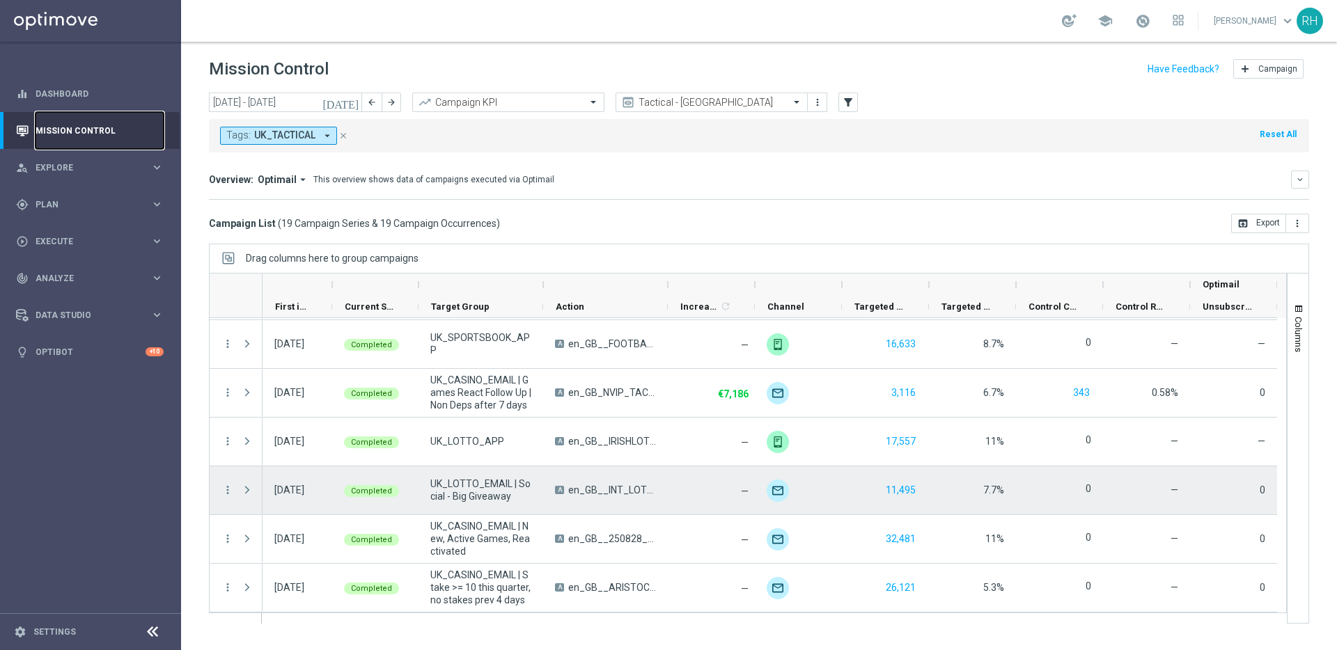
scroll to position [0, 1]
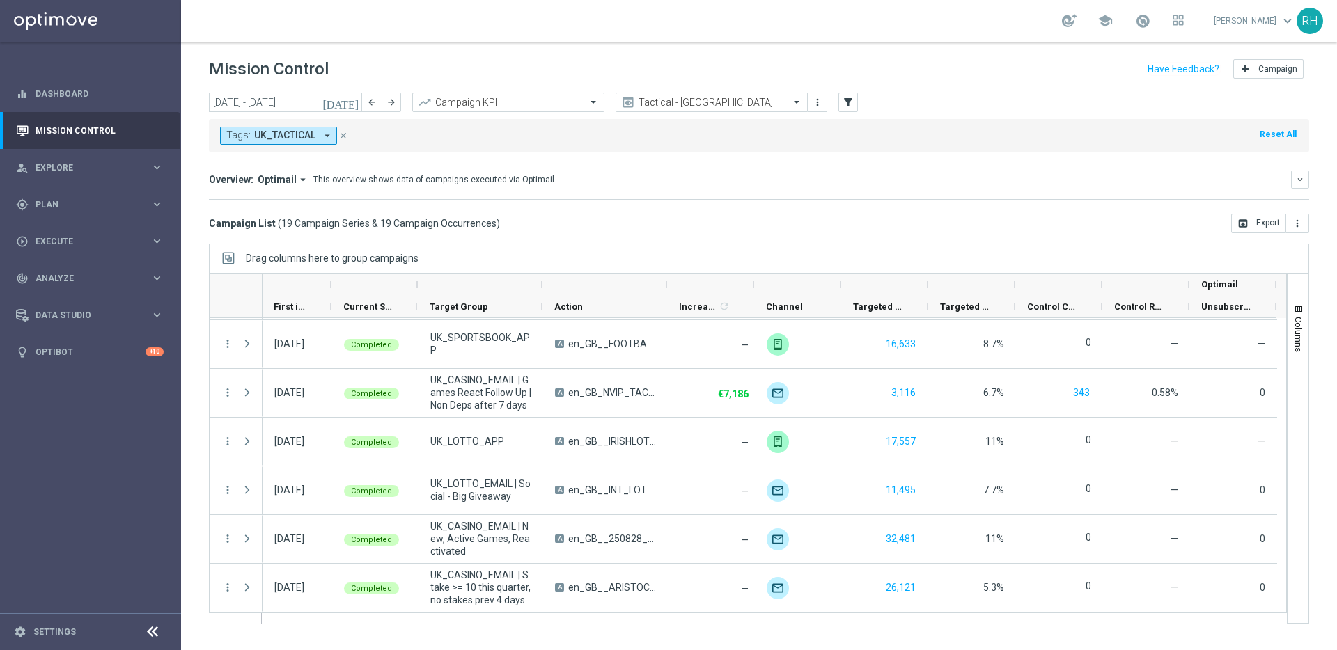
click at [996, 197] on div "Overview: Optimail arrow_drop_down This overview shows data of campaigns execut…" at bounding box center [759, 185] width 1100 height 29
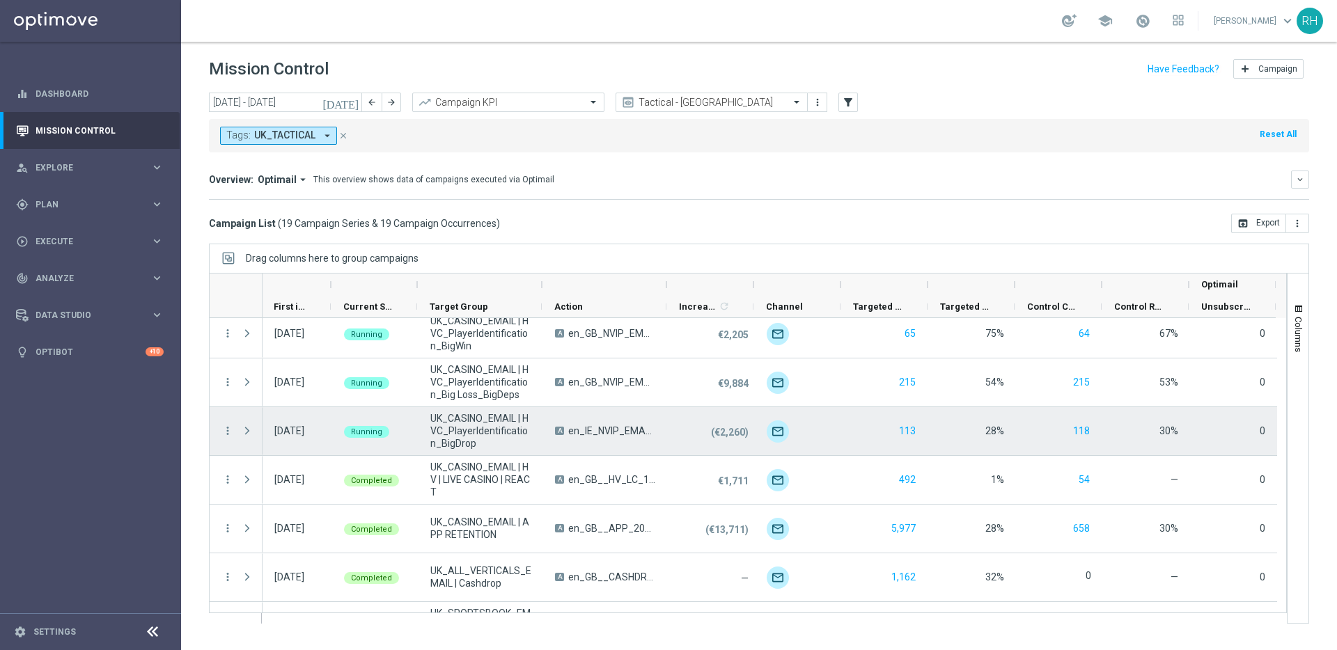
scroll to position [0, 0]
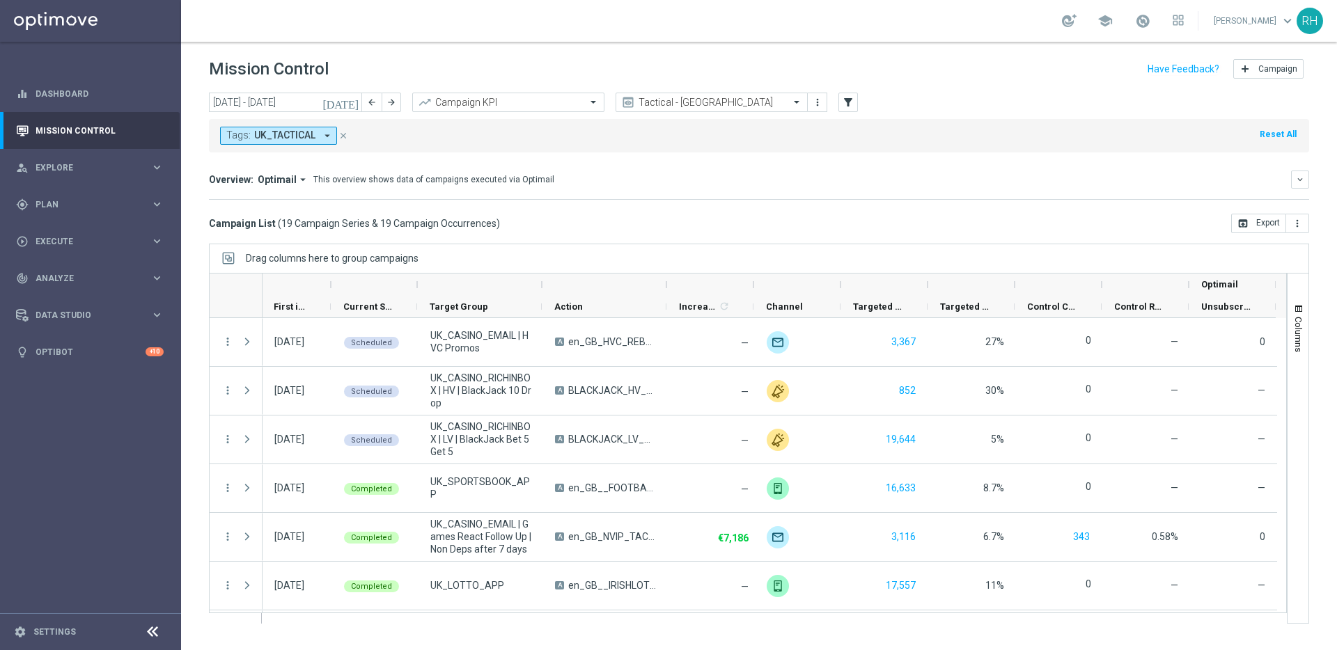
click at [913, 177] on div "Overview: Optimail arrow_drop_down This overview shows data of campaigns execut…" at bounding box center [750, 179] width 1082 height 13
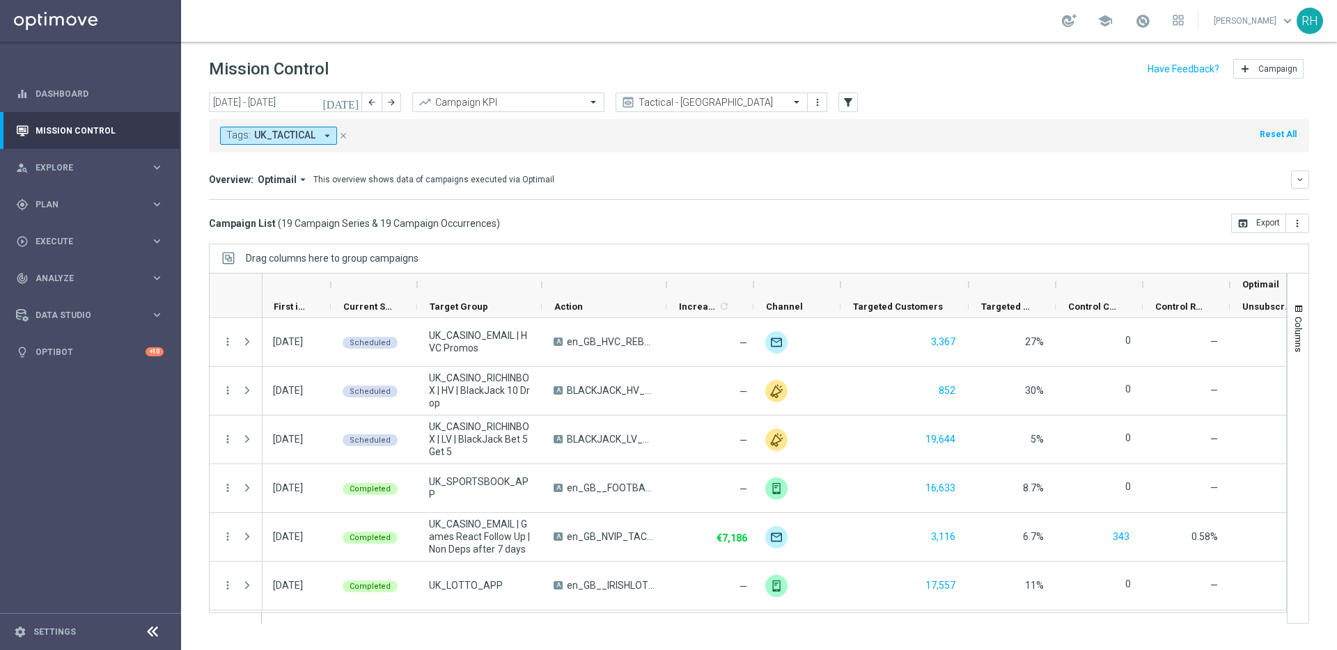
drag, startPoint x: 926, startPoint y: 280, endPoint x: 931, endPoint y: 288, distance: 10.0
click at [966, 288] on div at bounding box center [969, 285] width 6 height 22
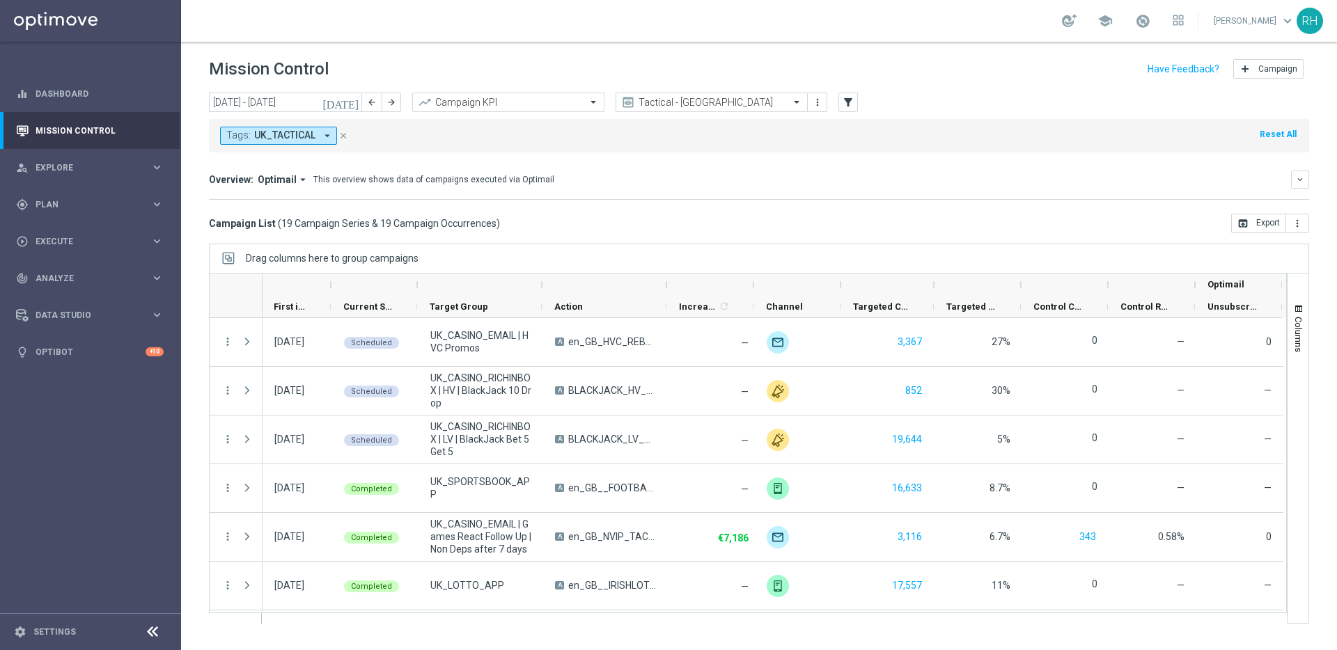
click at [1020, 283] on div at bounding box center [1021, 285] width 6 height 22
drag, startPoint x: 1020, startPoint y: 283, endPoint x: 958, endPoint y: 302, distance: 64.7
click at [961, 302] on div "Optimail First in Range" at bounding box center [824, 296] width 1126 height 45
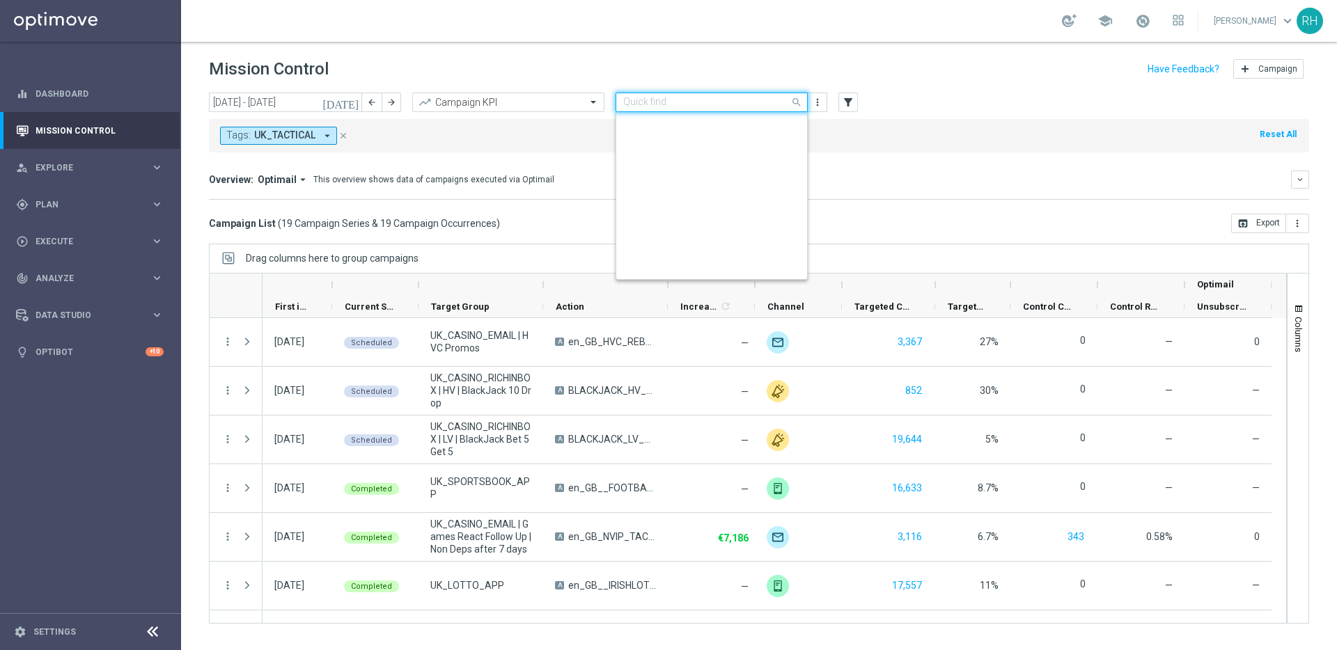
click at [748, 102] on input "text" at bounding box center [697, 103] width 149 height 12
click at [652, 200] on div "Optimail" at bounding box center [711, 191] width 177 height 23
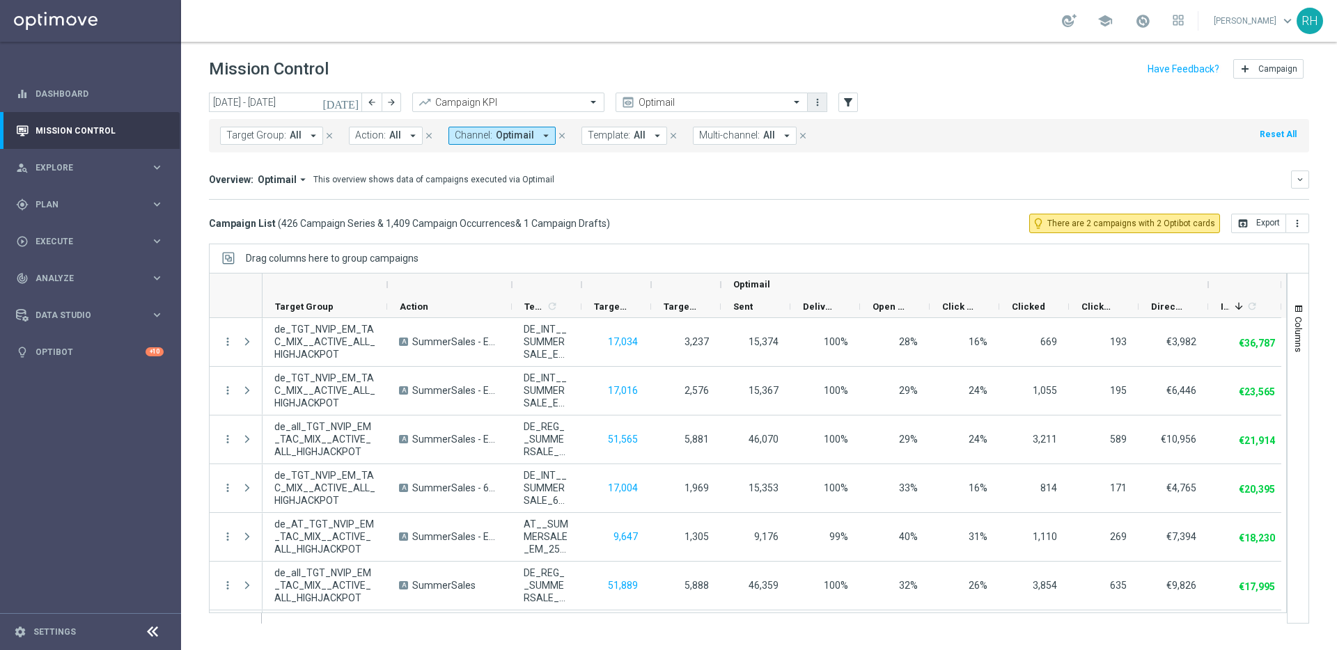
click at [818, 100] on icon "more_vert" at bounding box center [817, 102] width 11 height 11
click at [842, 95] on button "filter_alt" at bounding box center [847, 102] width 19 height 19
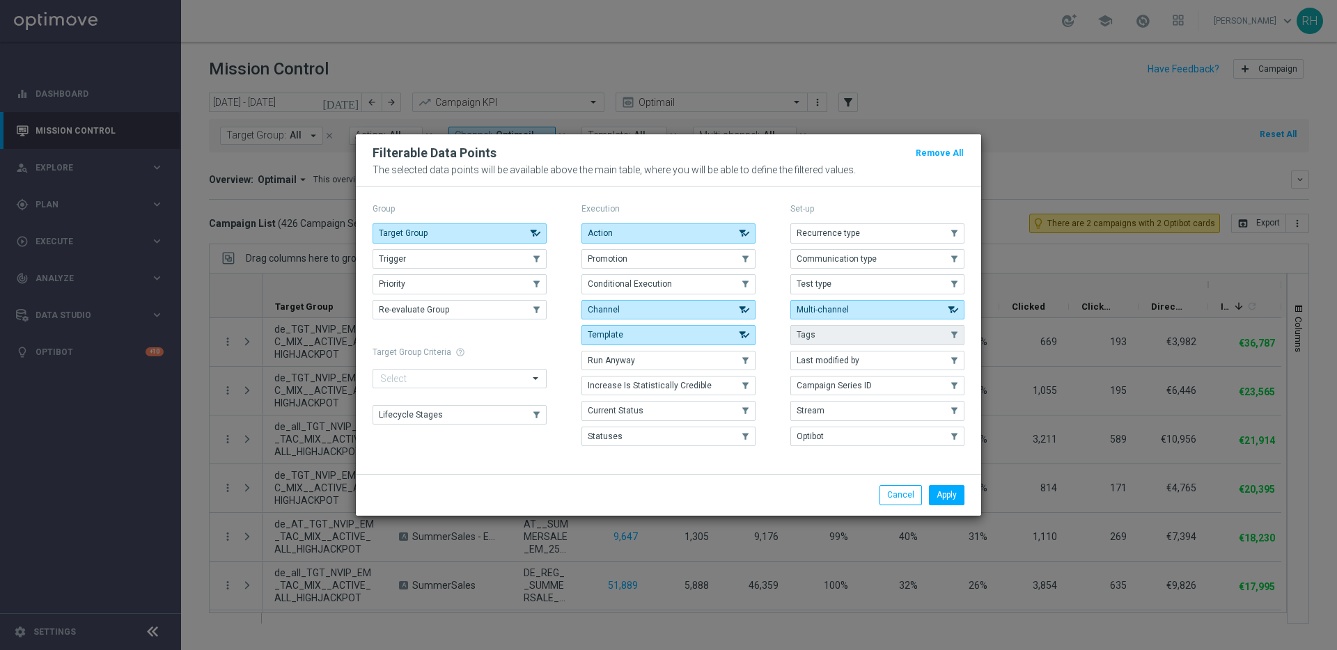
click at [844, 334] on button "Tags" at bounding box center [877, 334] width 174 height 19
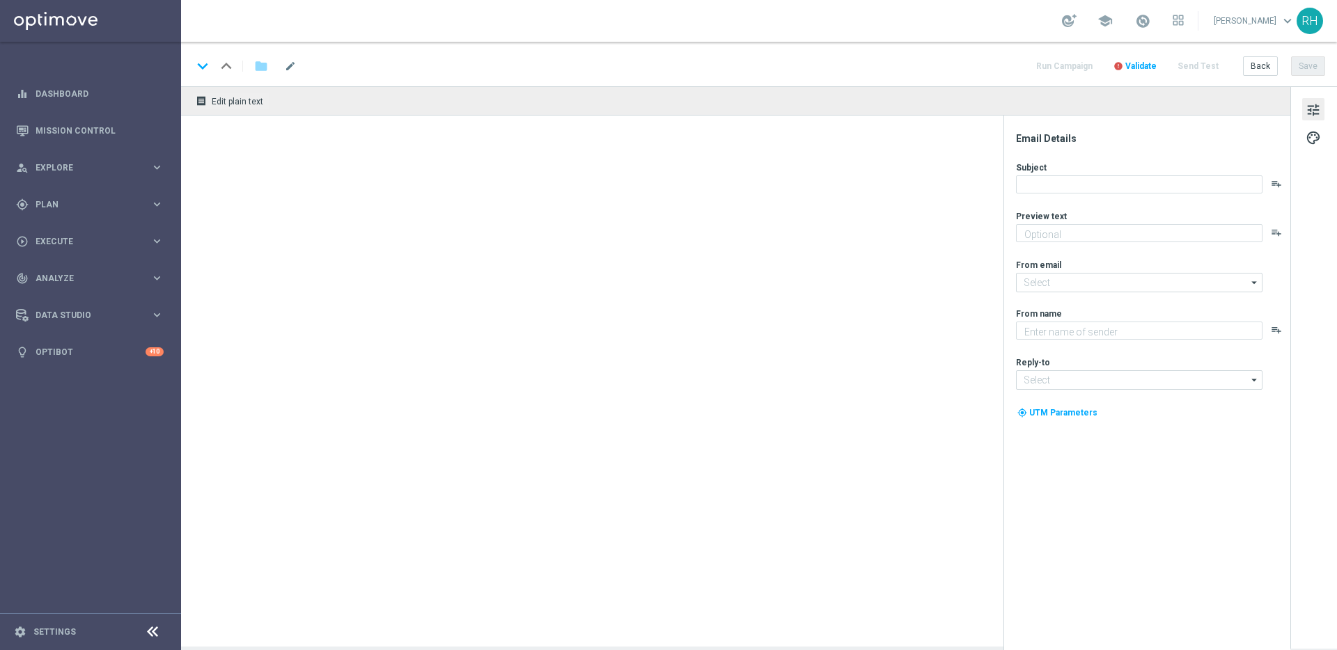
type textarea "Your Lottoland account is open!"
type textarea "Lottoland"
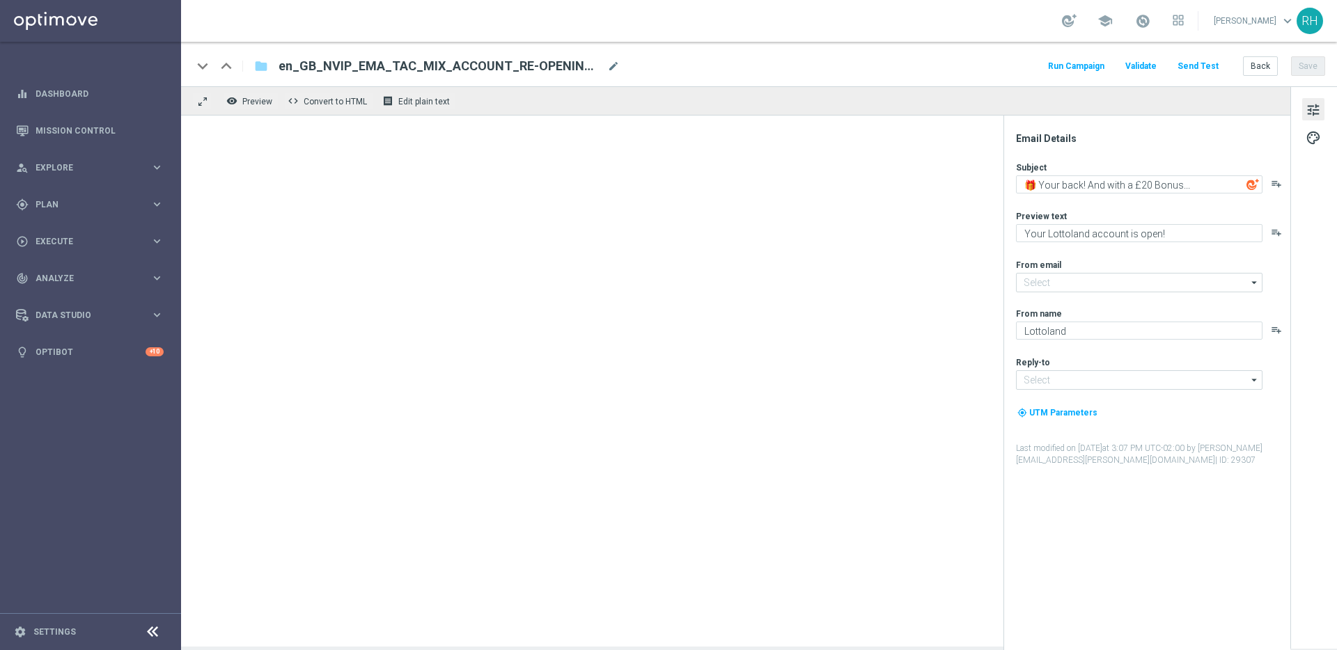
type input "mail@crm.lottoland.com"
type input "support@lottoland.co.uk"
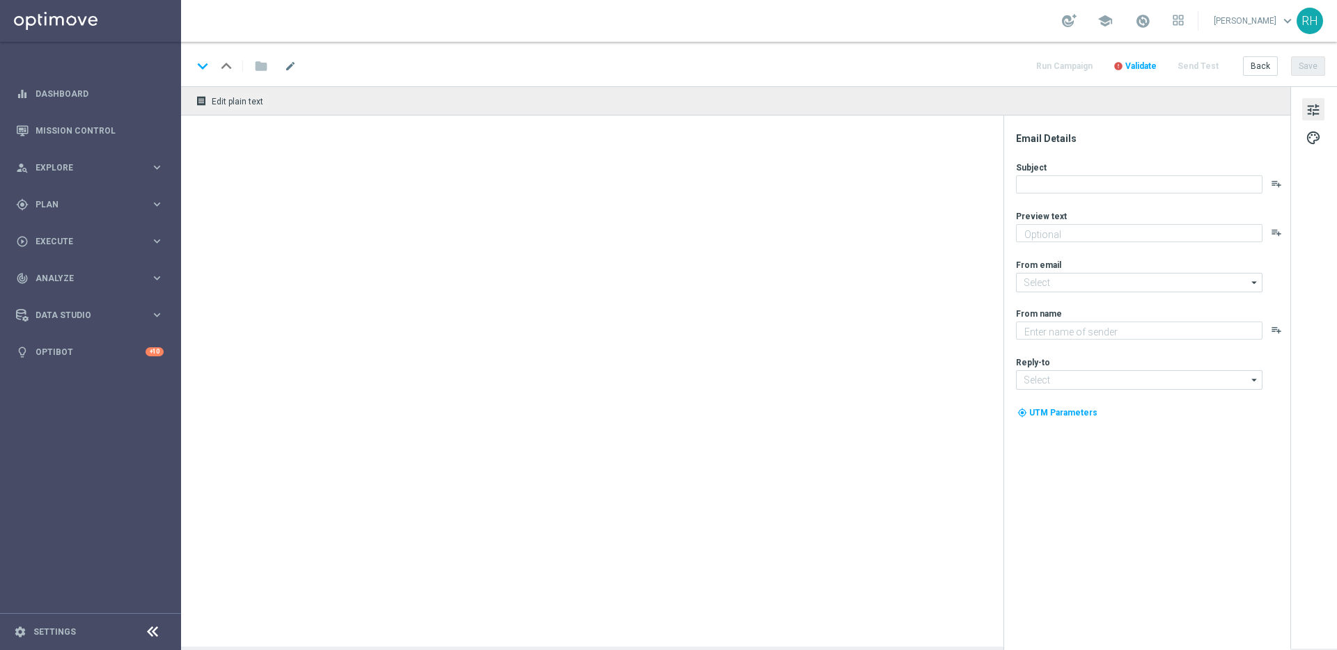
type textarea "Welcome back to your Lottoland account!"
type input "[EMAIL_ADDRESS][DOMAIN_NAME]"
type textarea "Lottoland"
type input "[EMAIL_ADDRESS][DOMAIN_NAME]"
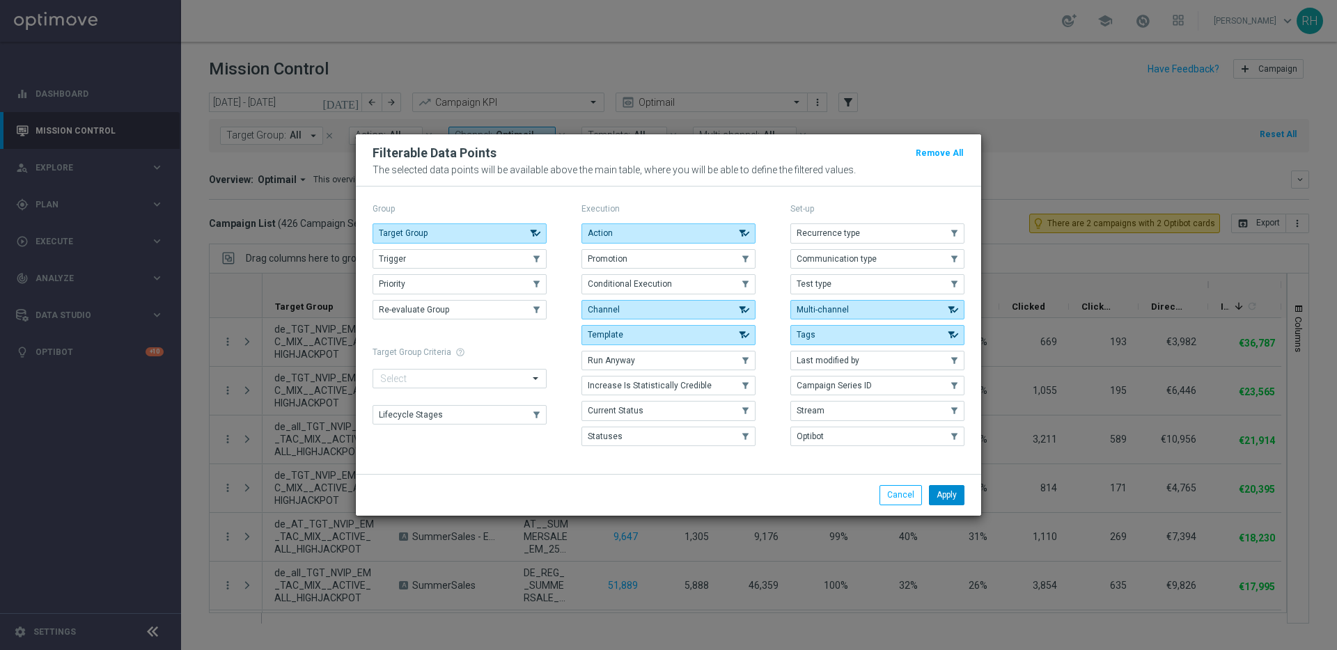
click at [950, 495] on button "Apply" at bounding box center [947, 494] width 36 height 19
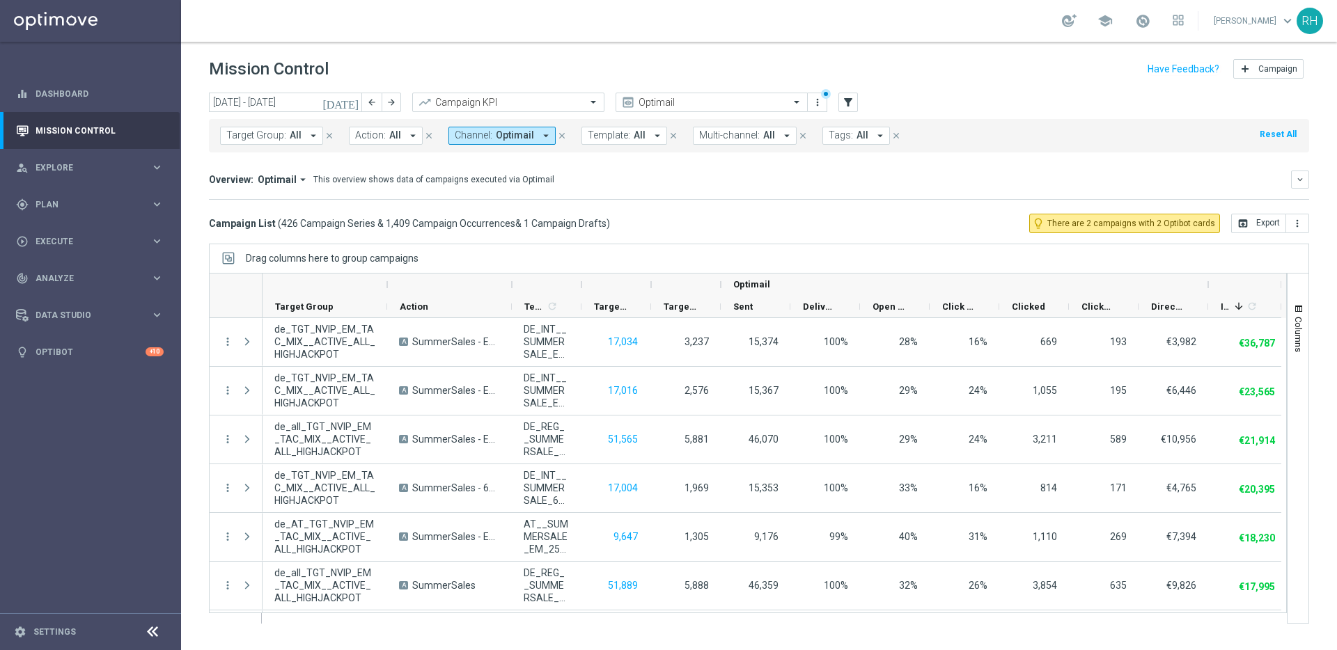
click at [842, 134] on button "Tags: All arrow_drop_down" at bounding box center [856, 136] width 68 height 18
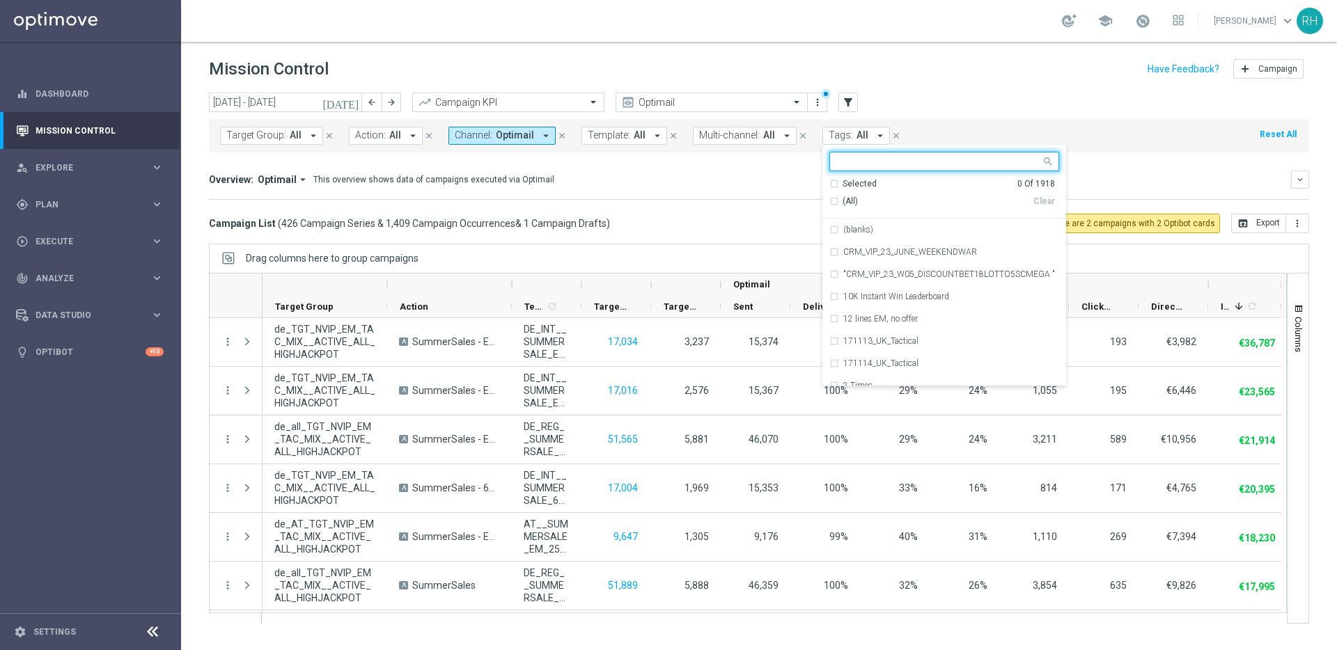
click at [712, 235] on div "today 25 Aug 2025 - 31 Aug 2025 arrow_back arrow_forward Campaign KPI trending_…" at bounding box center [759, 365] width 1156 height 545
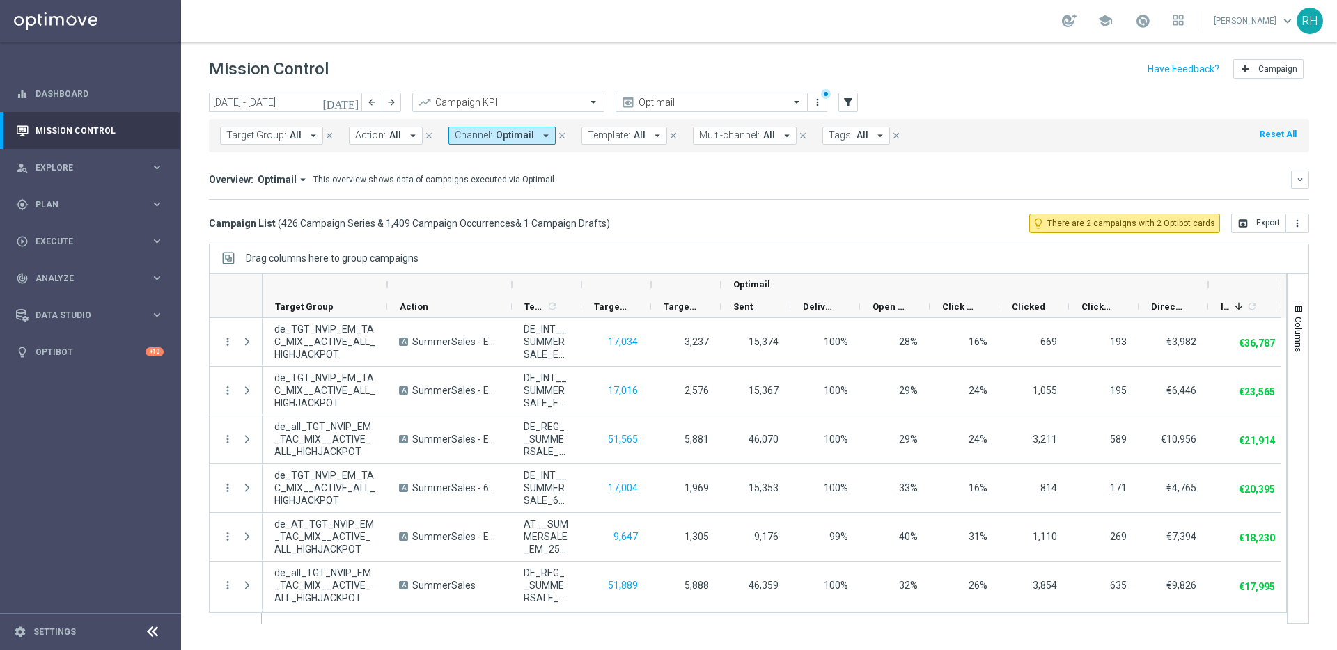
click at [918, 145] on div "Target Group: All arrow_drop_down close Action: All arrow_drop_down close Chann…" at bounding box center [759, 135] width 1100 height 33
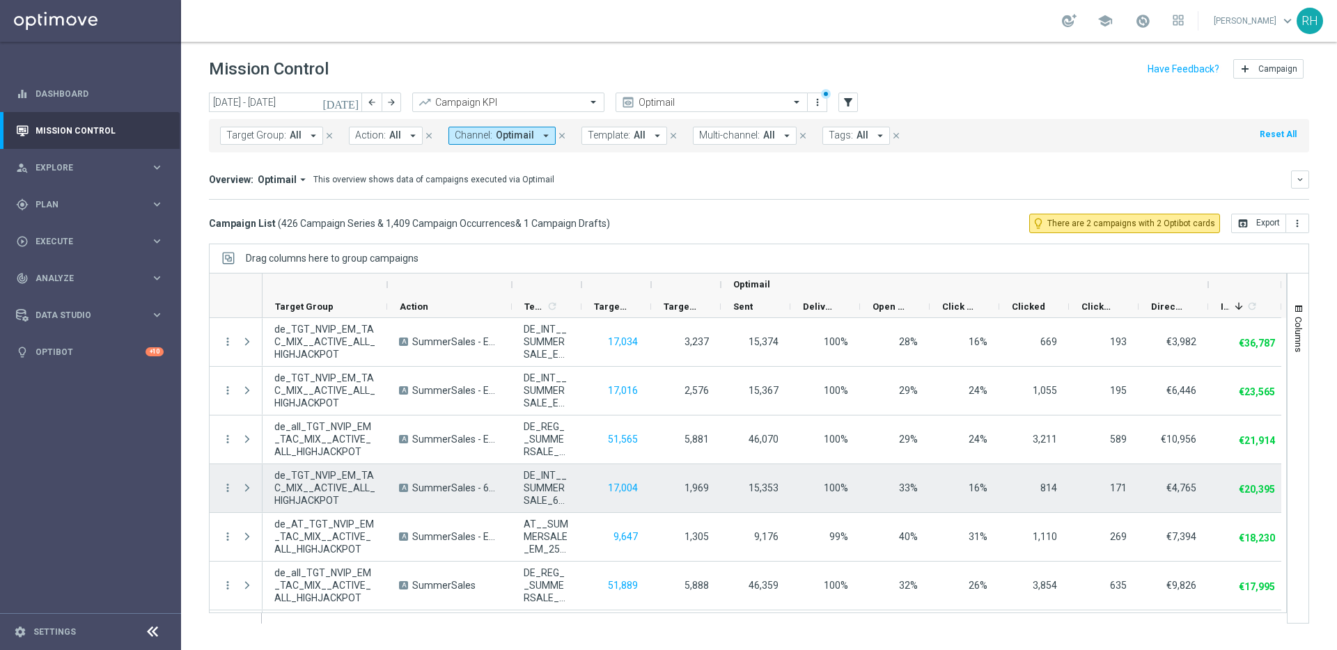
scroll to position [0, 4]
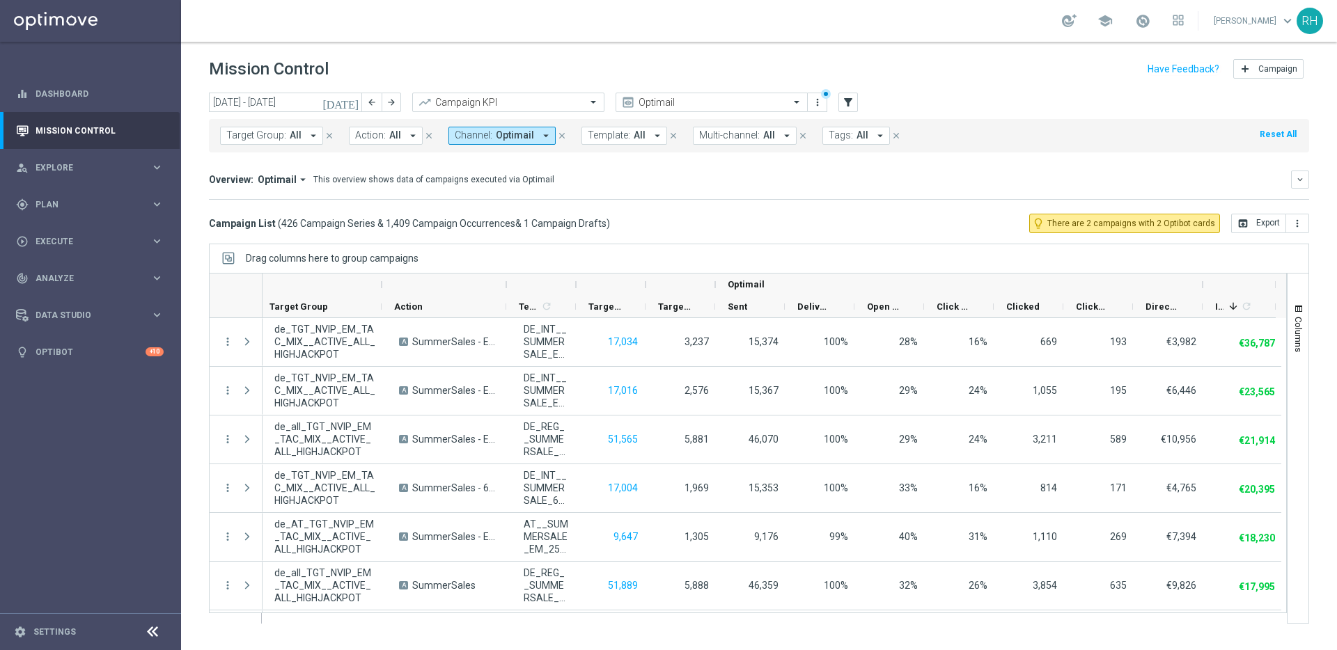
click at [1032, 189] on div "Overview: Optimail arrow_drop_down This overview shows data of campaigns execut…" at bounding box center [759, 185] width 1100 height 29
click at [996, 162] on mini-dashboard "Overview: Optimail arrow_drop_down This overview shows data of campaigns execut…" at bounding box center [759, 182] width 1100 height 61
click at [808, 182] on div "Overview: Optimail arrow_drop_down This overview shows data of campaigns execut…" at bounding box center [750, 179] width 1082 height 13
click at [1259, 221] on button "open_in_browser Export" at bounding box center [1258, 223] width 55 height 19
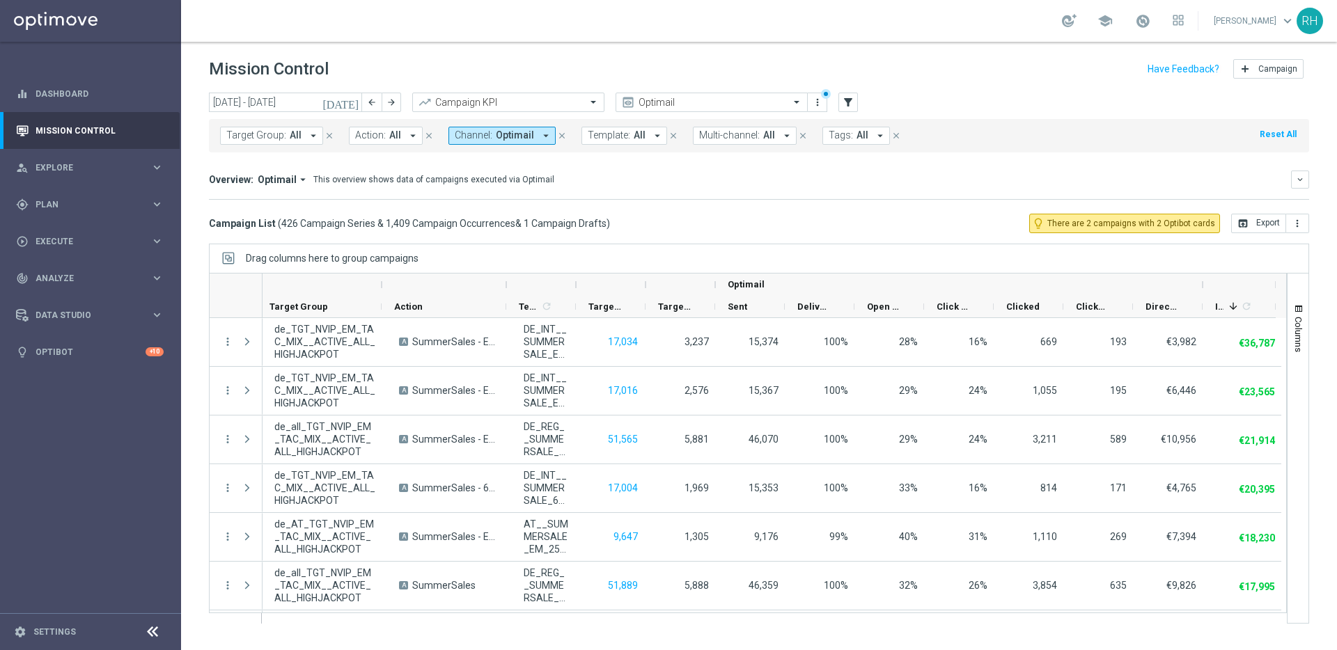
click at [1005, 237] on div "today 25 Aug 2025 - 31 Aug 2025 arrow_back arrow_forward Campaign KPI trending_…" at bounding box center [759, 365] width 1156 height 545
click at [625, 52] on header "Mission Control add Campaign" at bounding box center [759, 67] width 1156 height 51
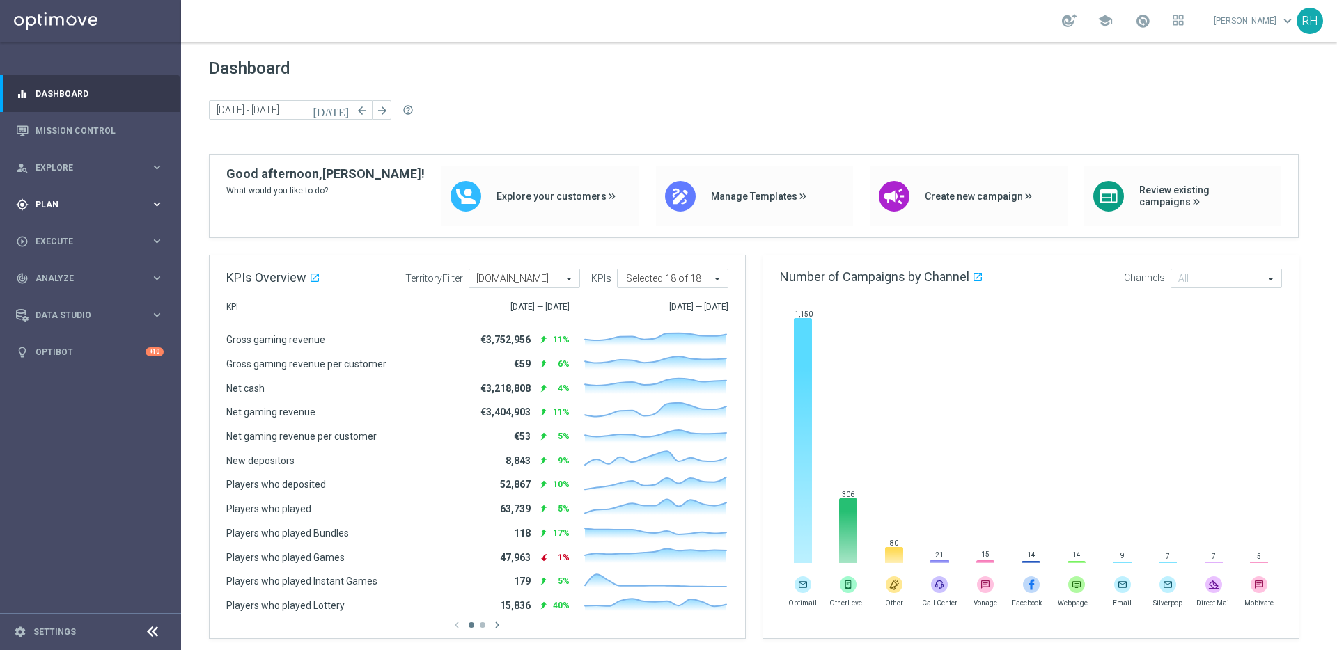
click at [106, 203] on span "Plan" at bounding box center [93, 204] width 115 height 8
click at [83, 234] on link "Target Groups" at bounding box center [90, 233] width 109 height 11
click at [61, 281] on accordion "Templates keyboard_arrow_right Optimail OptiMobile In-App OptiMobile Push Embed…" at bounding box center [107, 275] width 143 height 21
click at [70, 272] on span "Templates" at bounding box center [87, 275] width 100 height 8
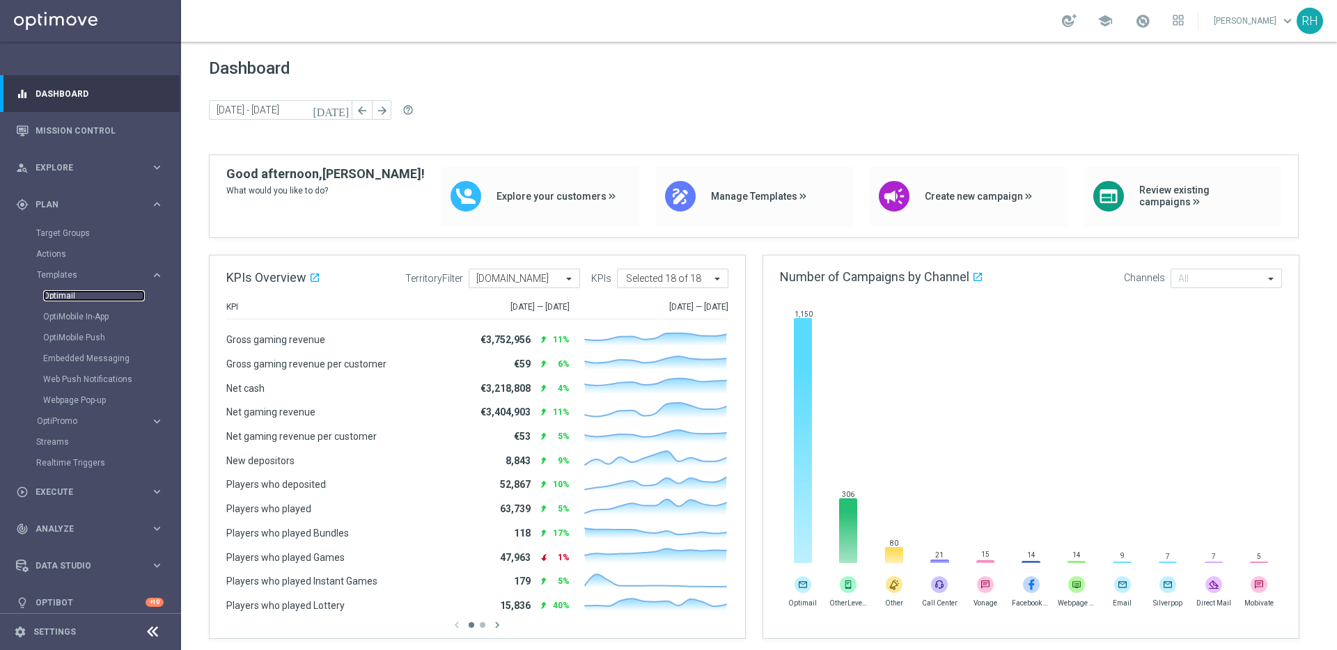
click at [68, 300] on link "Optimail" at bounding box center [94, 295] width 102 height 11
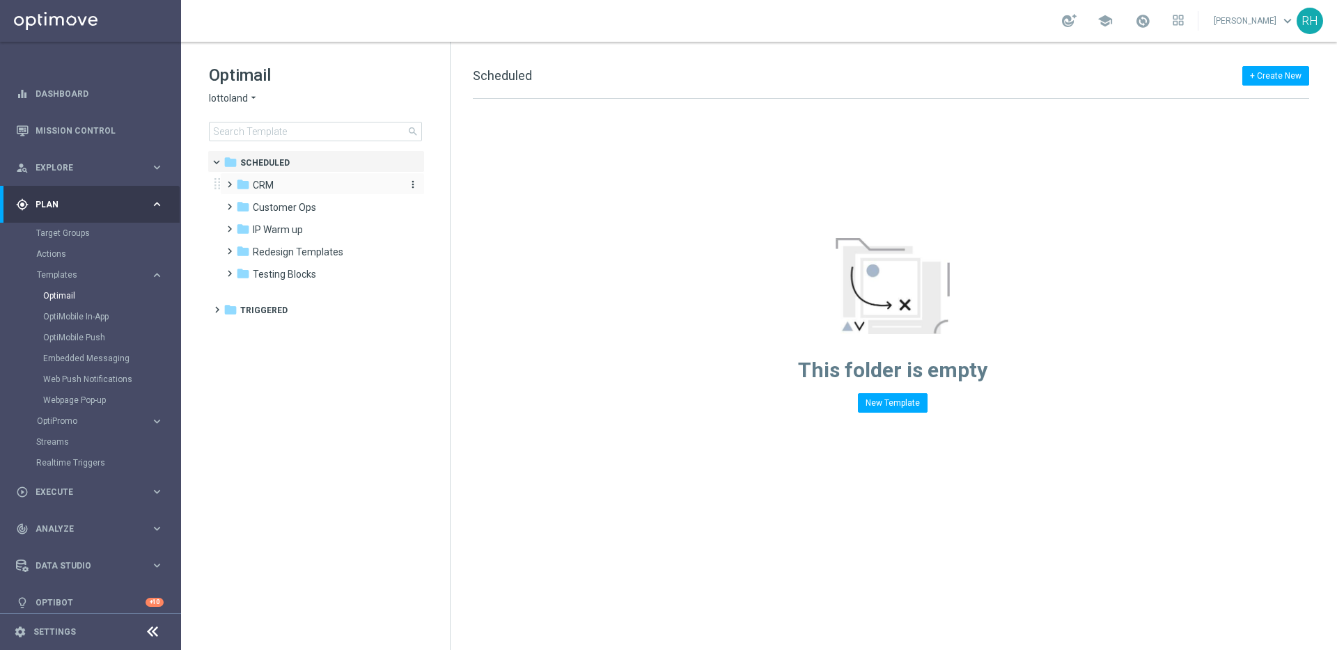
click at [242, 187] on icon "folder" at bounding box center [243, 185] width 14 height 14
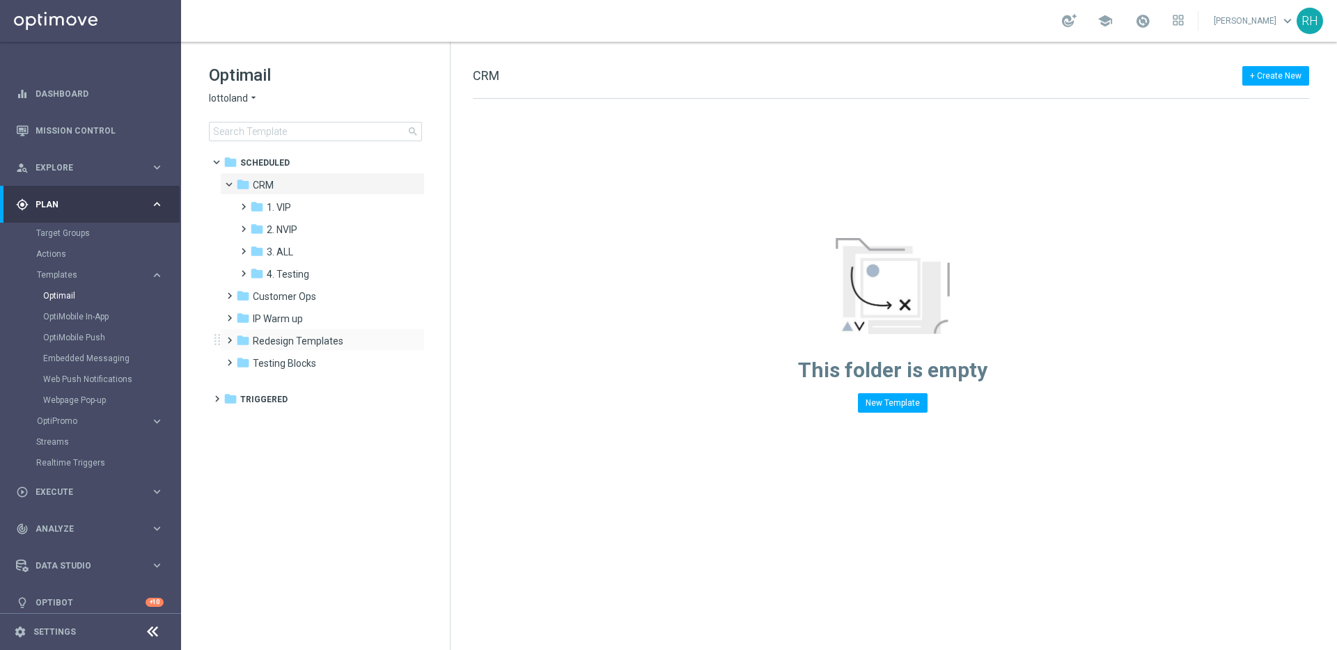
click at [230, 337] on span at bounding box center [226, 334] width 6 height 6
click at [244, 359] on span at bounding box center [240, 357] width 6 height 6
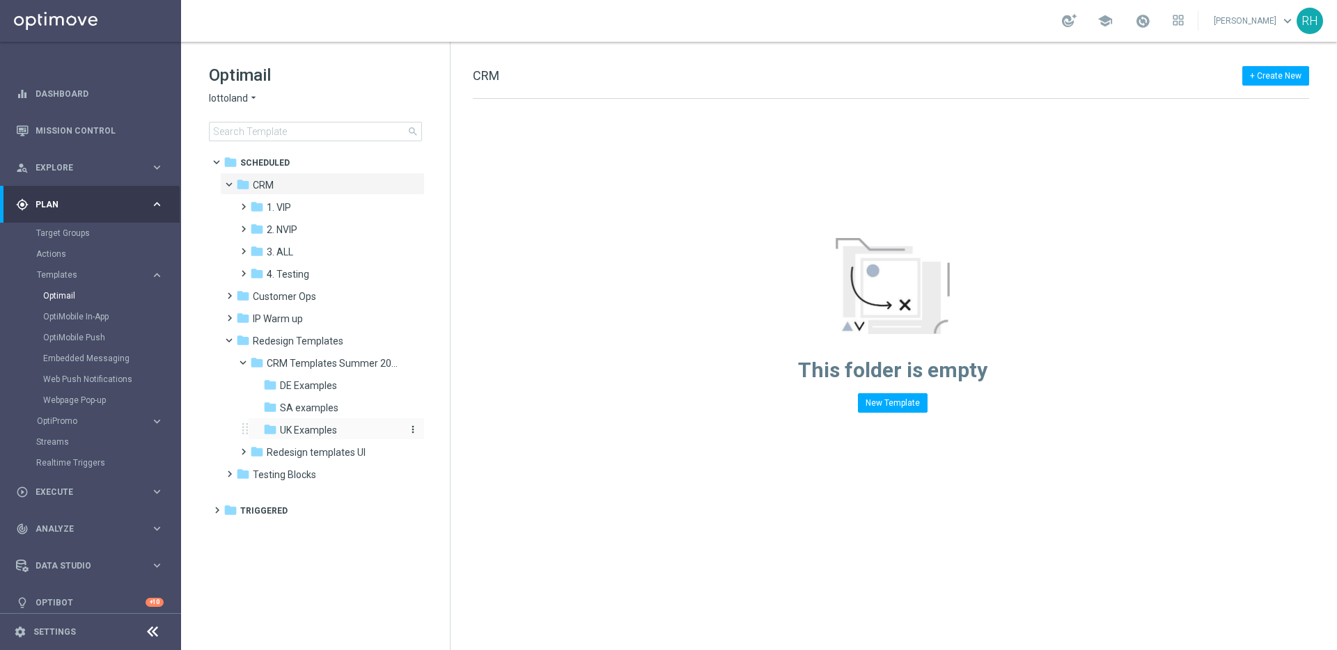
click at [304, 425] on span "UK Examples" at bounding box center [308, 430] width 57 height 13
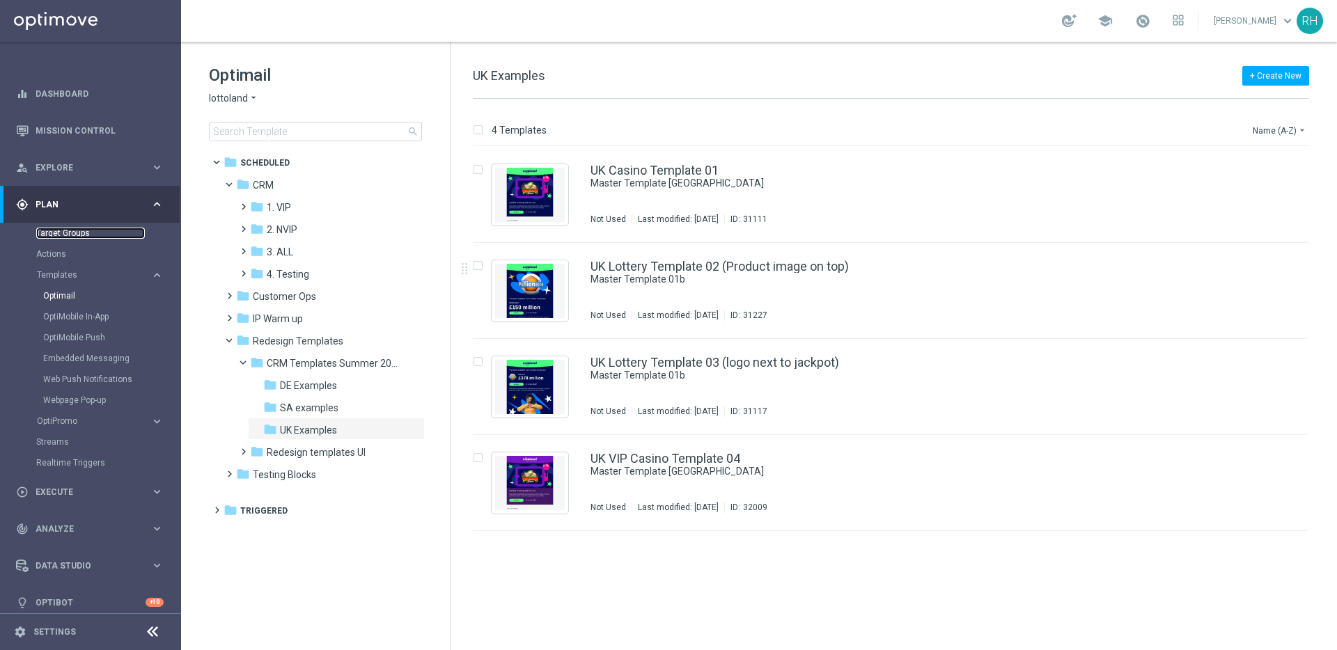
click at [72, 229] on link "Target Groups" at bounding box center [90, 233] width 109 height 11
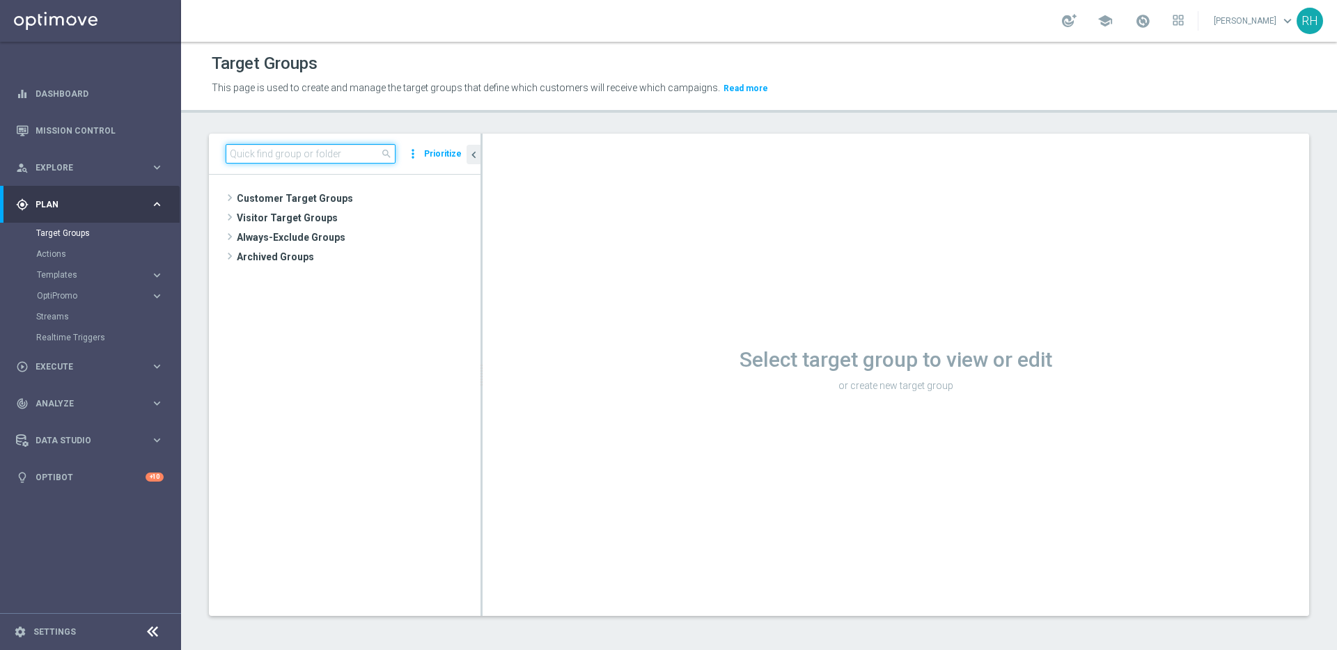
click at [349, 150] on input at bounding box center [311, 153] width 170 height 19
paste input "UK_EMAIL_NDL_ACCOUNT_OPEN_NEW_PLAYERS"
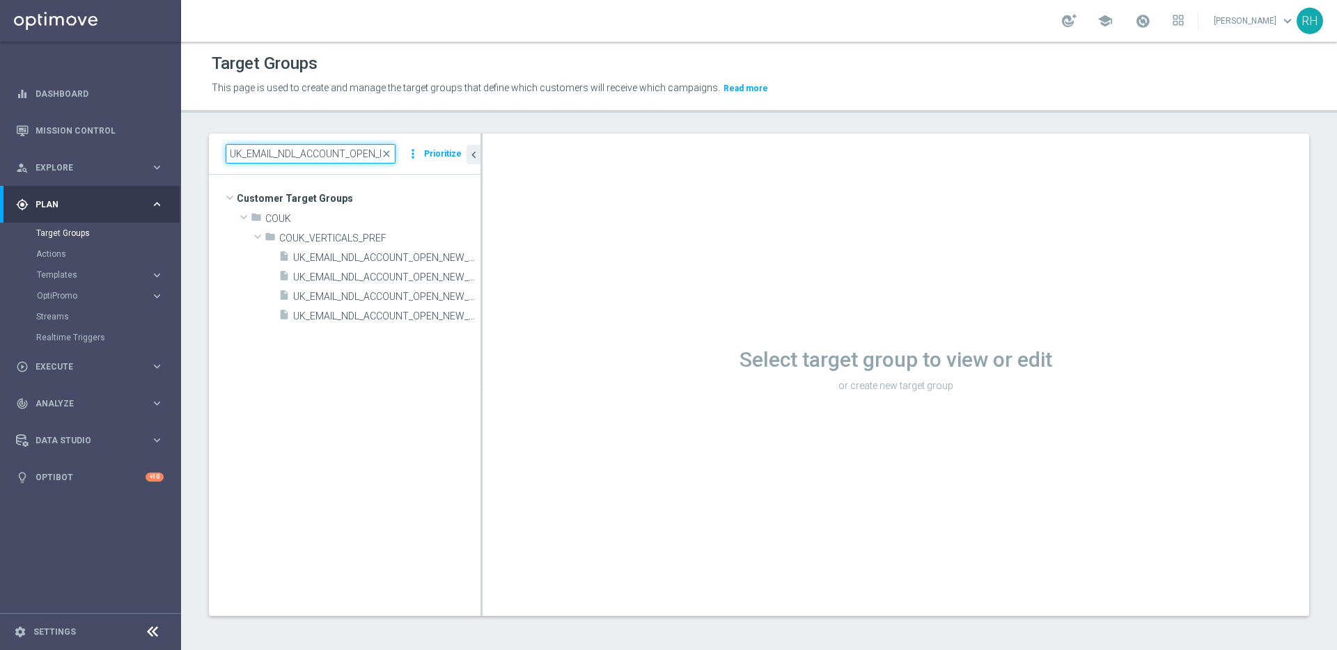
drag, startPoint x: 480, startPoint y: 349, endPoint x: 1023, endPoint y: 349, distance: 543.0
click at [1018, 349] on as-split "UK_EMAIL_NDL_ACCOUNT_OPEN_NEW_PLAYERS close more_vert Prioritize Customer Targe…" at bounding box center [759, 375] width 1100 height 482
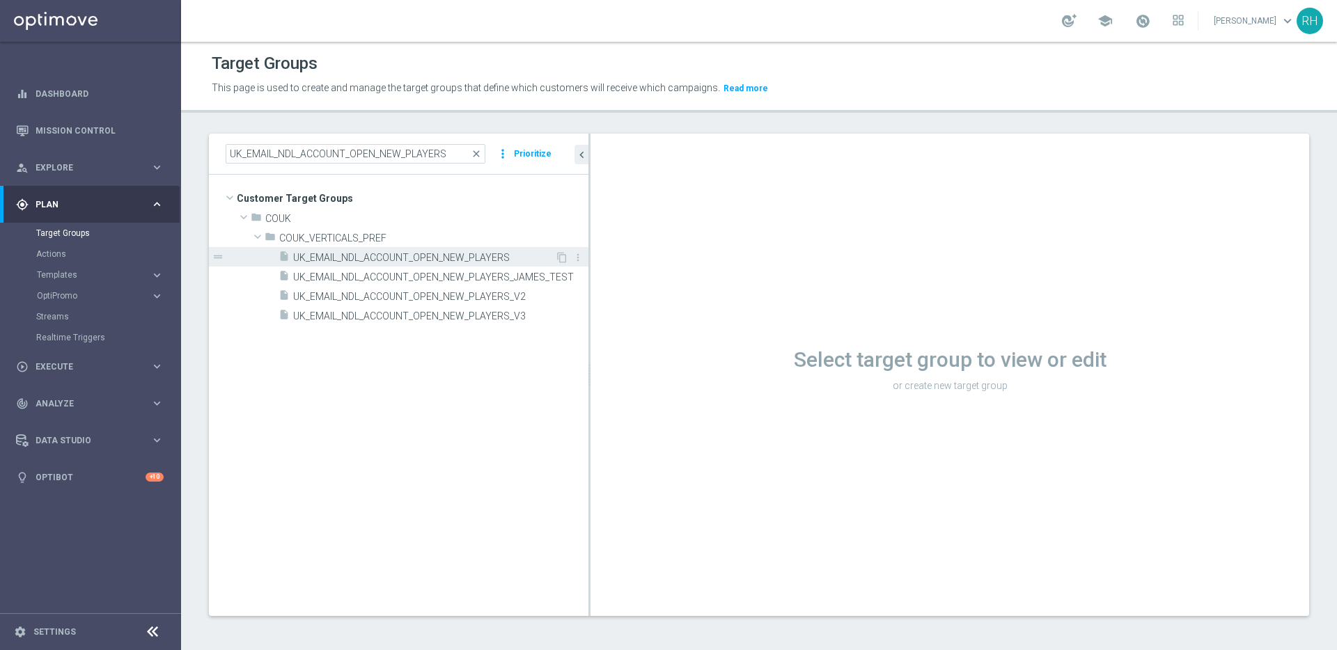
click at [448, 261] on span "UK_EMAIL_NDL_ACCOUNT_OPEN_NEW_PLAYERS" at bounding box center [424, 258] width 262 height 12
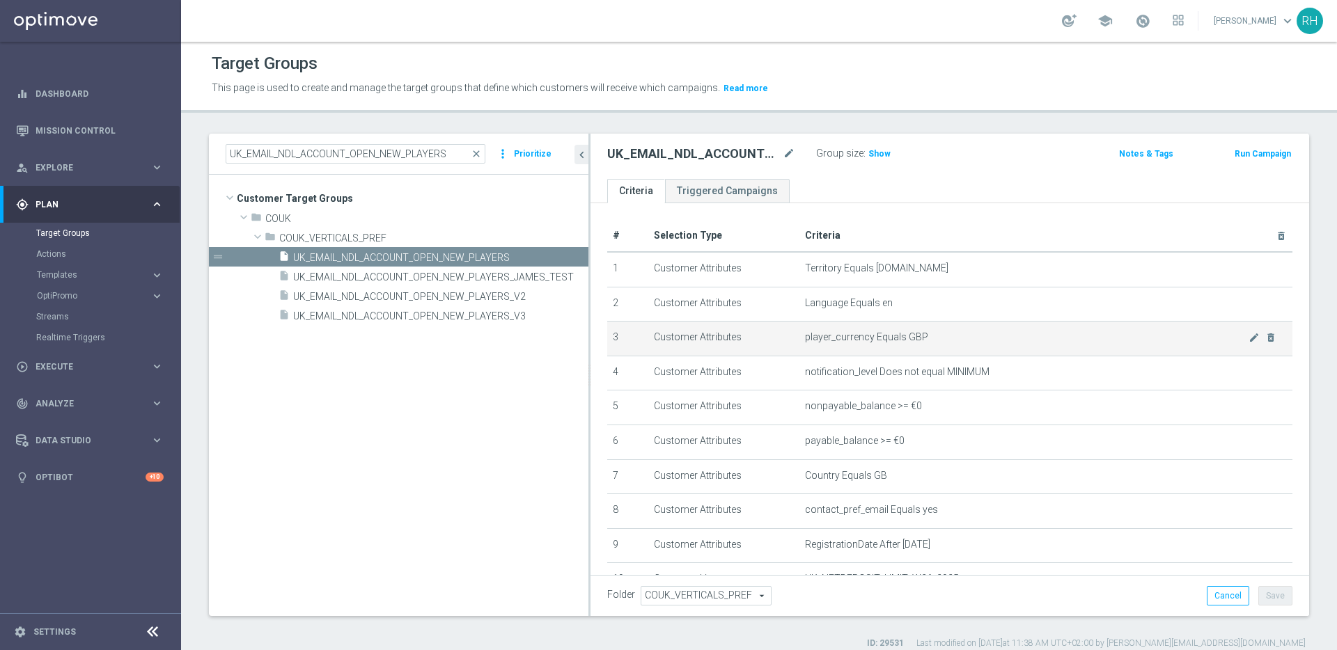
scroll to position [123, 0]
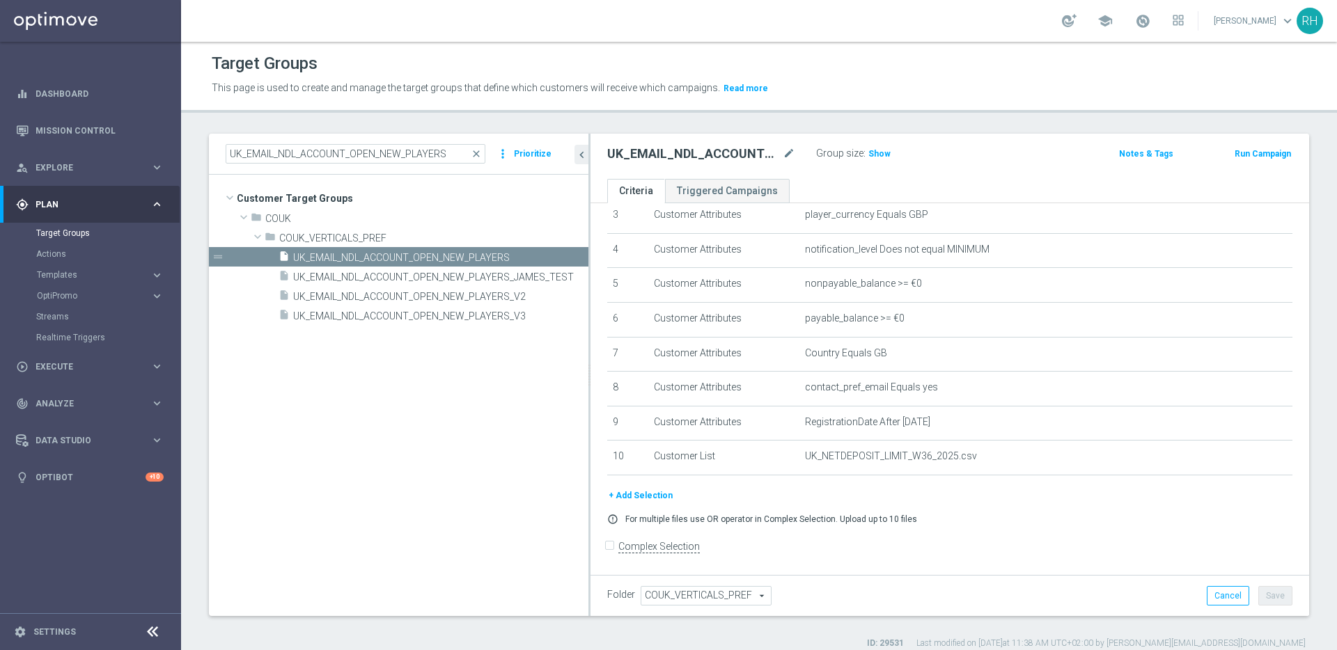
click at [912, 489] on div "+ Add Selection" at bounding box center [950, 495] width 706 height 15
click at [430, 157] on input "UK_EMAIL_NDL_ACCOUNT_OPEN_NEW_PLAYERS" at bounding box center [356, 153] width 260 height 19
paste input "EXISTING"
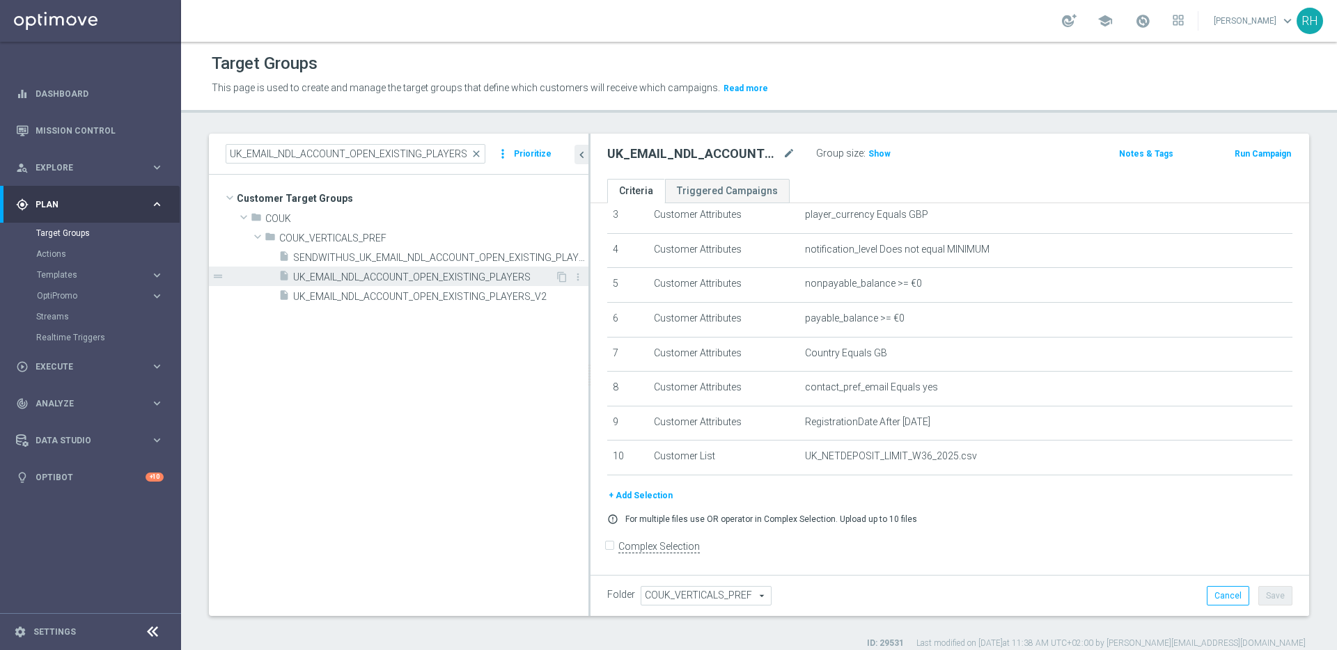
click at [442, 274] on span "UK_EMAIL_NDL_ACCOUNT_OPEN_EXISTING_PLAYERS" at bounding box center [424, 278] width 262 height 12
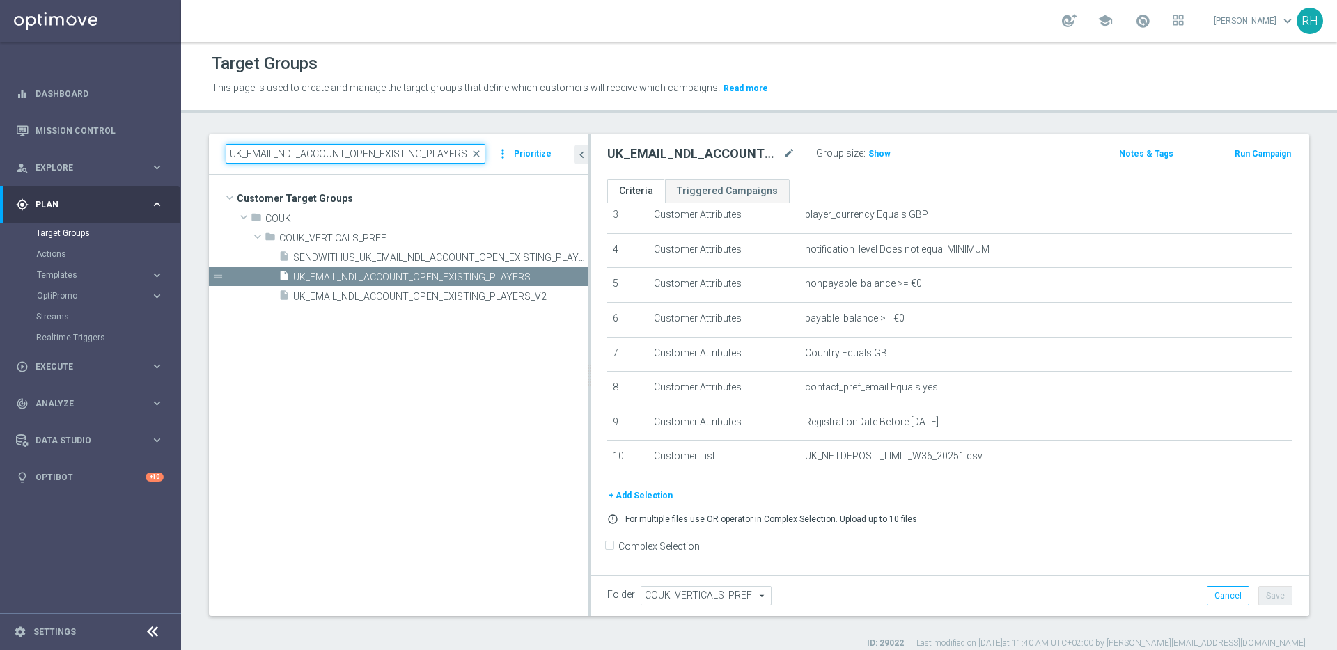
click at [437, 145] on input "UK_EMAIL_NDL_ACCOUNT_OPEN_EXISTING_PLAYERS" at bounding box center [356, 153] width 260 height 19
paste input "NEW"
type input "UK_EMAIL_NDL_ACCOUNT_OPEN_NEW_PLAYERS"
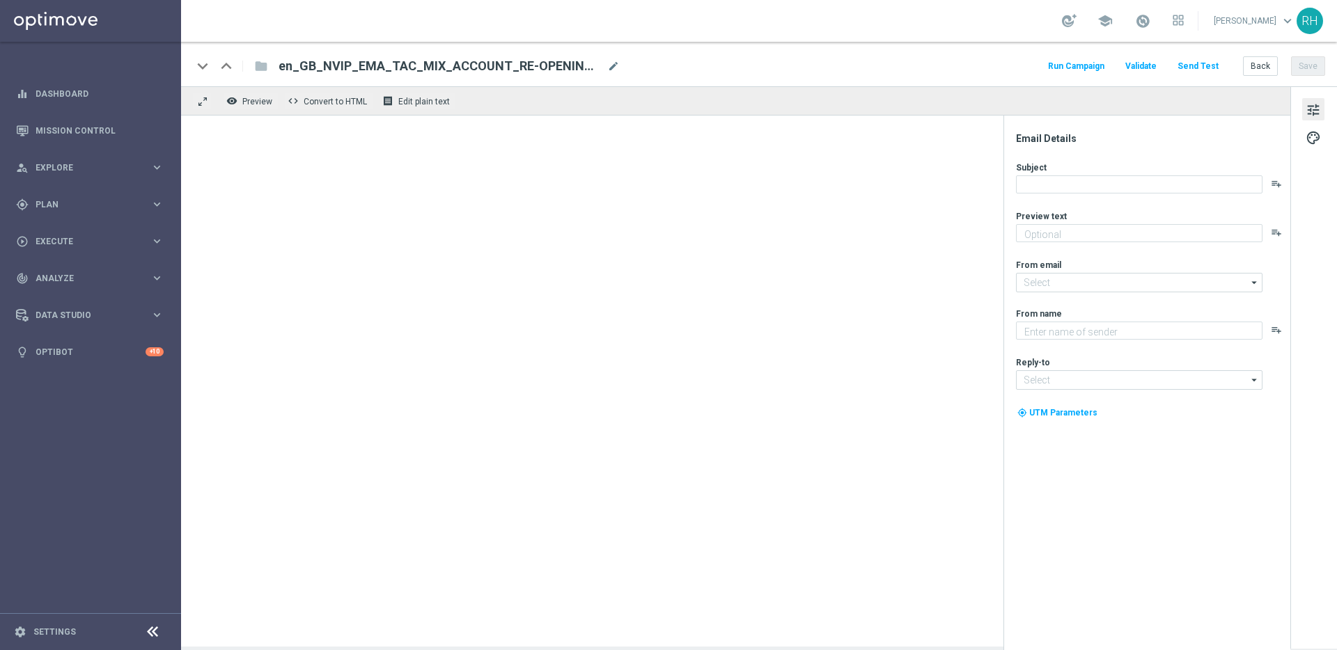
type textarea "Welcome back to your Lottoland account!"
type input "[EMAIL_ADDRESS][DOMAIN_NAME]"
type textarea "Lottoland"
type input "[EMAIL_ADDRESS][DOMAIN_NAME]"
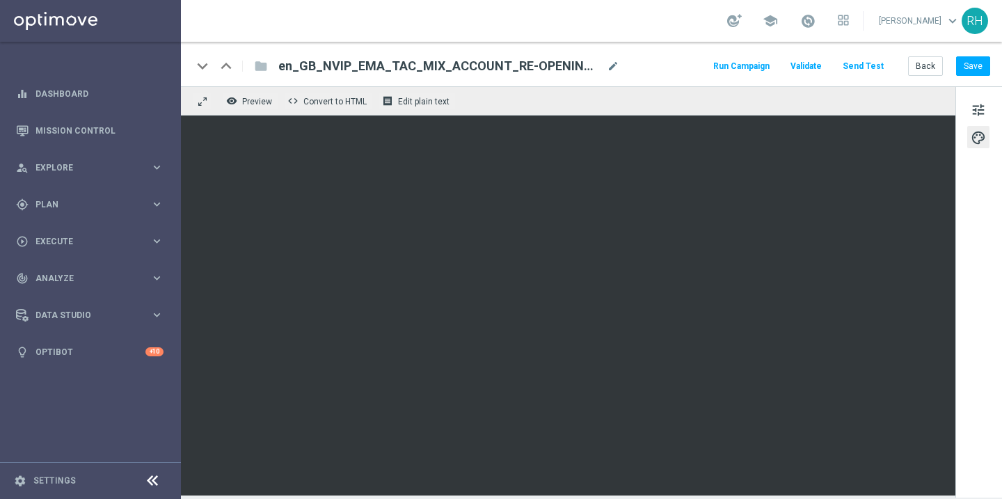
click at [682, 81] on div "keyboard_arrow_down keyboard_arrow_up folder en_GB_NVIP_EMA_TAC_MIX_ACCOUNT_RE-…" at bounding box center [591, 64] width 821 height 45
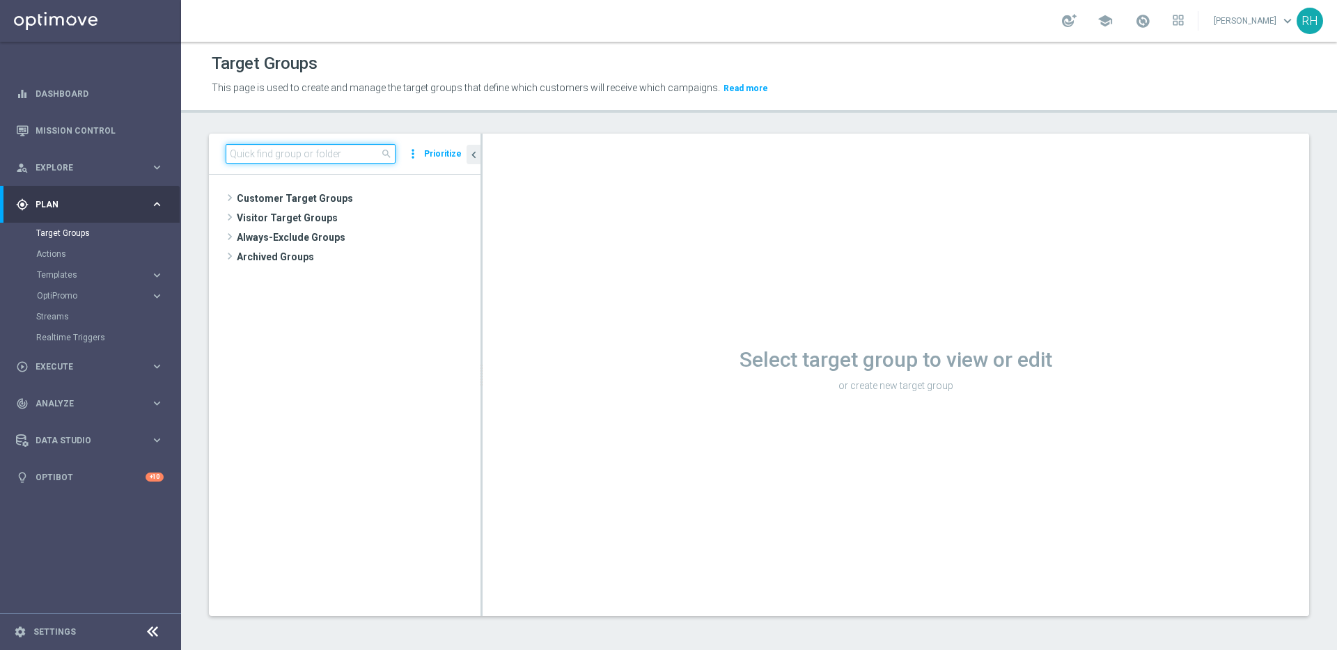
click at [356, 152] on input at bounding box center [311, 153] width 170 height 19
paste input "en_IE_TGT_ALL_EM_TAC_MIX__CASHDROP"
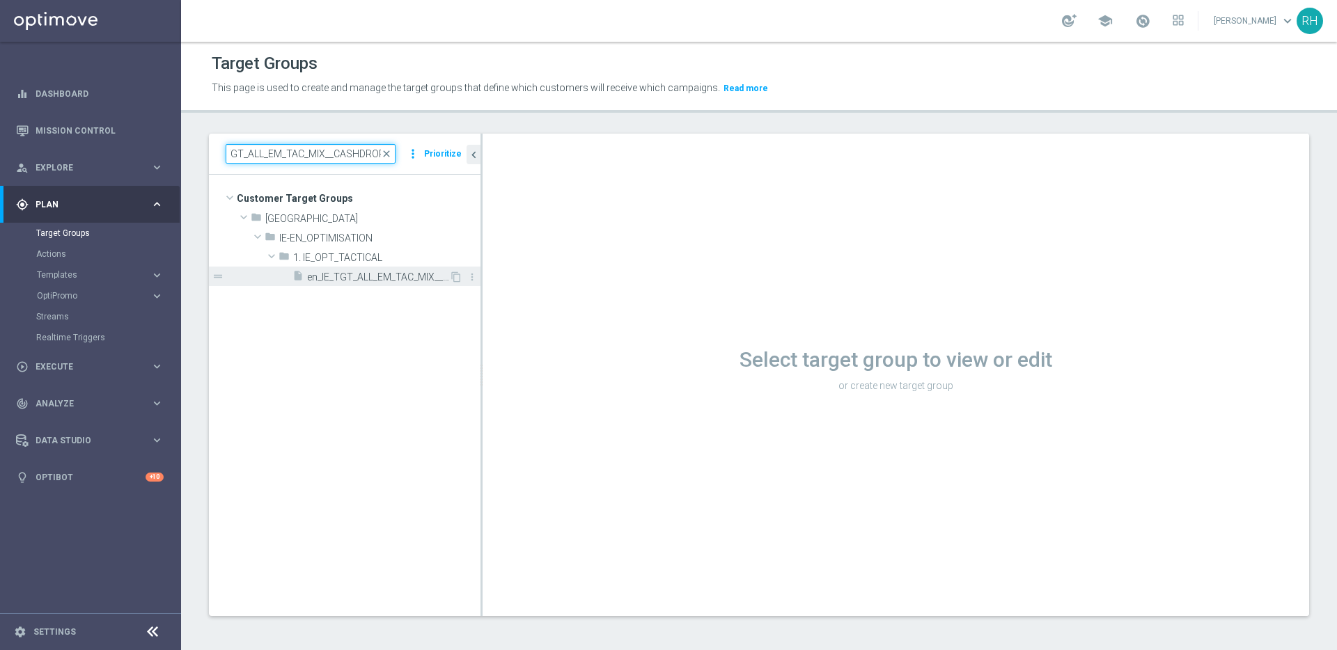
type input "en_IE_TGT_ALL_EM_TAC_MIX__CASHDROP"
click at [366, 274] on span "en_IE_TGT_ALL_EM_TAC_MIX__CASHDROP" at bounding box center [378, 278] width 142 height 12
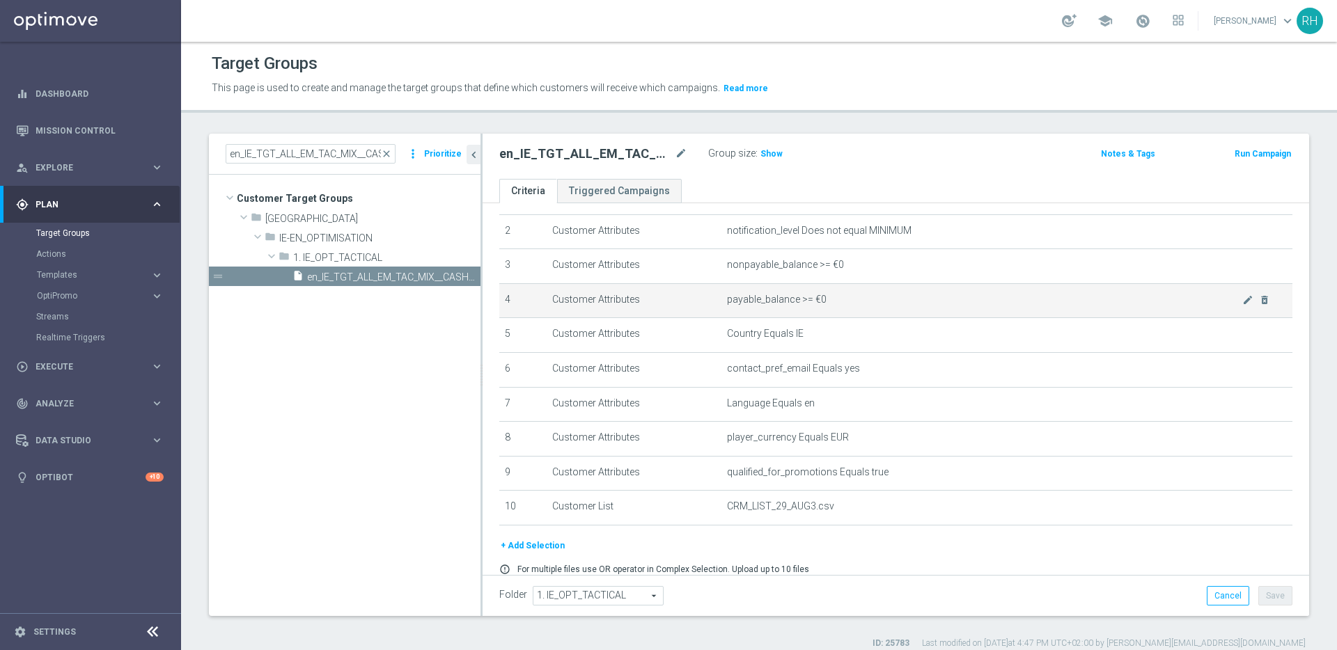
scroll to position [123, 0]
